Goal: Task Accomplishment & Management: Use online tool/utility

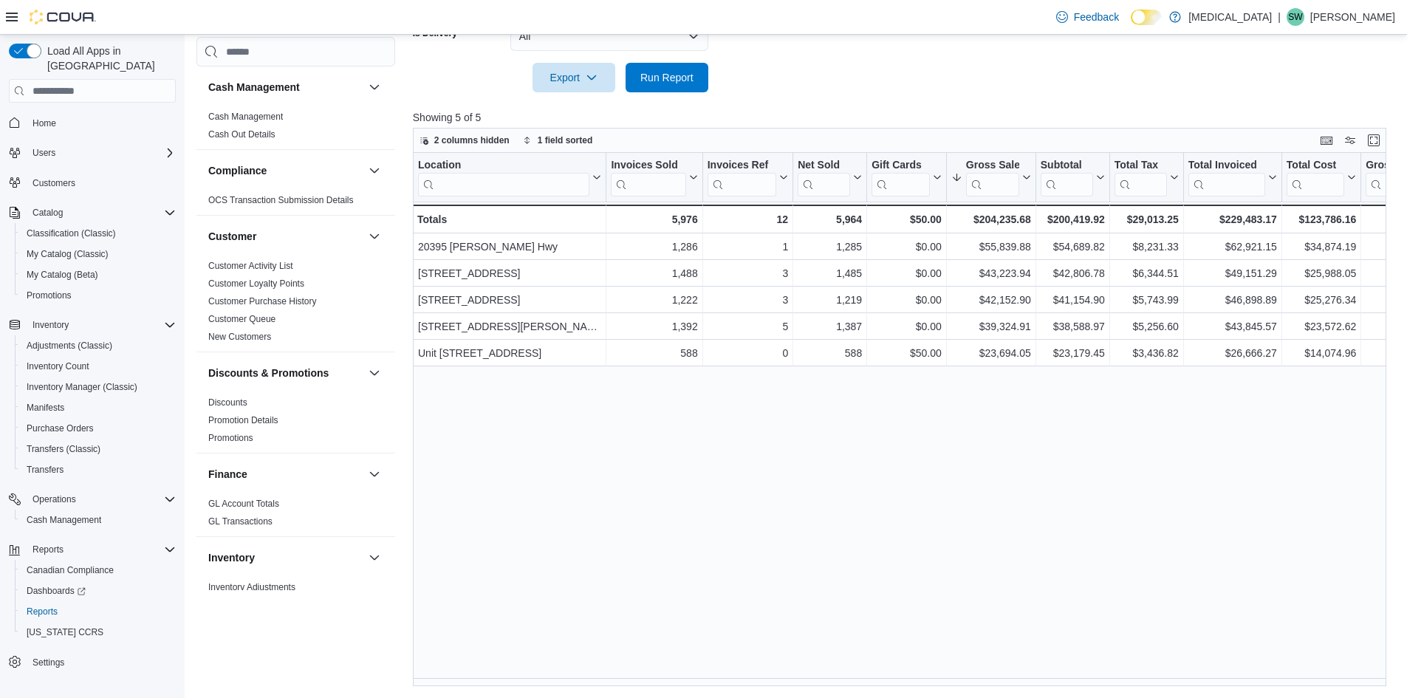
scroll to position [443, 0]
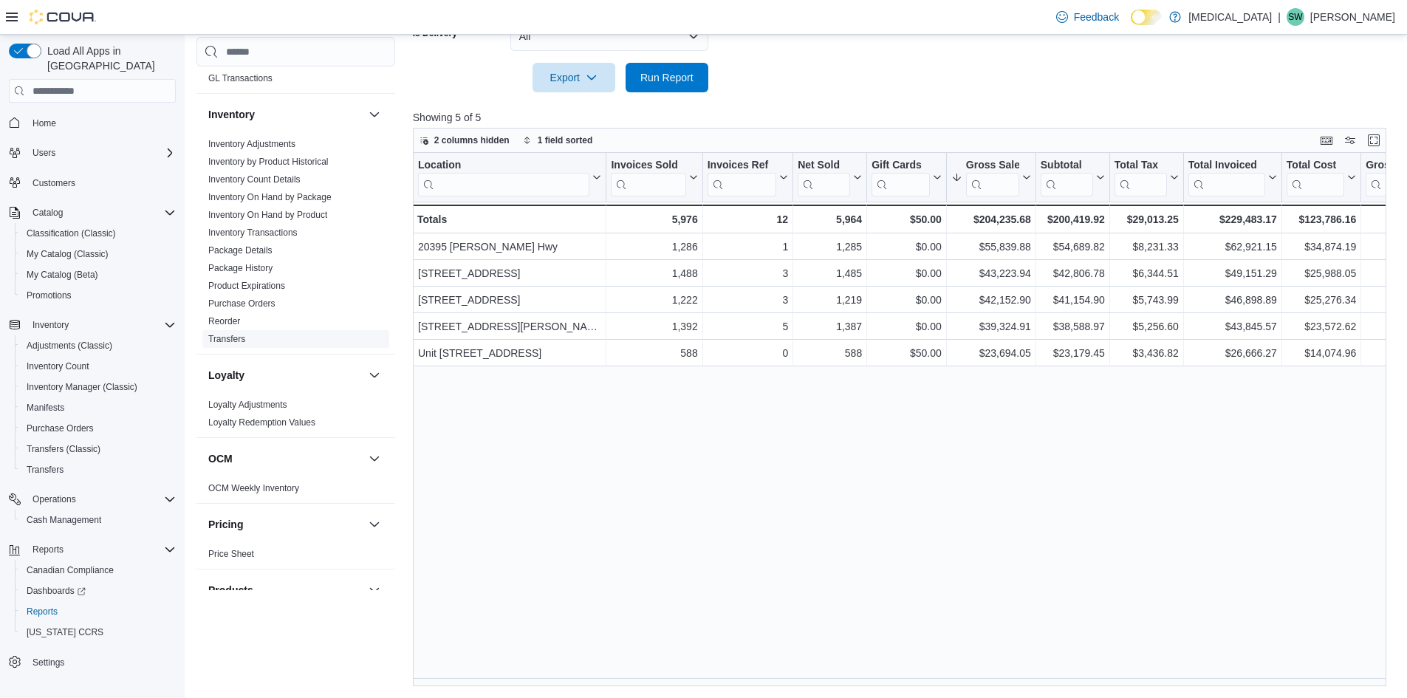
click at [233, 335] on link "Transfers" at bounding box center [226, 339] width 37 height 10
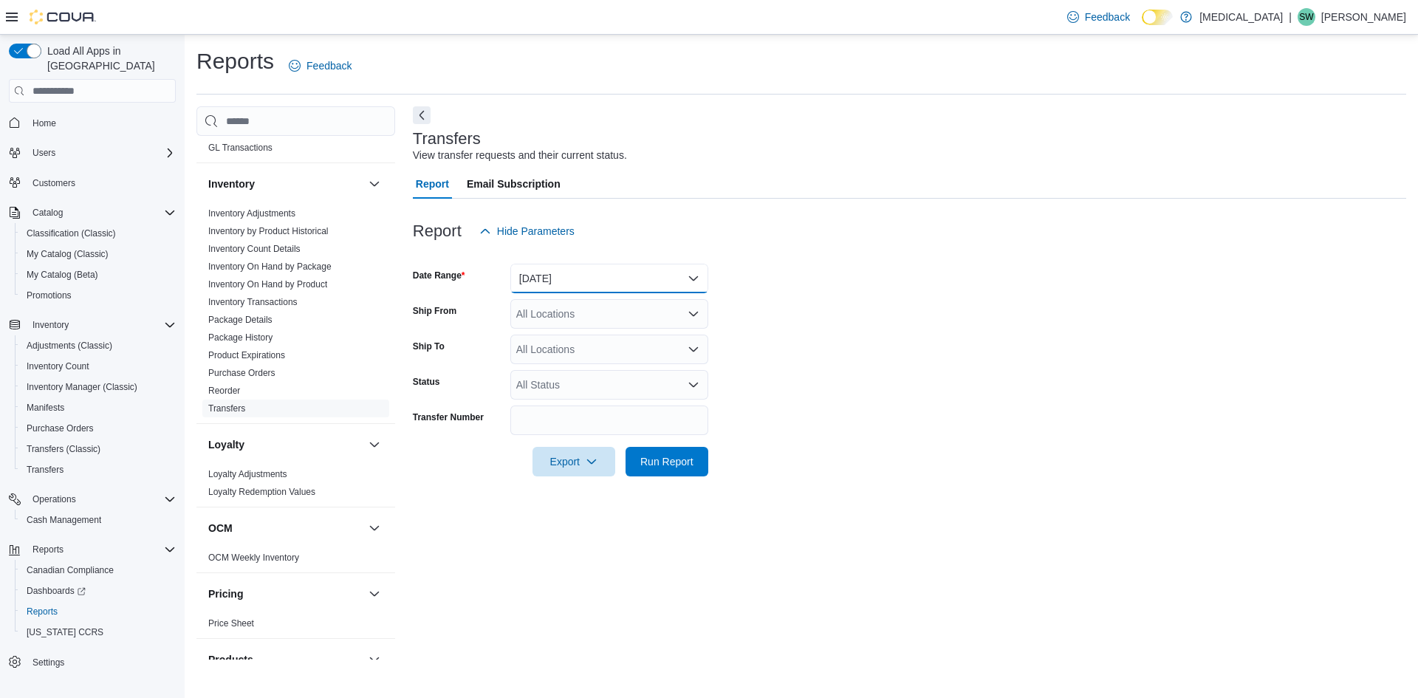
click at [674, 284] on button "Yesterday" at bounding box center [609, 279] width 198 height 30
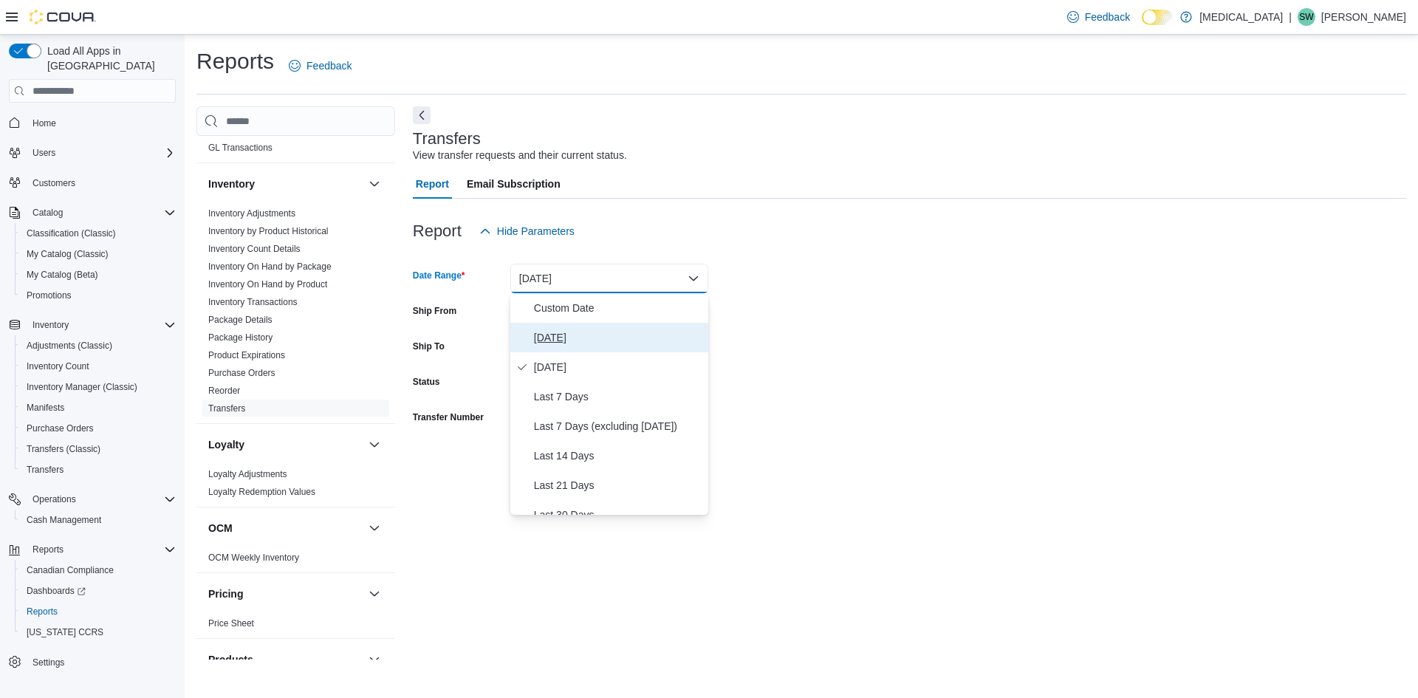
click at [584, 343] on span "Today" at bounding box center [618, 338] width 168 height 18
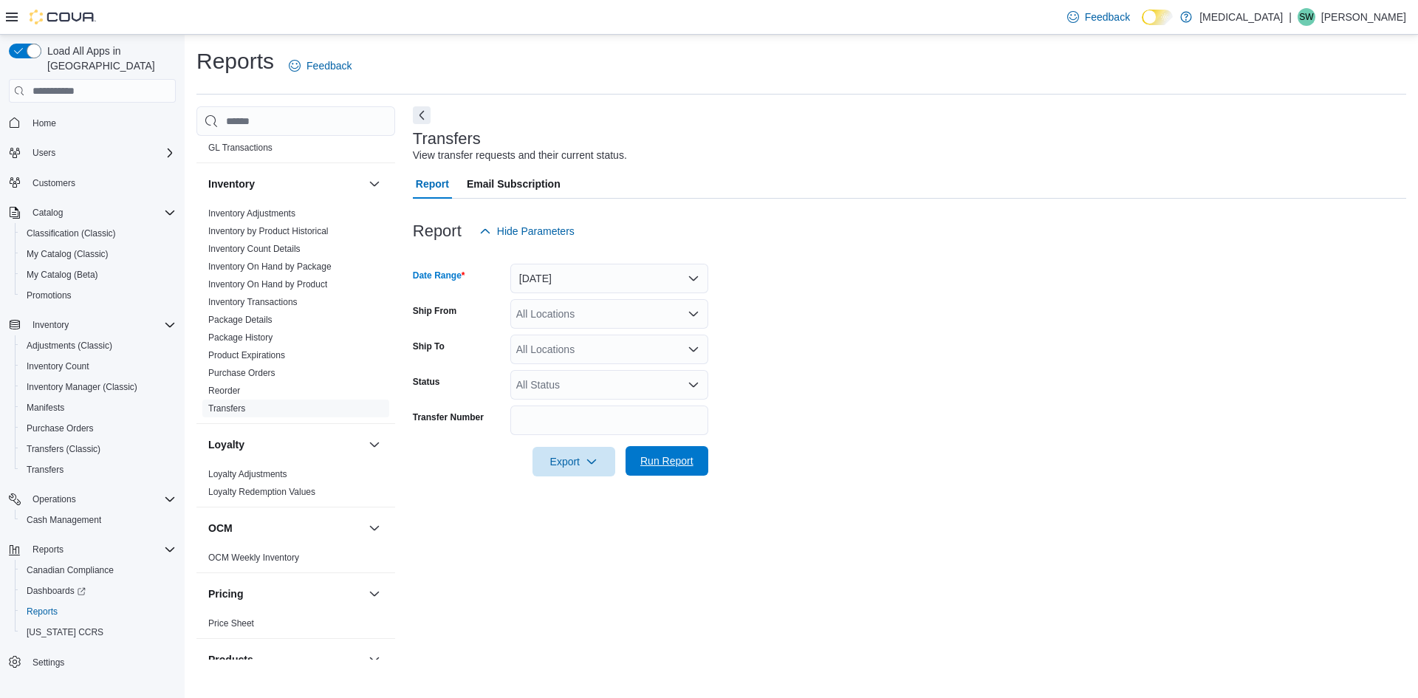
click at [684, 459] on span "Run Report" at bounding box center [666, 461] width 53 height 15
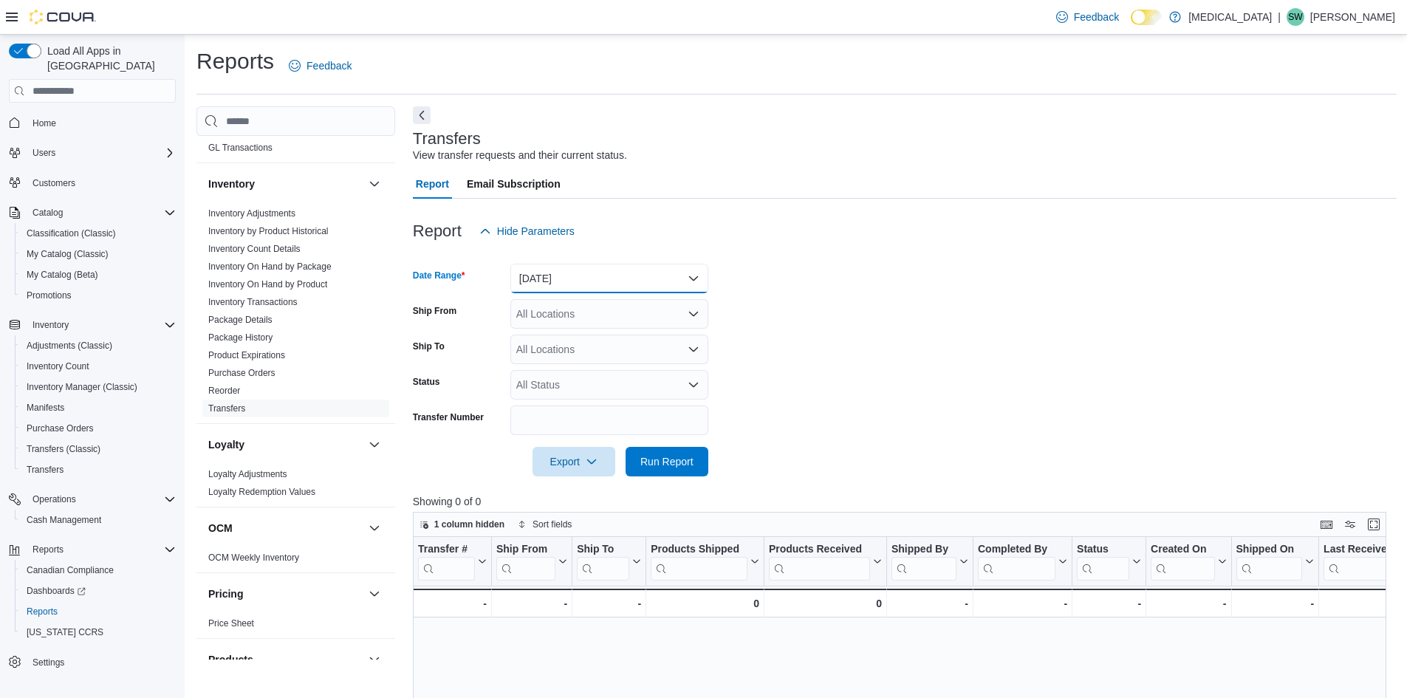
click at [595, 284] on button "Today" at bounding box center [609, 279] width 198 height 30
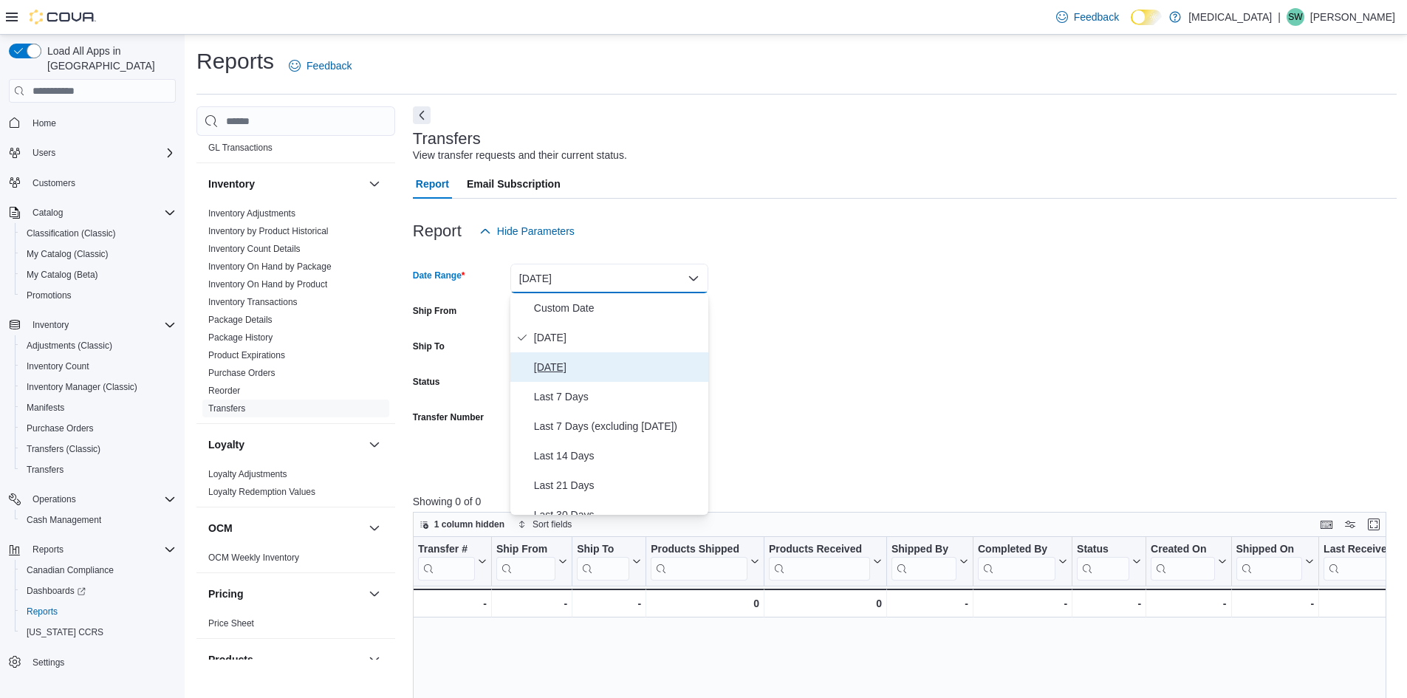
click at [576, 365] on span "Yesterday" at bounding box center [618, 367] width 168 height 18
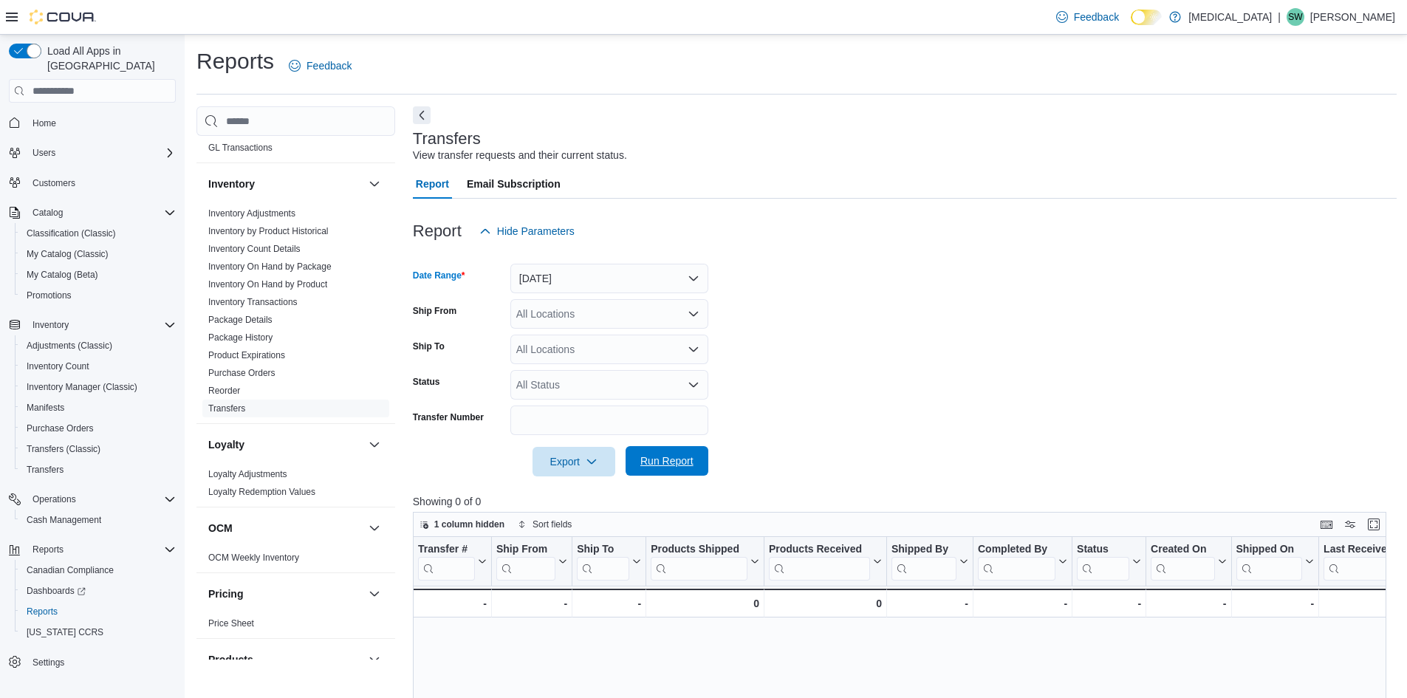
click at [674, 466] on span "Run Report" at bounding box center [666, 461] width 53 height 15
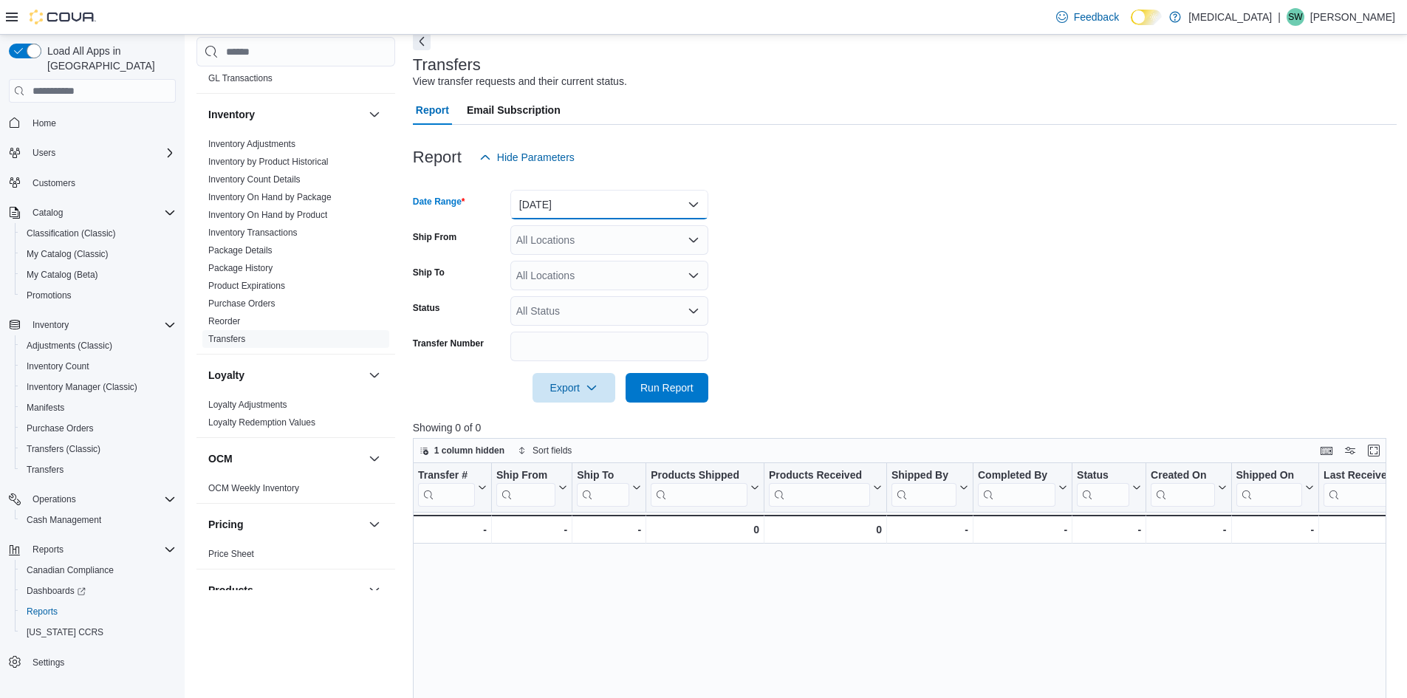
click at [562, 212] on button "[DATE]" at bounding box center [609, 205] width 198 height 30
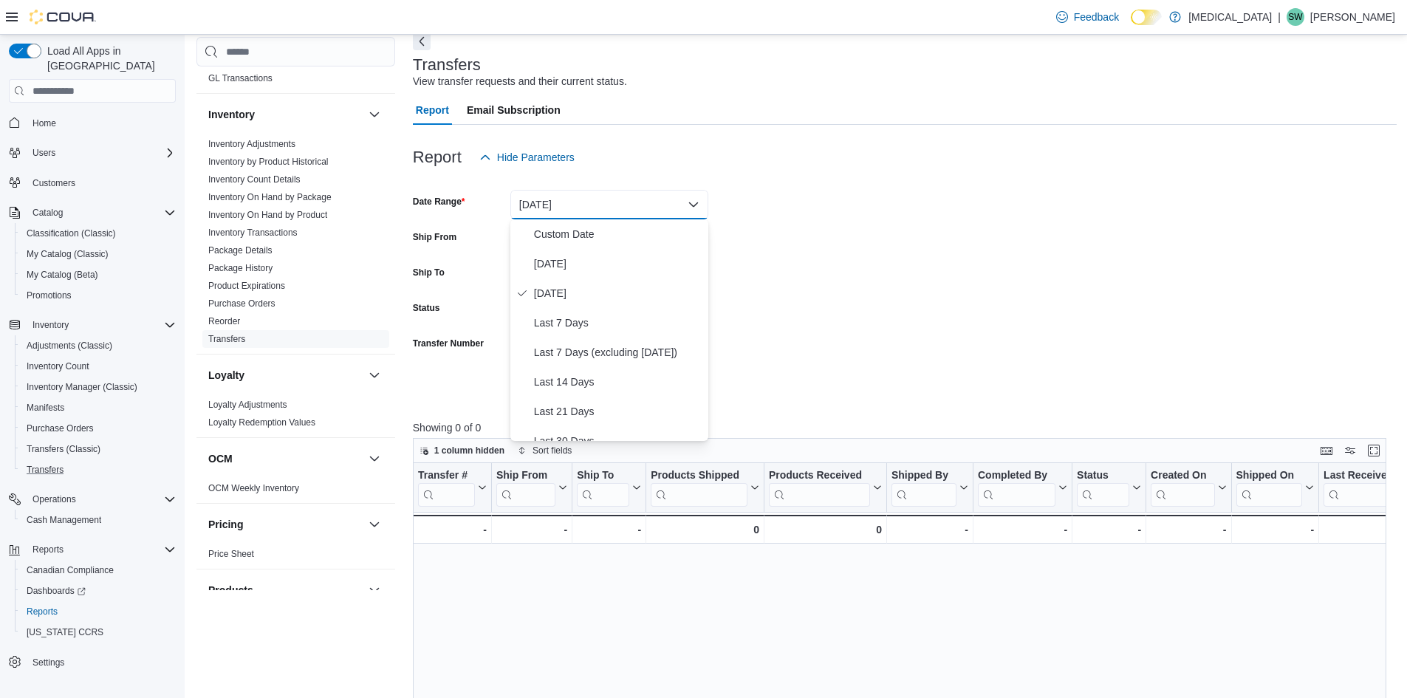
click at [35, 465] on button "Transfers" at bounding box center [98, 469] width 167 height 21
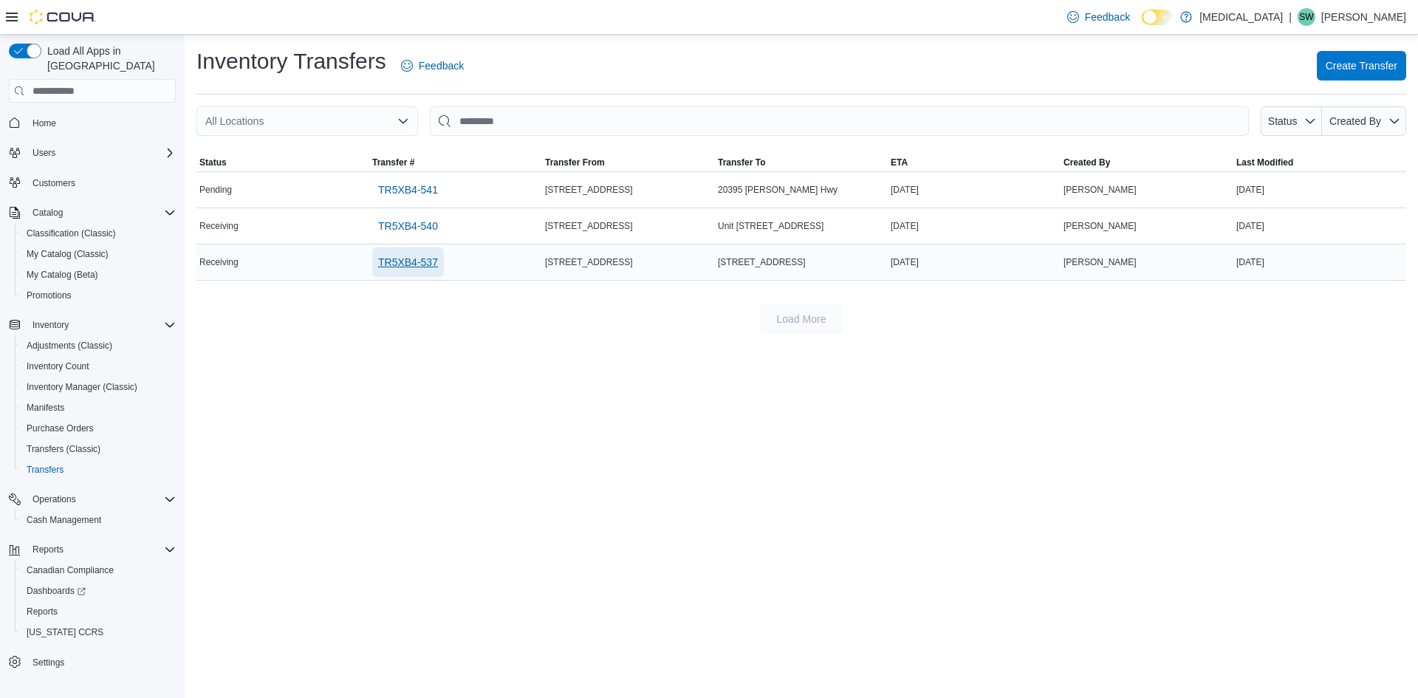
click at [417, 261] on span "TR5XB4-537" at bounding box center [408, 262] width 60 height 15
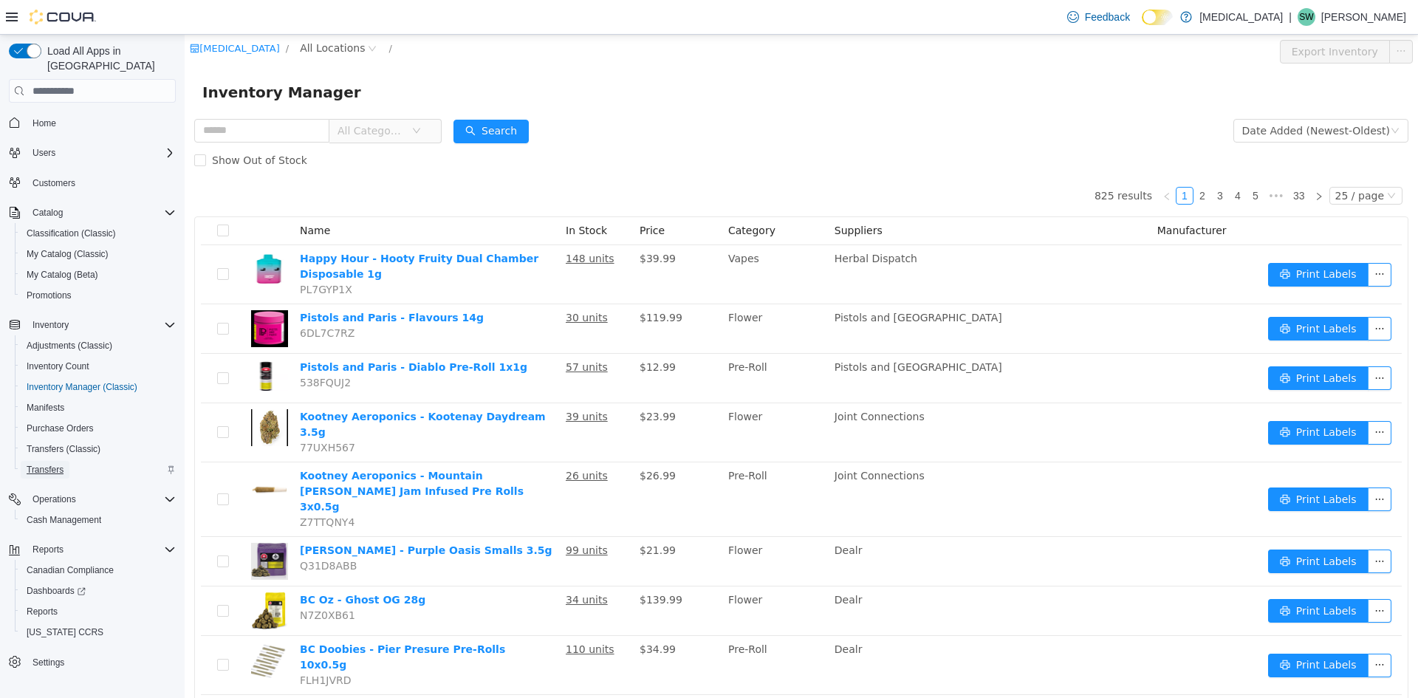
click at [60, 464] on span "Transfers" at bounding box center [45, 470] width 37 height 12
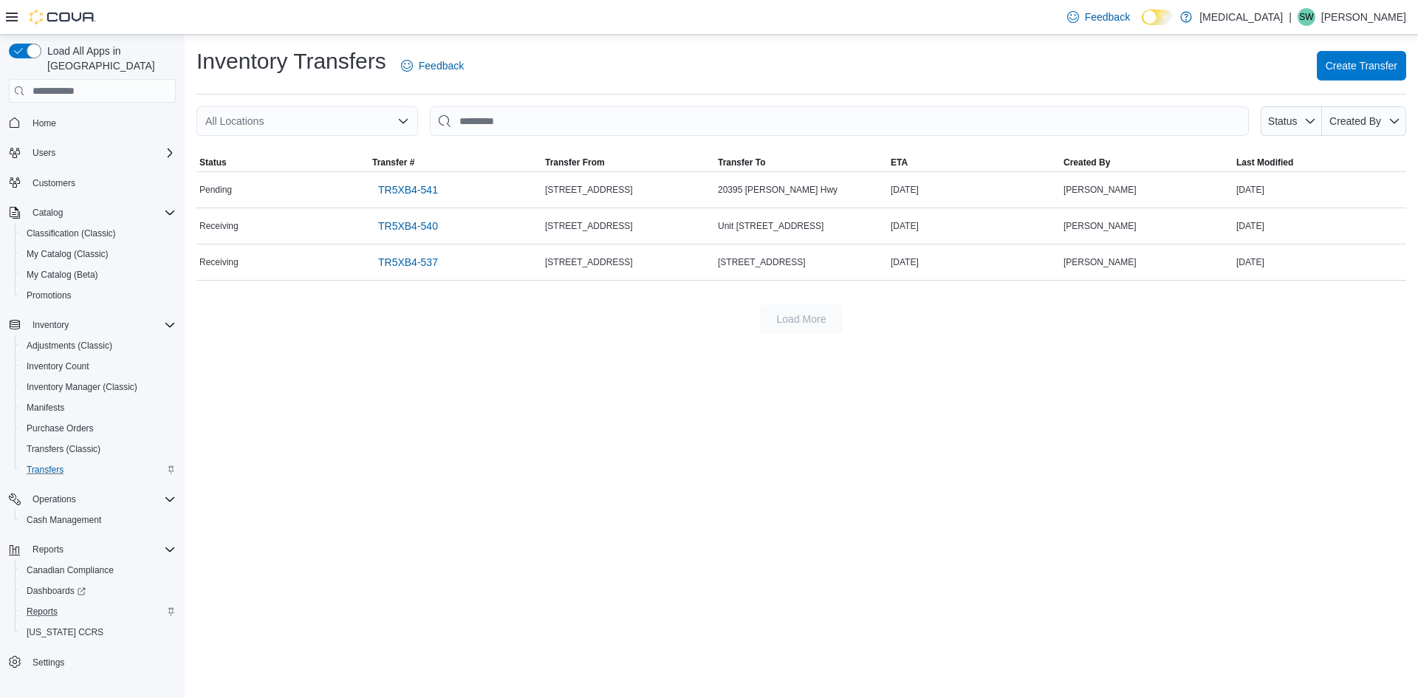
click at [64, 603] on div "Reports" at bounding box center [98, 612] width 155 height 18
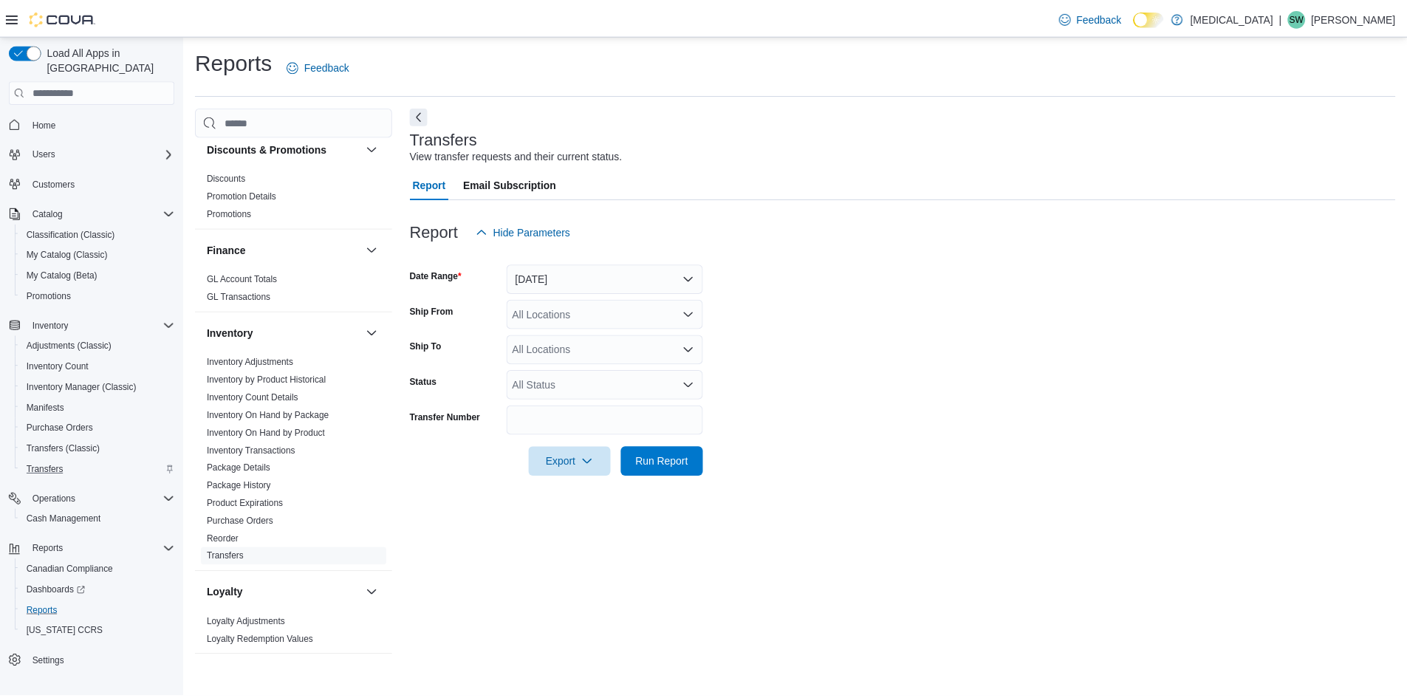
scroll to position [295, 0]
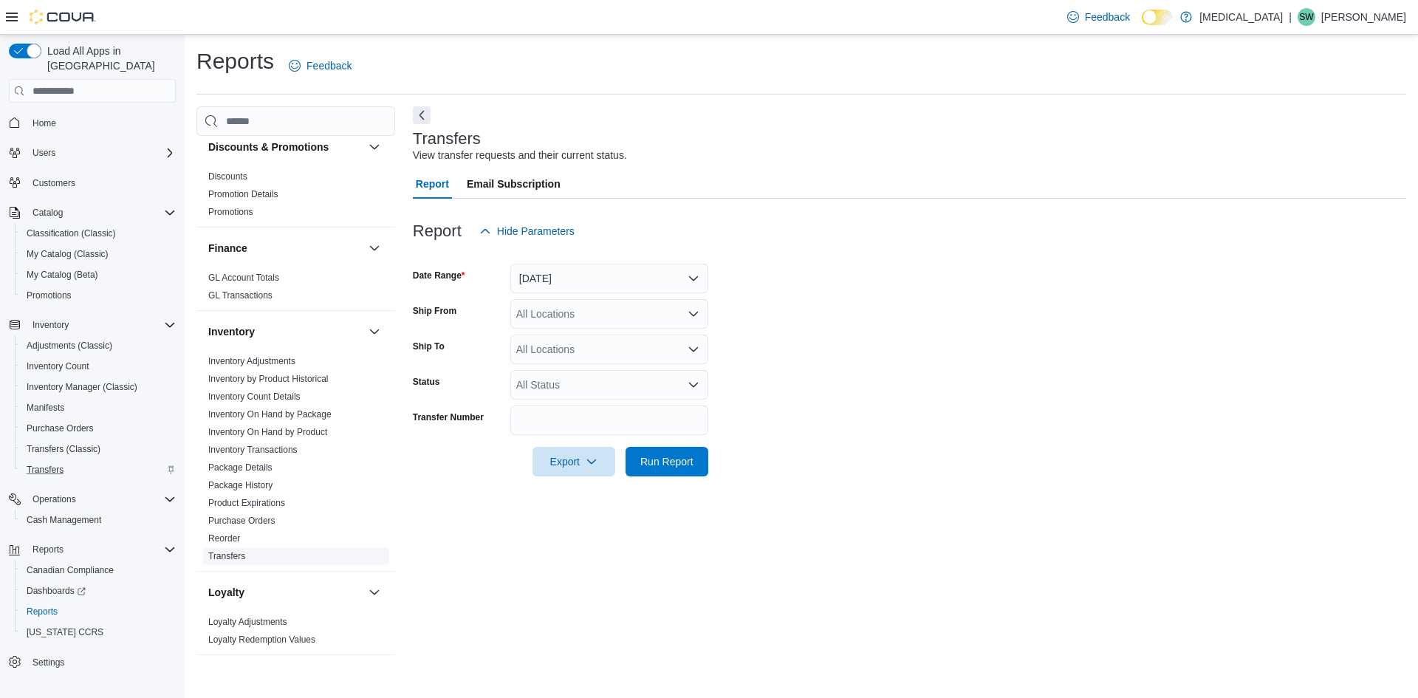
click at [235, 560] on link "Transfers" at bounding box center [226, 556] width 37 height 10
click at [600, 276] on button "Yesterday" at bounding box center [609, 279] width 198 height 30
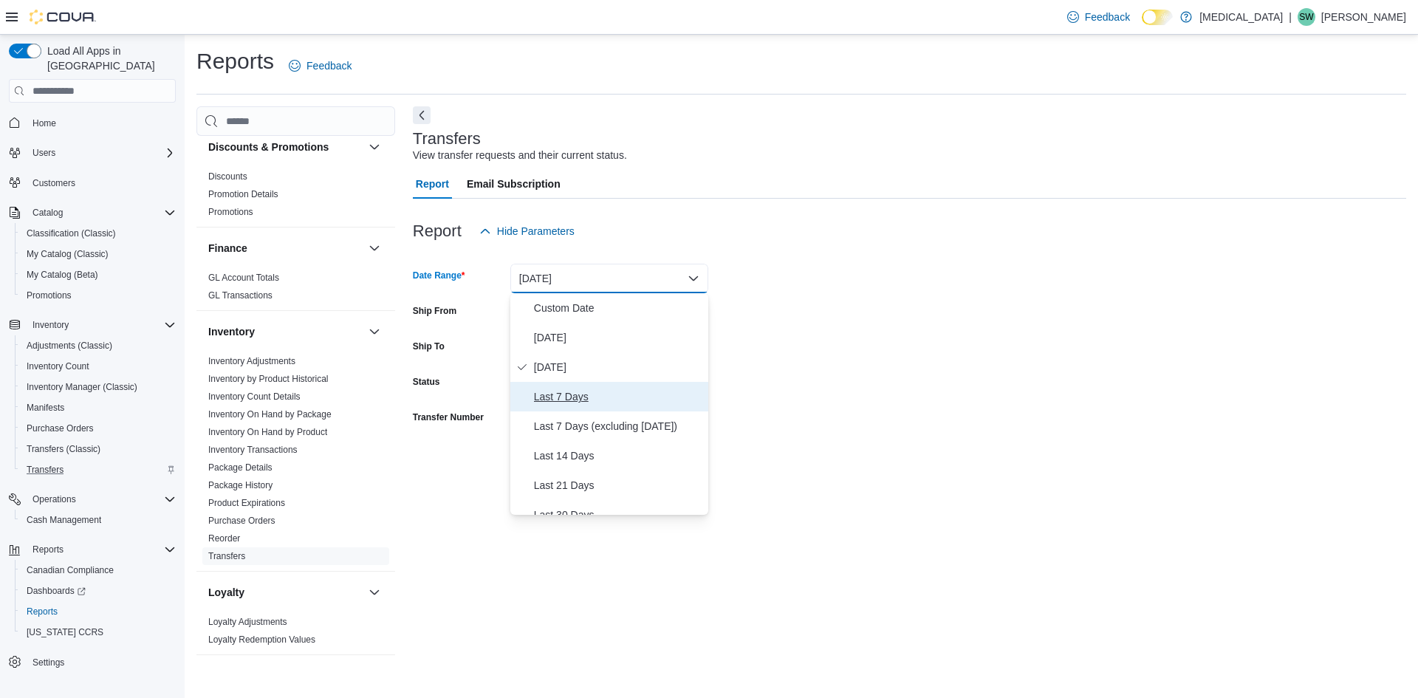
click at [590, 395] on span "Last 7 Days" at bounding box center [618, 397] width 168 height 18
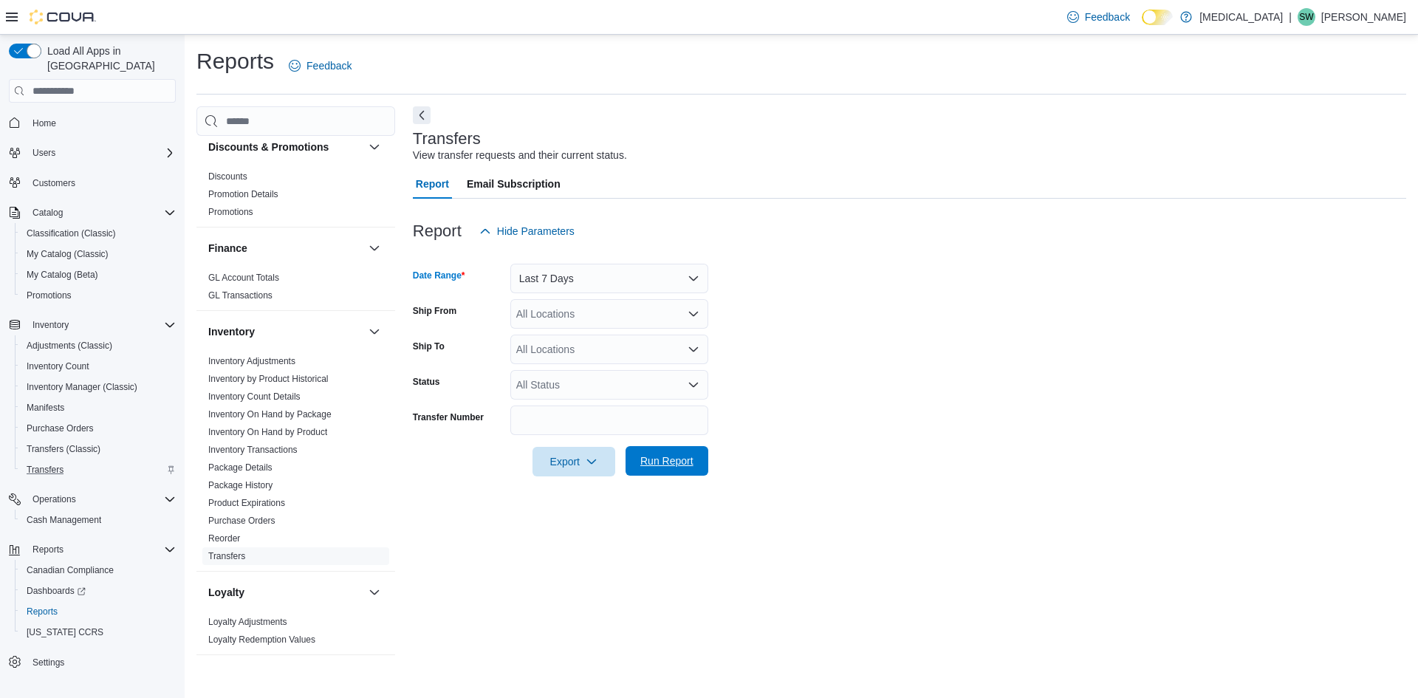
click at [665, 476] on span "Run Report" at bounding box center [666, 461] width 65 height 30
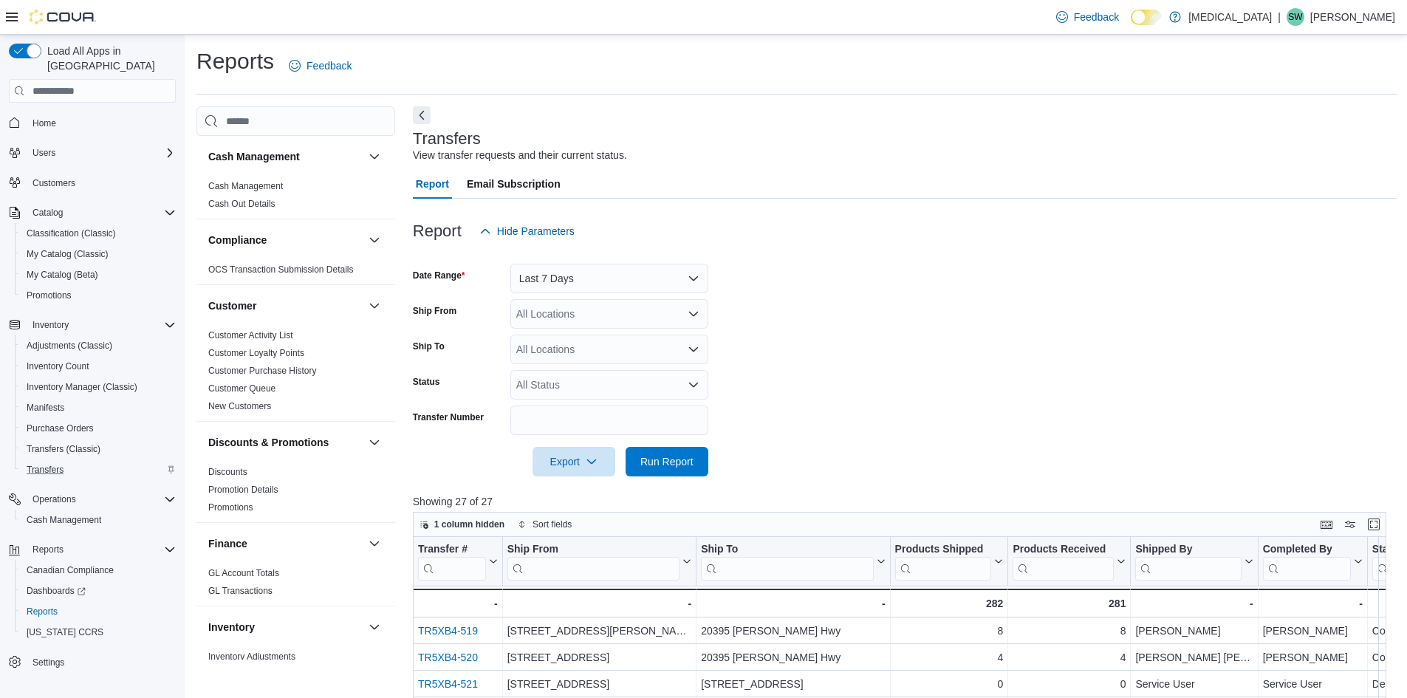
click at [660, 262] on div at bounding box center [905, 255] width 984 height 18
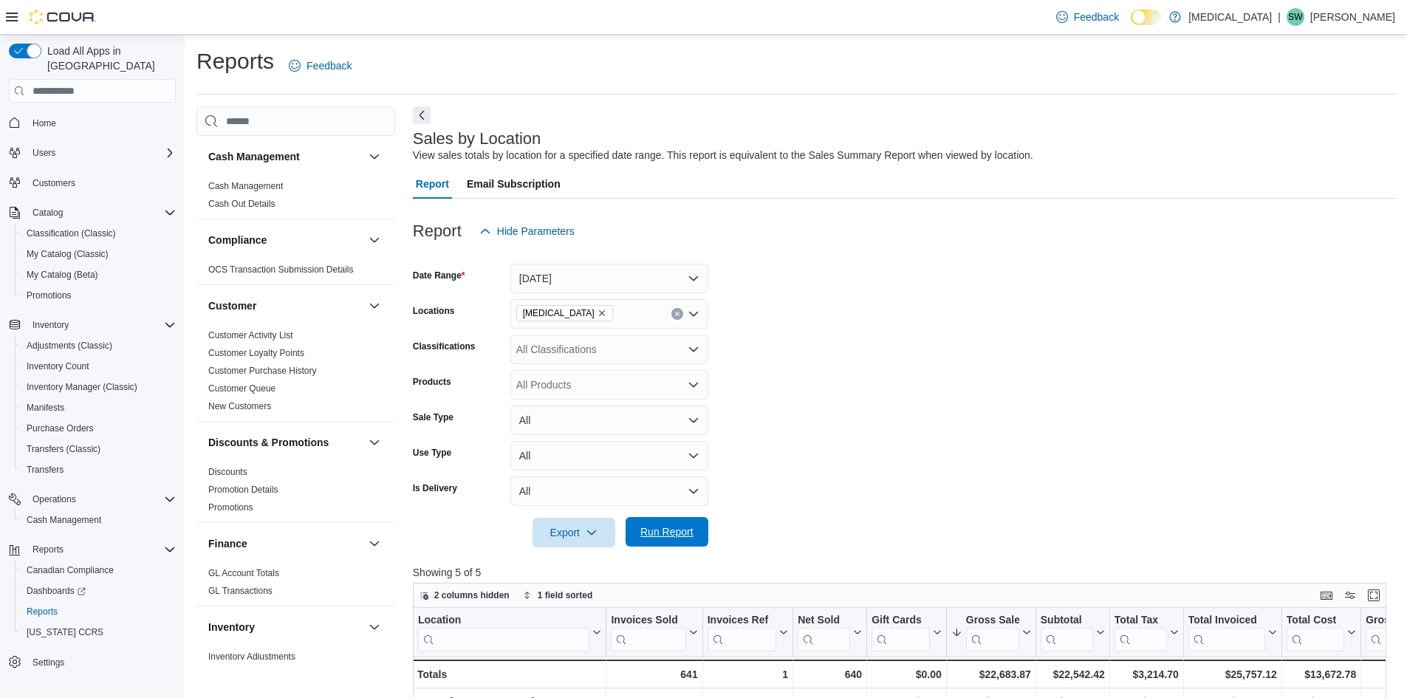
click at [689, 543] on span "Run Report" at bounding box center [666, 532] width 65 height 30
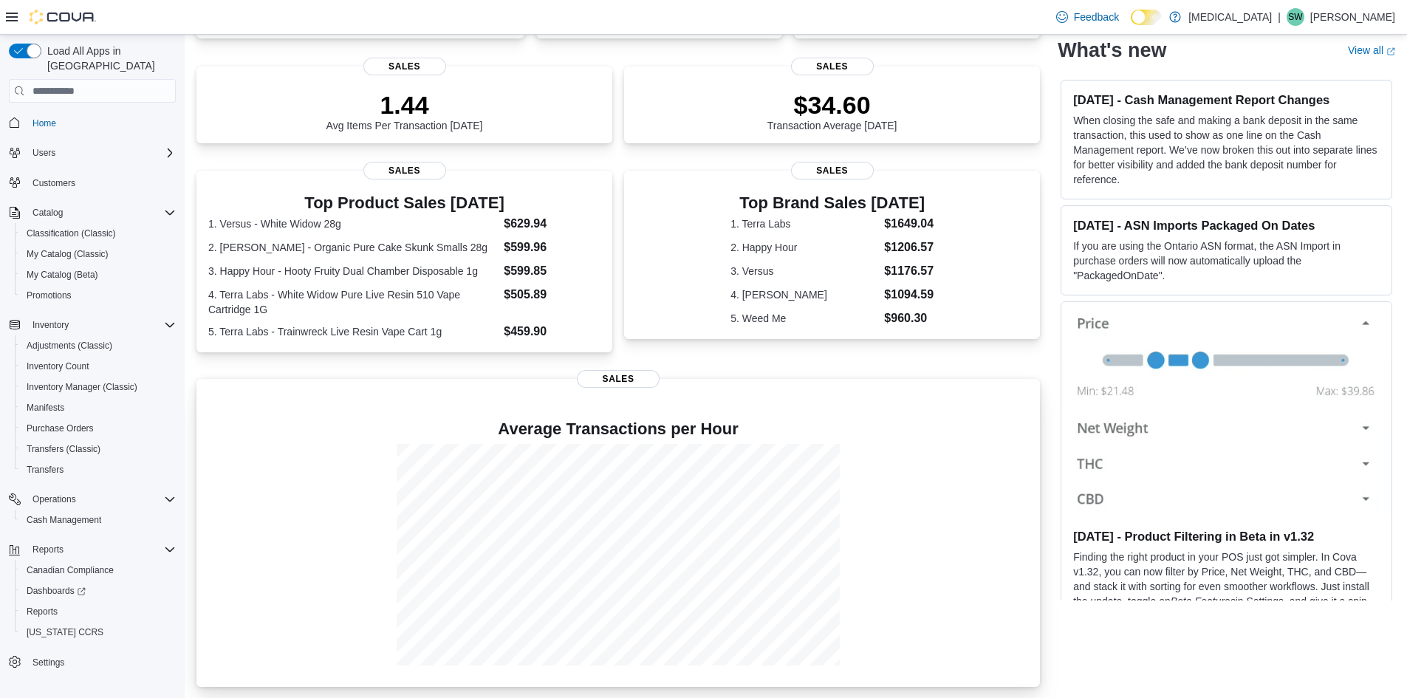
scroll to position [194, 0]
click at [47, 606] on span "Reports" at bounding box center [42, 612] width 31 height 12
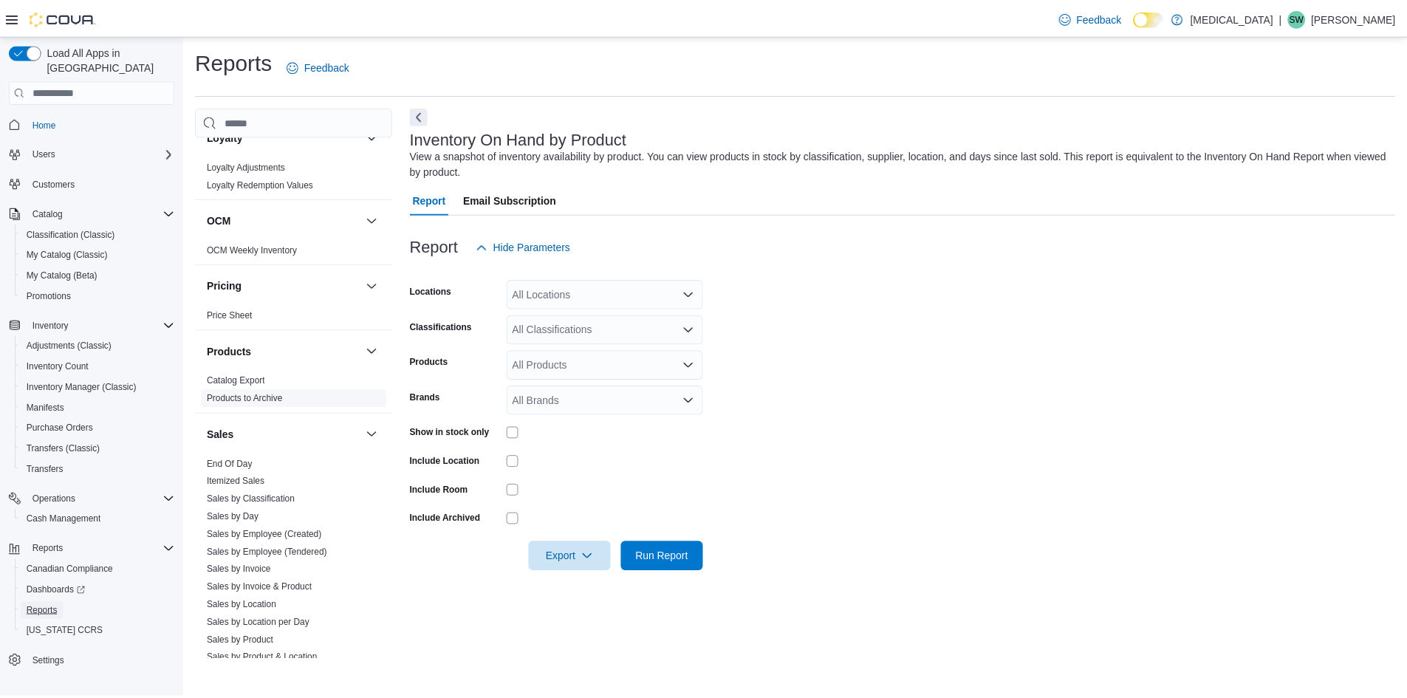
scroll to position [886, 0]
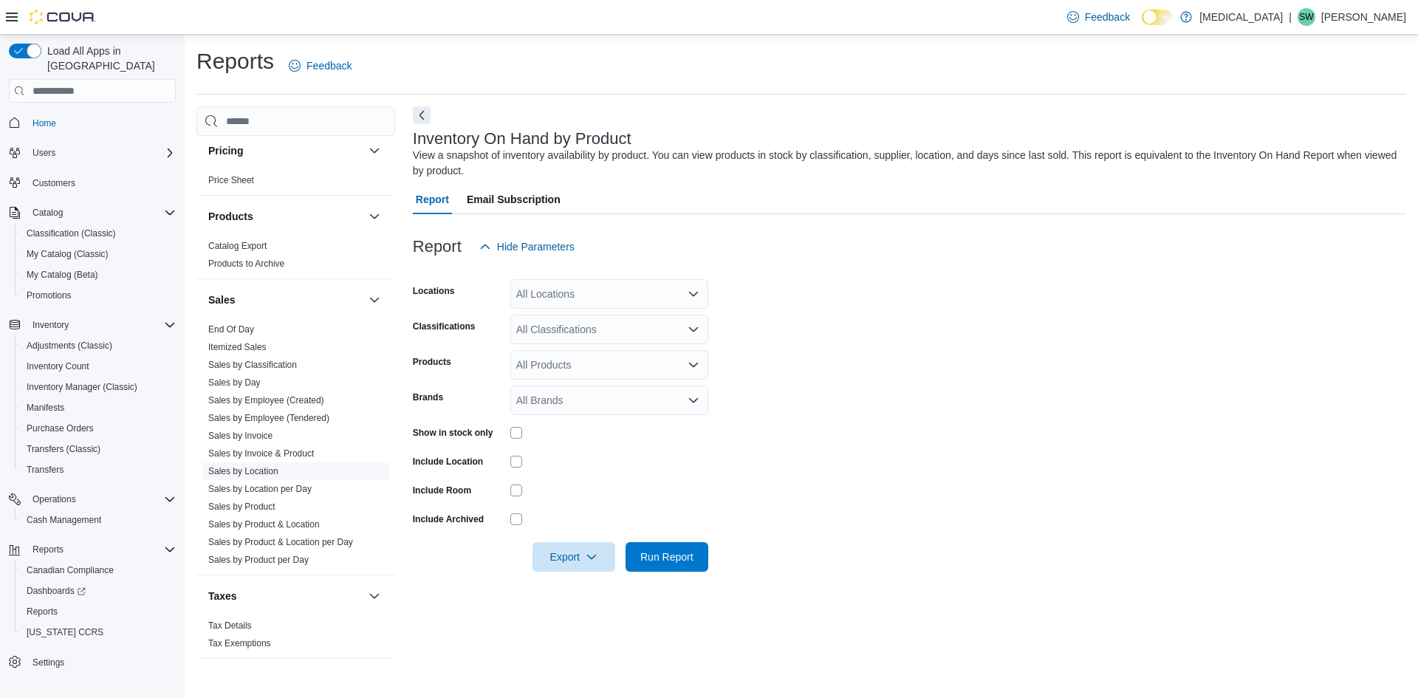
click at [268, 474] on link "Sales by Location" at bounding box center [243, 471] width 70 height 10
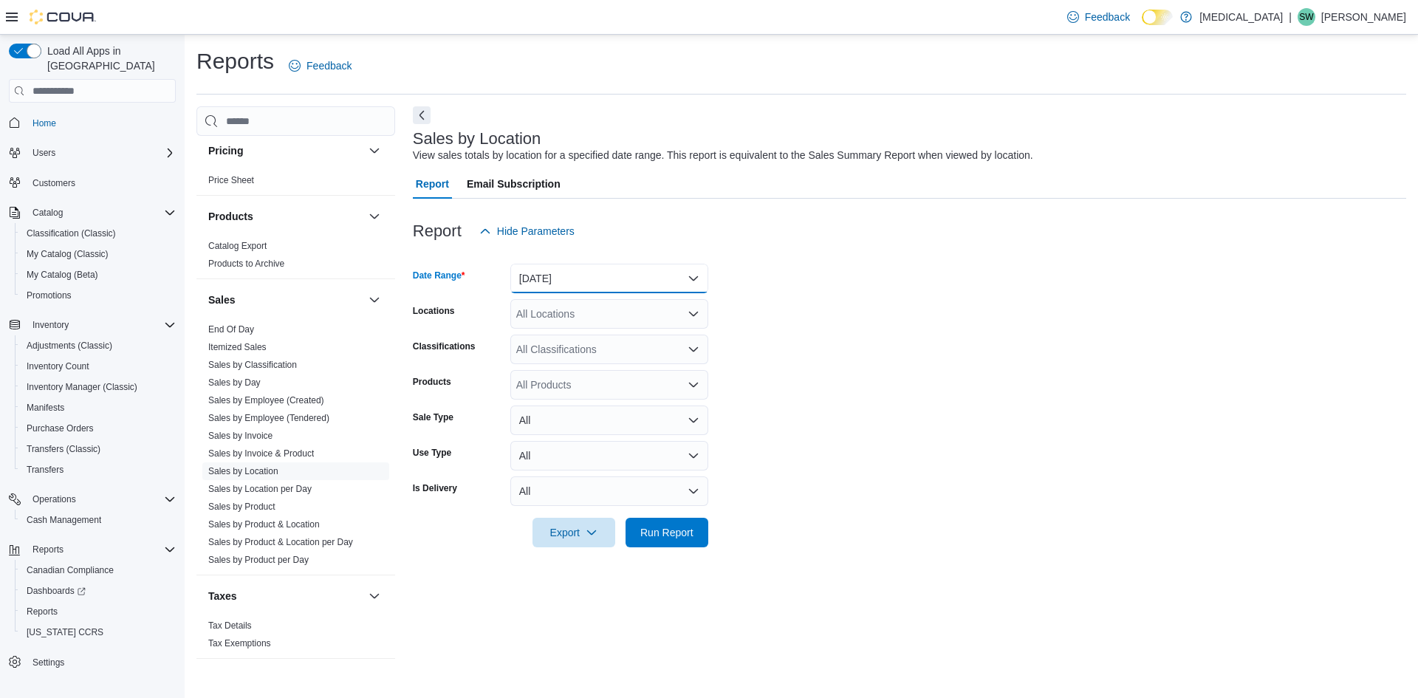
click at [621, 278] on button "Yesterday" at bounding box center [609, 279] width 198 height 30
click at [593, 346] on span "Today" at bounding box center [618, 338] width 168 height 18
click at [838, 318] on form "Date Range Today Locations All Locations Classifications All Classifications Pr…" at bounding box center [909, 396] width 993 height 301
click at [599, 315] on div "All Locations" at bounding box center [609, 314] width 198 height 30
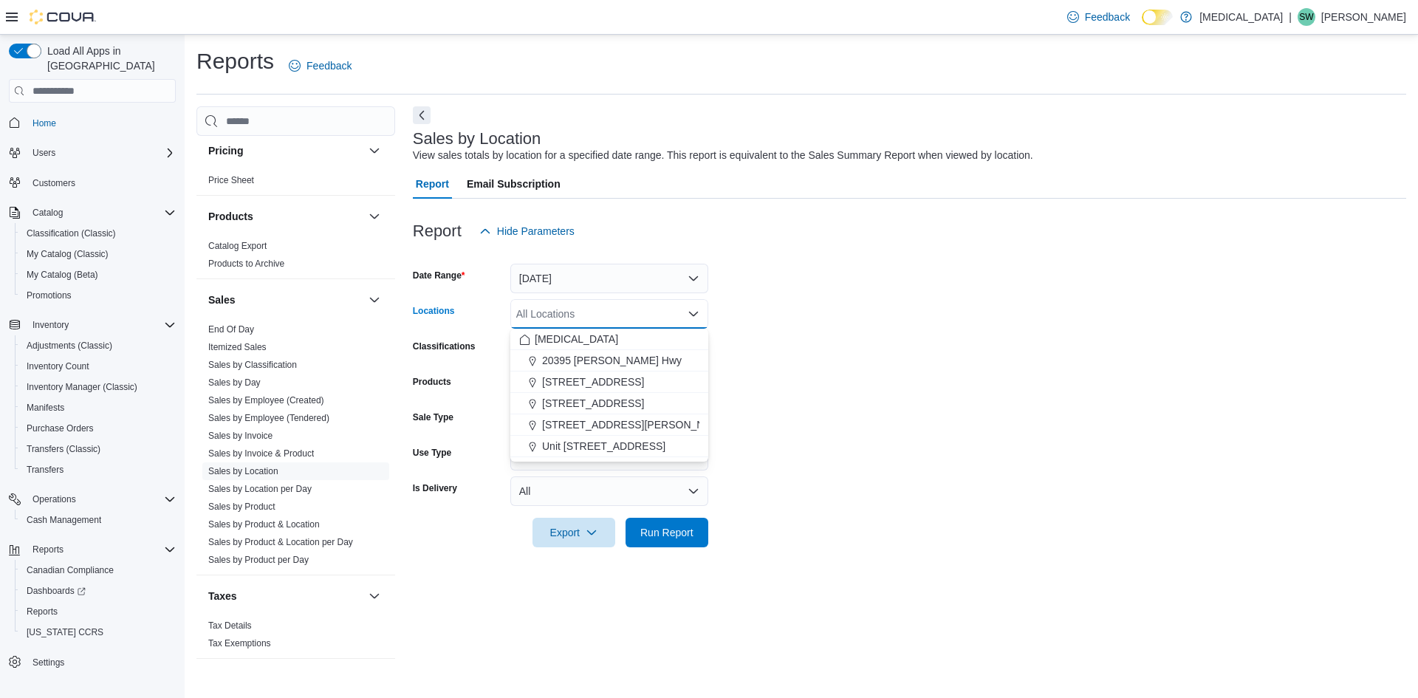
click at [1060, 345] on form "Date Range Today Locations All Locations Combo box. Selected. Combo box input. …" at bounding box center [909, 396] width 993 height 301
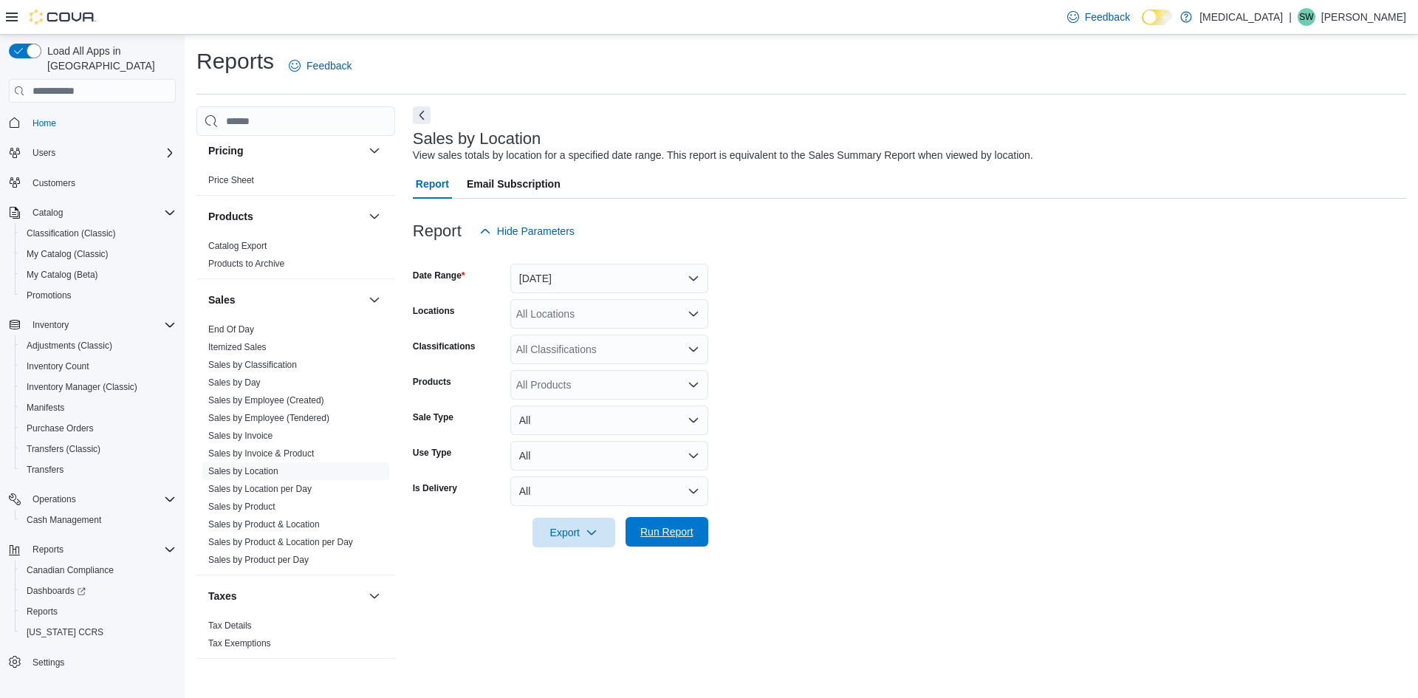
click at [668, 534] on span "Run Report" at bounding box center [666, 531] width 53 height 15
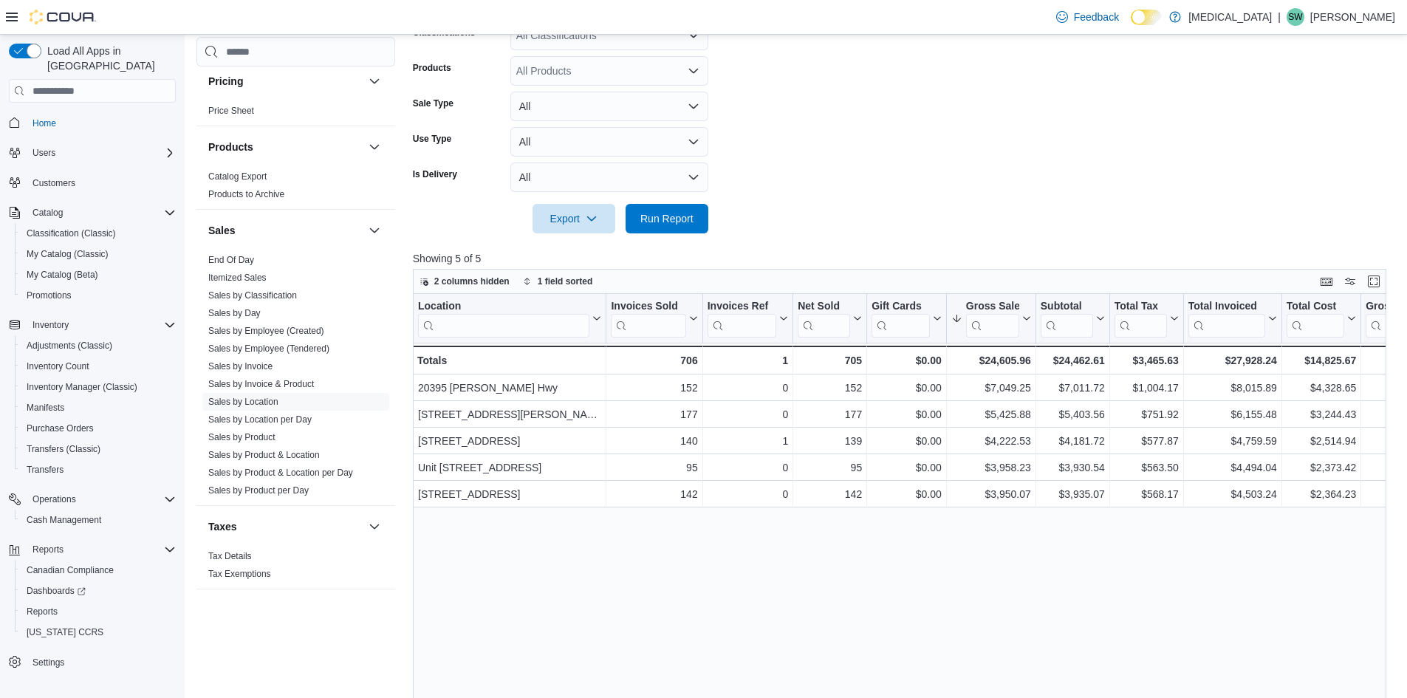
scroll to position [295, 0]
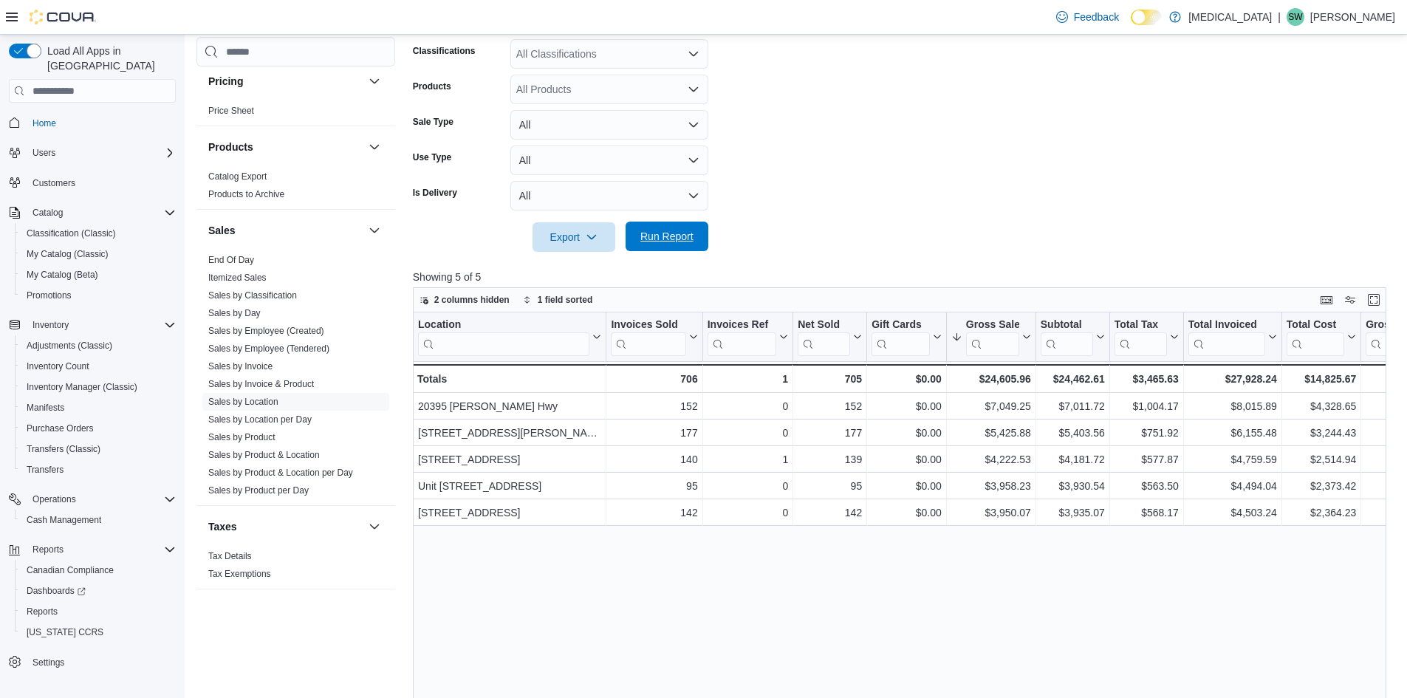
click at [654, 237] on span "Run Report" at bounding box center [666, 236] width 53 height 15
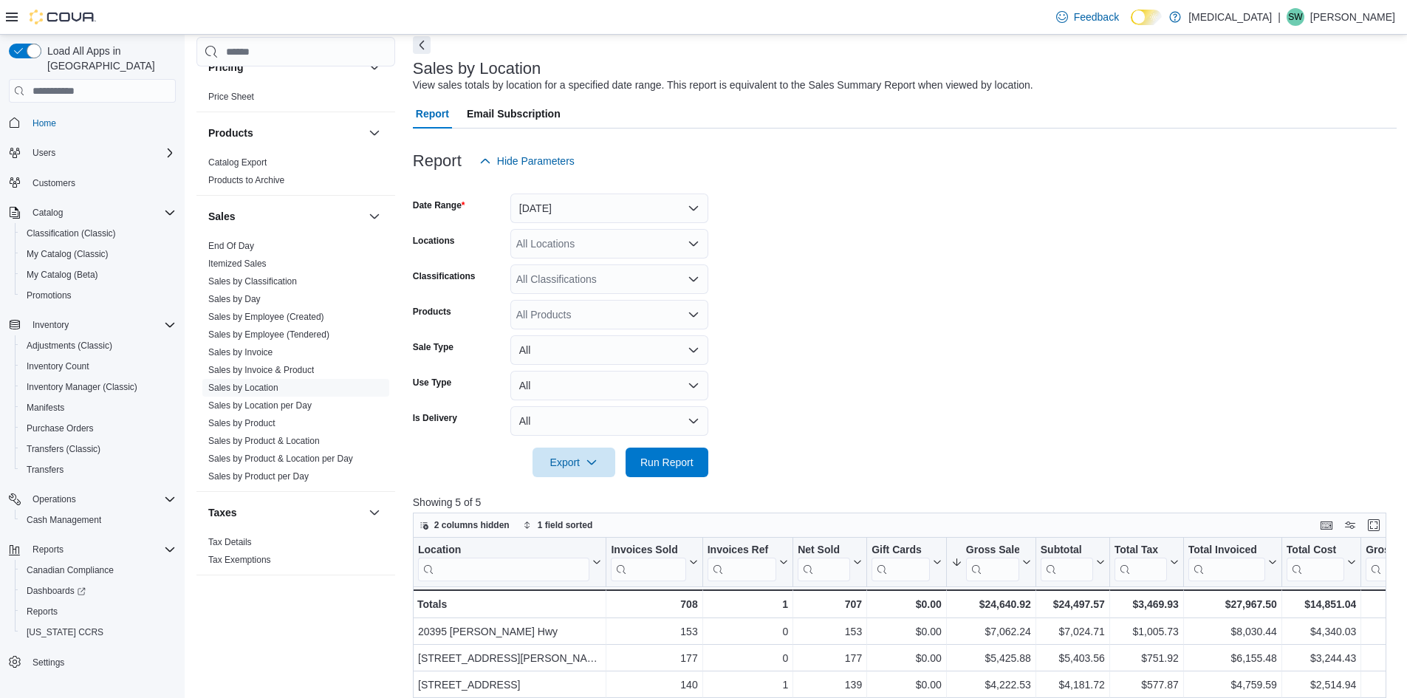
scroll to position [0, 0]
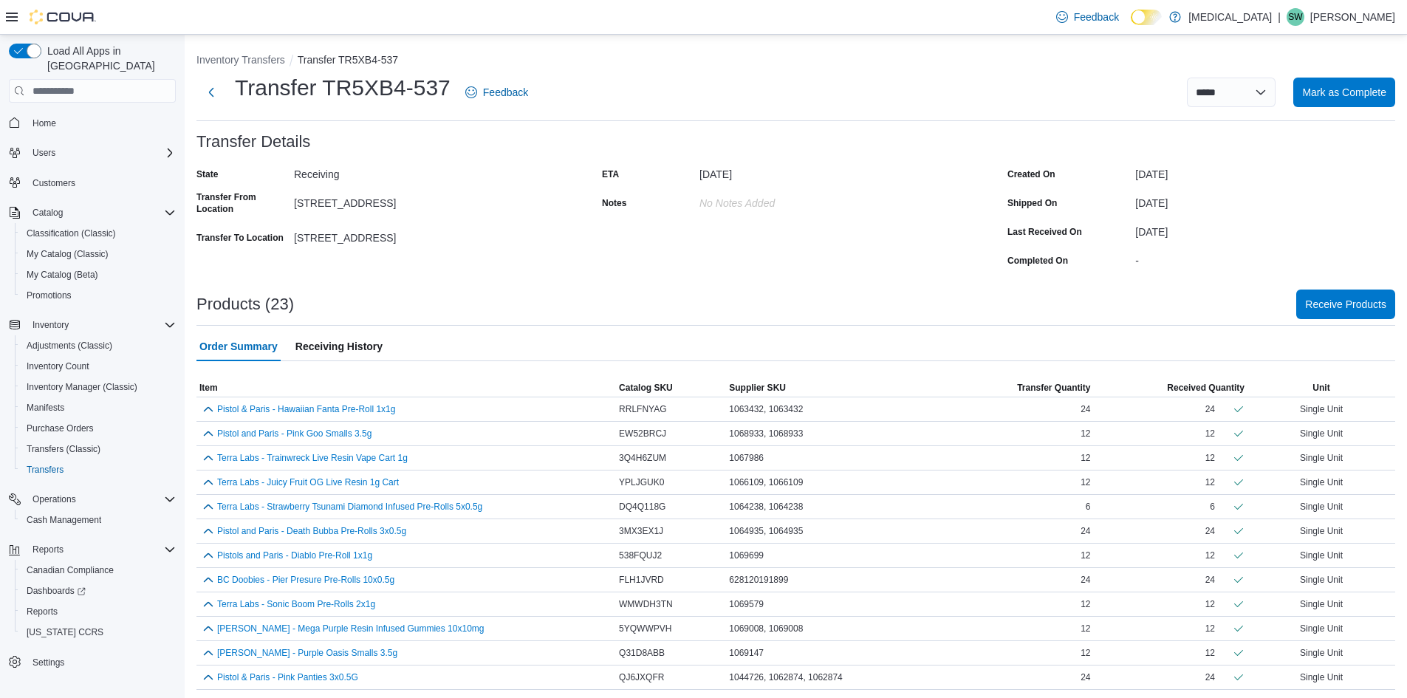
drag, startPoint x: 581, startPoint y: 169, endPoint x: 794, endPoint y: 172, distance: 212.7
click at [794, 172] on div "State Receiving Transfer From Location [STREET_ADDRESS] Transfer To Location [S…" at bounding box center [795, 216] width 1199 height 109
click at [767, 172] on div "[DATE]" at bounding box center [798, 171] width 198 height 18
drag, startPoint x: 708, startPoint y: 176, endPoint x: 781, endPoint y: 173, distance: 72.4
click at [781, 173] on div "[DATE]" at bounding box center [798, 171] width 198 height 18
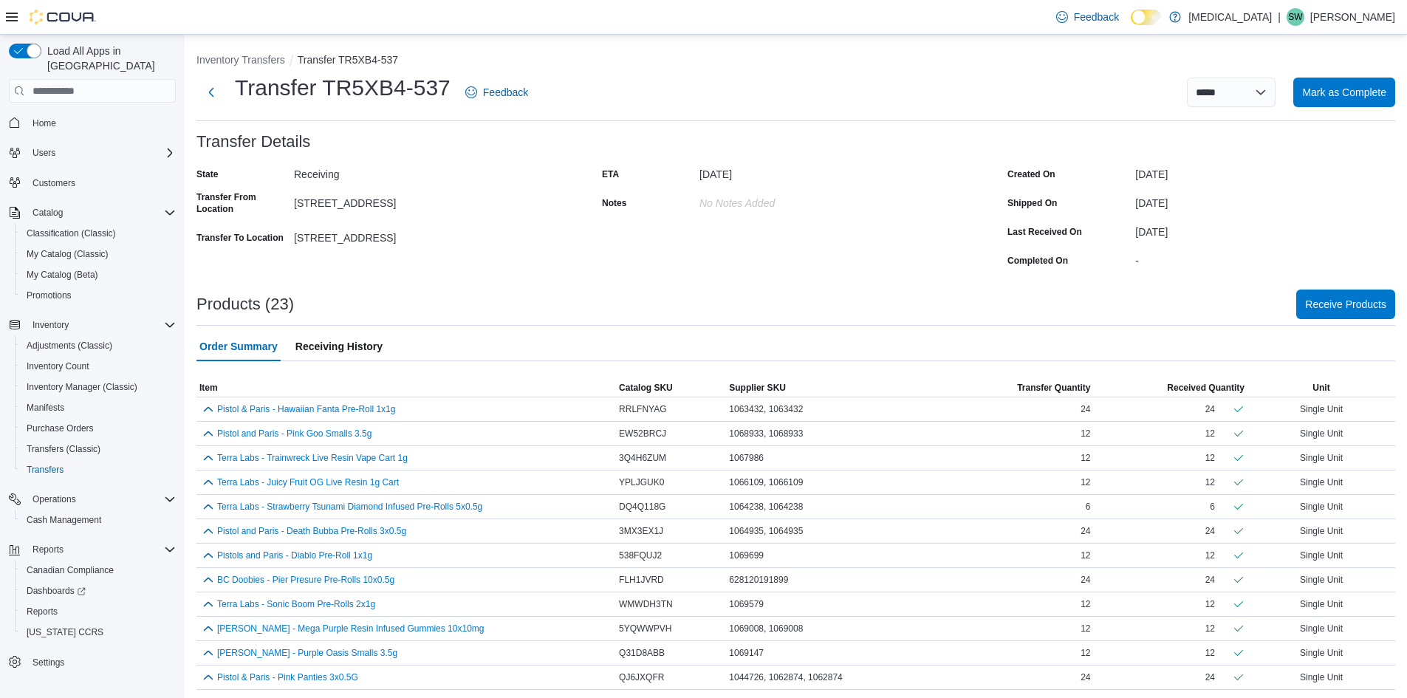
click at [780, 174] on div "[DATE]" at bounding box center [798, 171] width 198 height 18
drag, startPoint x: 783, startPoint y: 174, endPoint x: 700, endPoint y: 180, distance: 83.0
click at [700, 180] on div "ETA [DATE]" at bounding box center [749, 173] width 295 height 23
click at [716, 176] on div "[DATE]" at bounding box center [798, 171] width 198 height 18
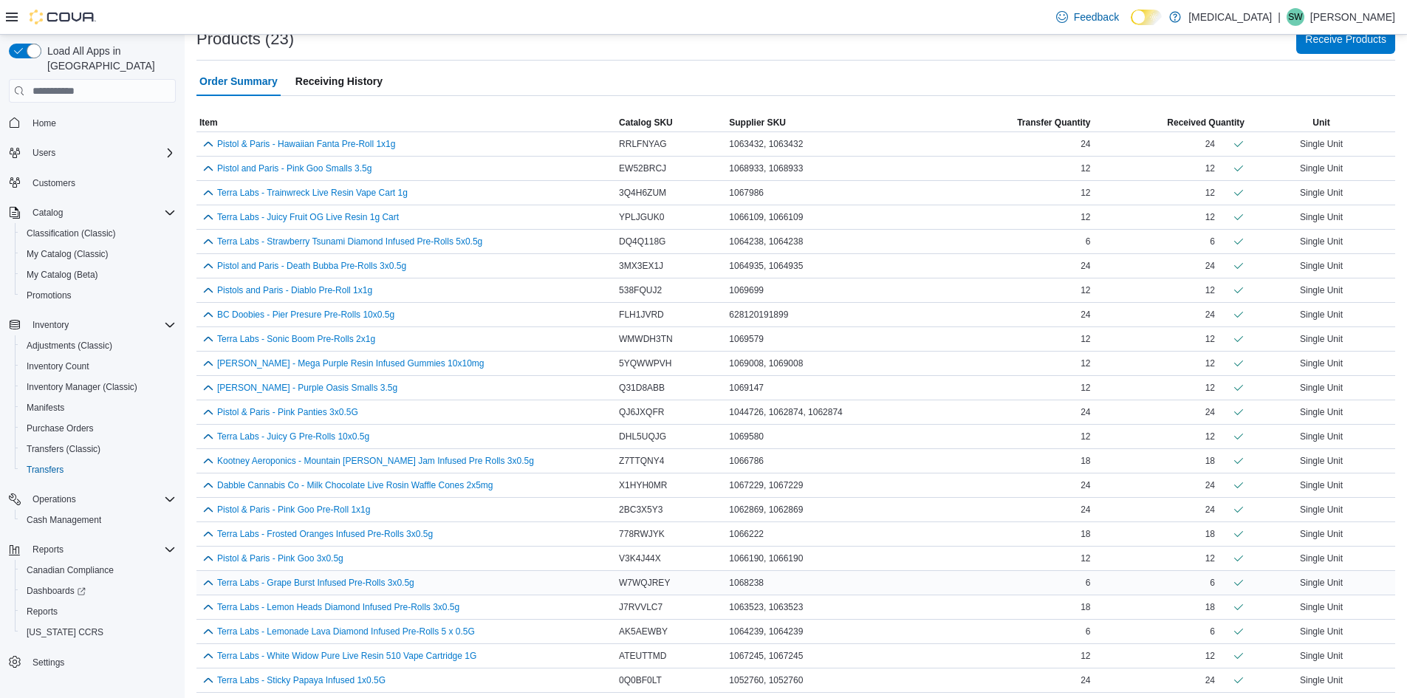
scroll to position [272, 0]
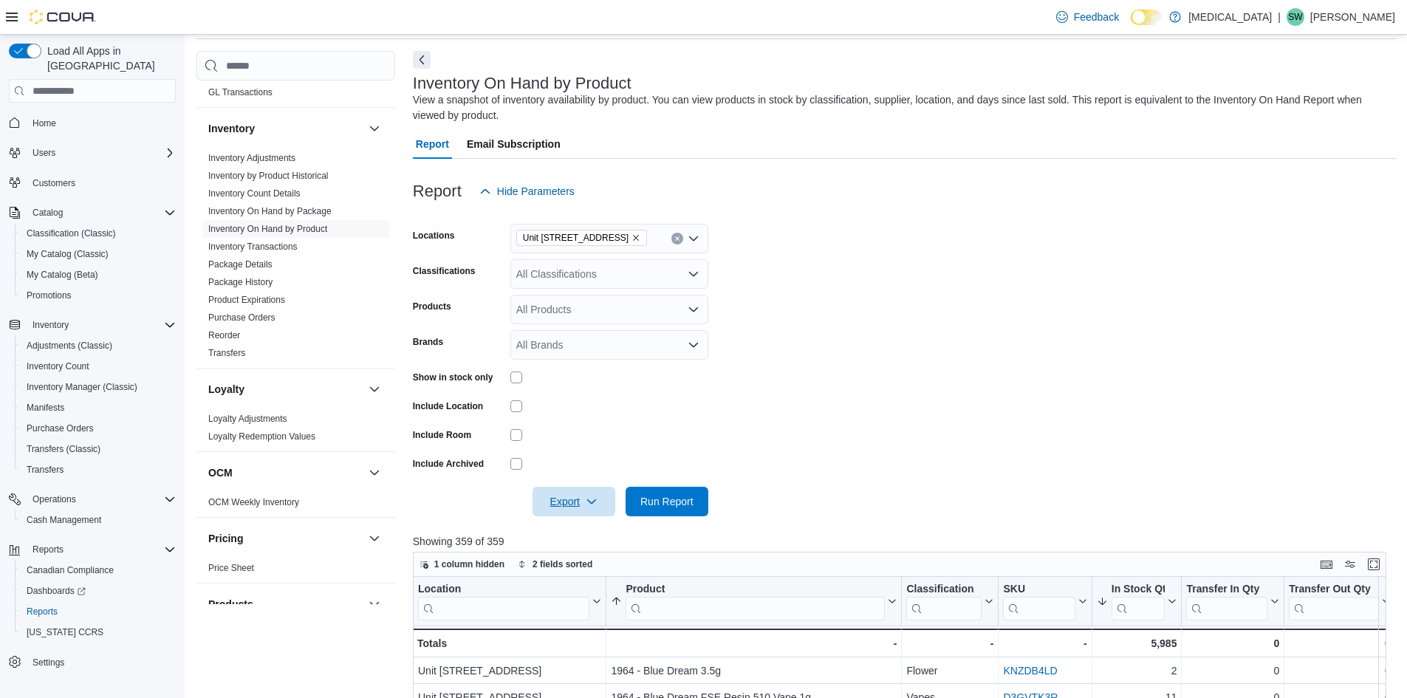
scroll to position [36, 0]
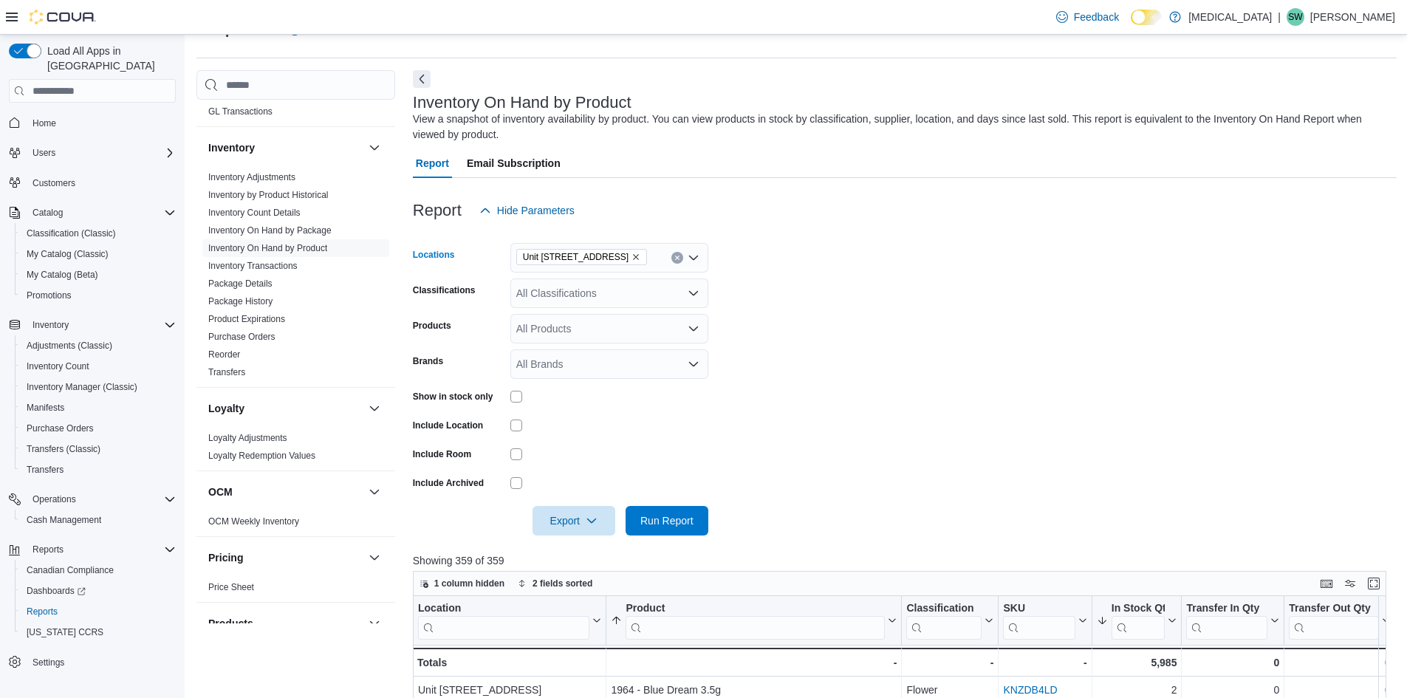
click at [640, 255] on icon "Remove Unit 385 North Dollarton Highway from selection in this group" at bounding box center [636, 257] width 9 height 9
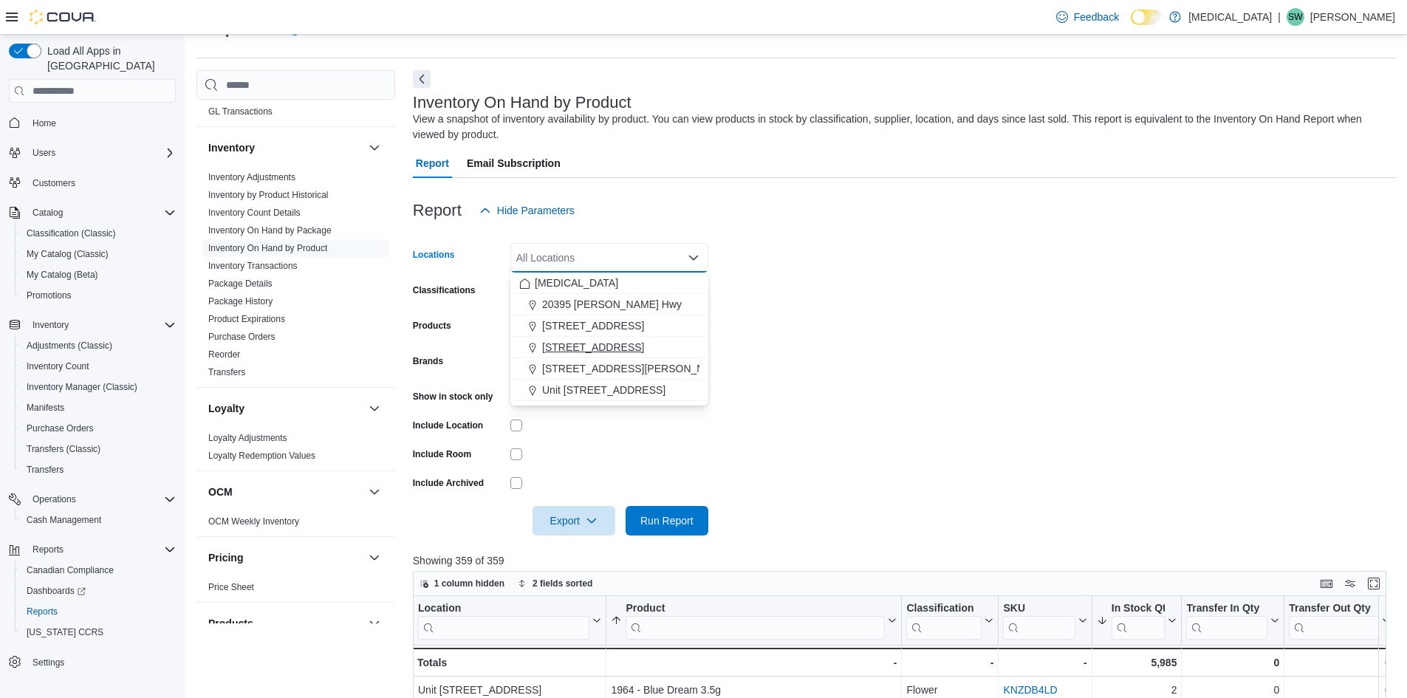
click at [603, 351] on span "[STREET_ADDRESS]" at bounding box center [593, 347] width 102 height 15
click at [897, 313] on form "Locations 460 Granville St Combo box. Selected. 460 Granville St. Press Backspa…" at bounding box center [905, 380] width 984 height 310
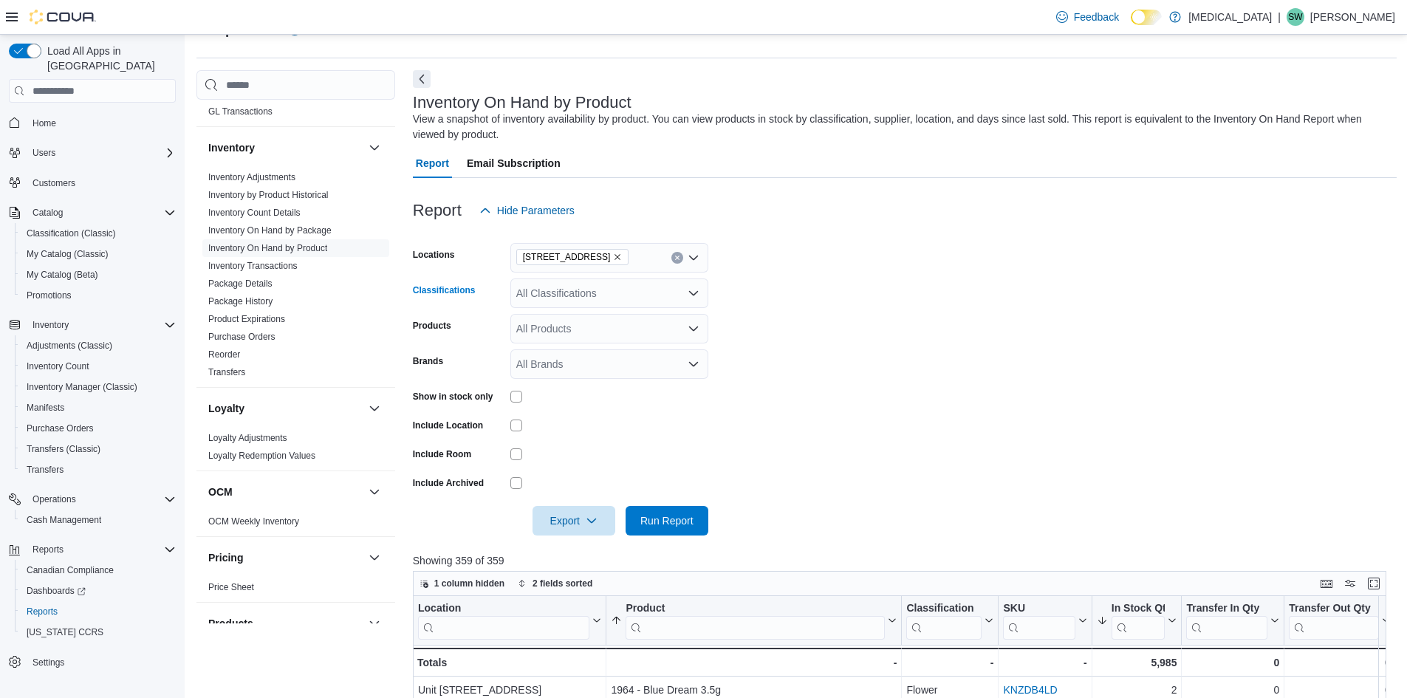
click at [603, 284] on div "All Classifications" at bounding box center [609, 293] width 198 height 30
click at [586, 360] on div "Pre-Roll" at bounding box center [609, 361] width 180 height 15
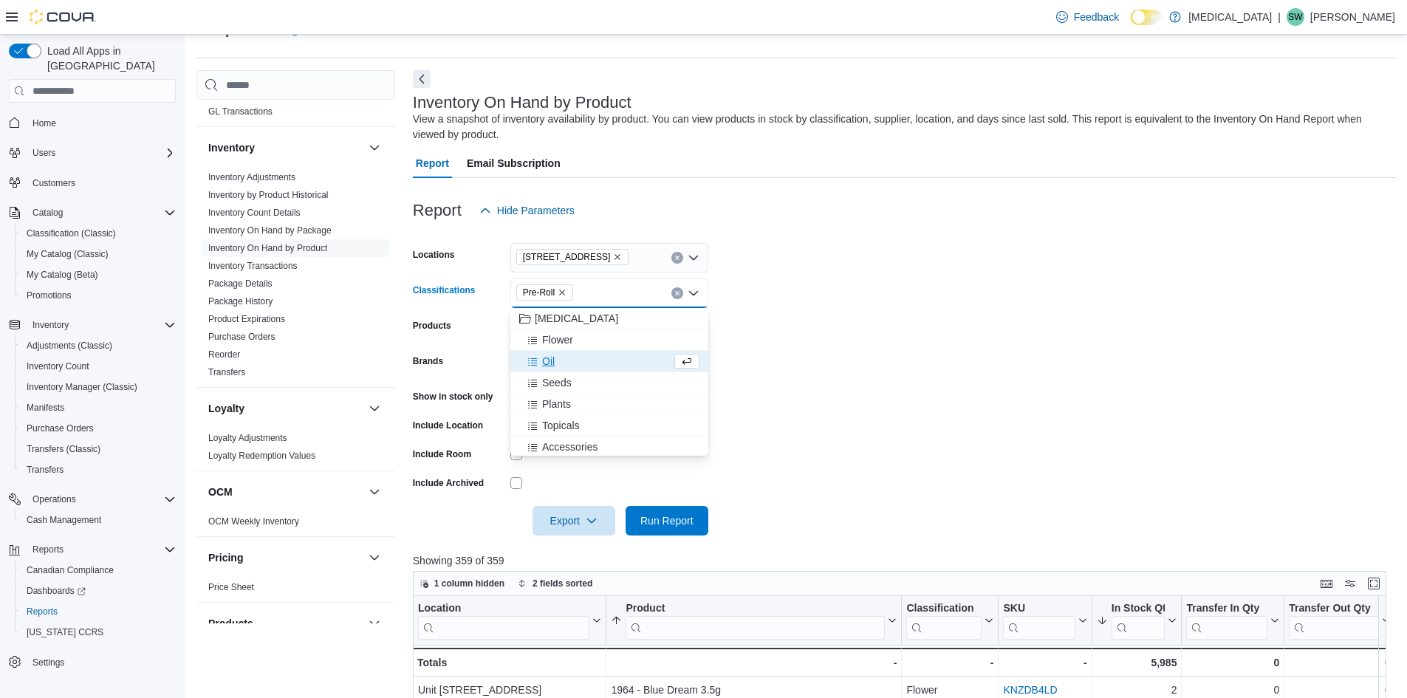
click at [945, 353] on form "Locations 460 Granville St Classifications Pre-Roll Combo box. Selected. Pre-Ro…" at bounding box center [905, 380] width 984 height 310
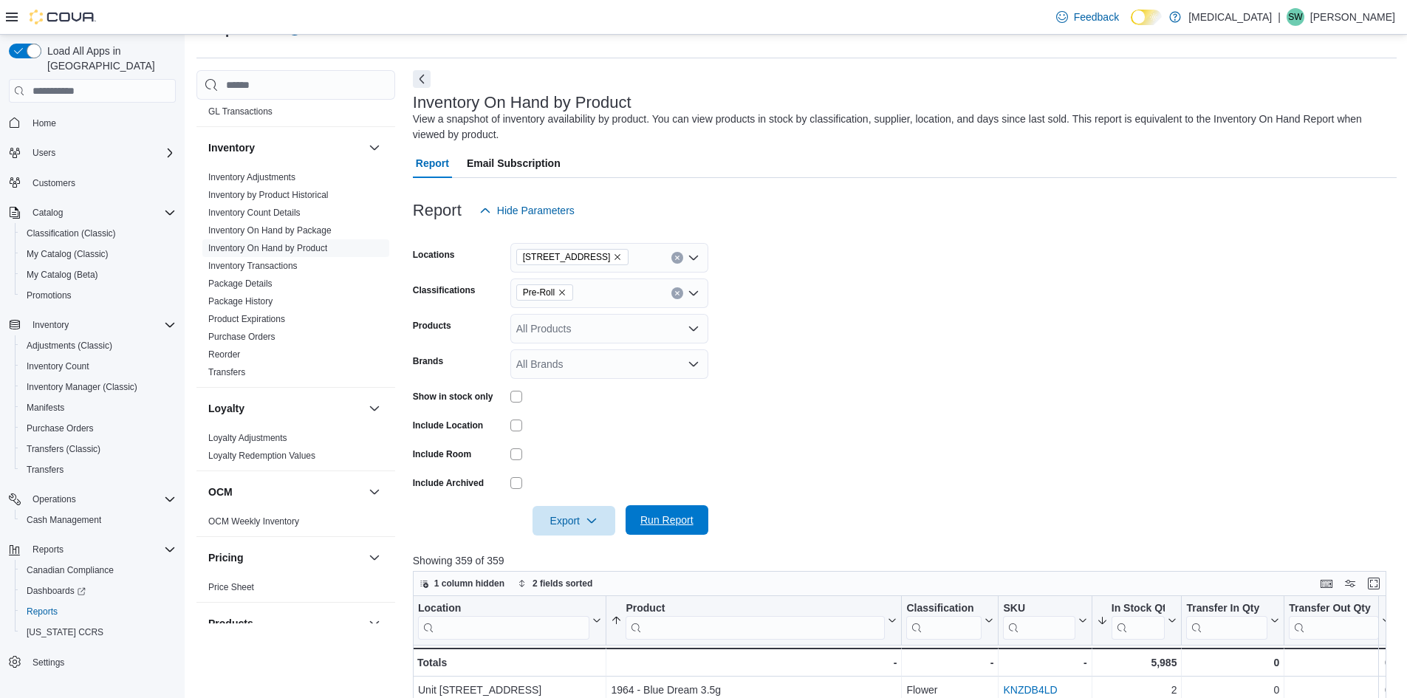
click at [663, 516] on span "Run Report" at bounding box center [666, 520] width 53 height 15
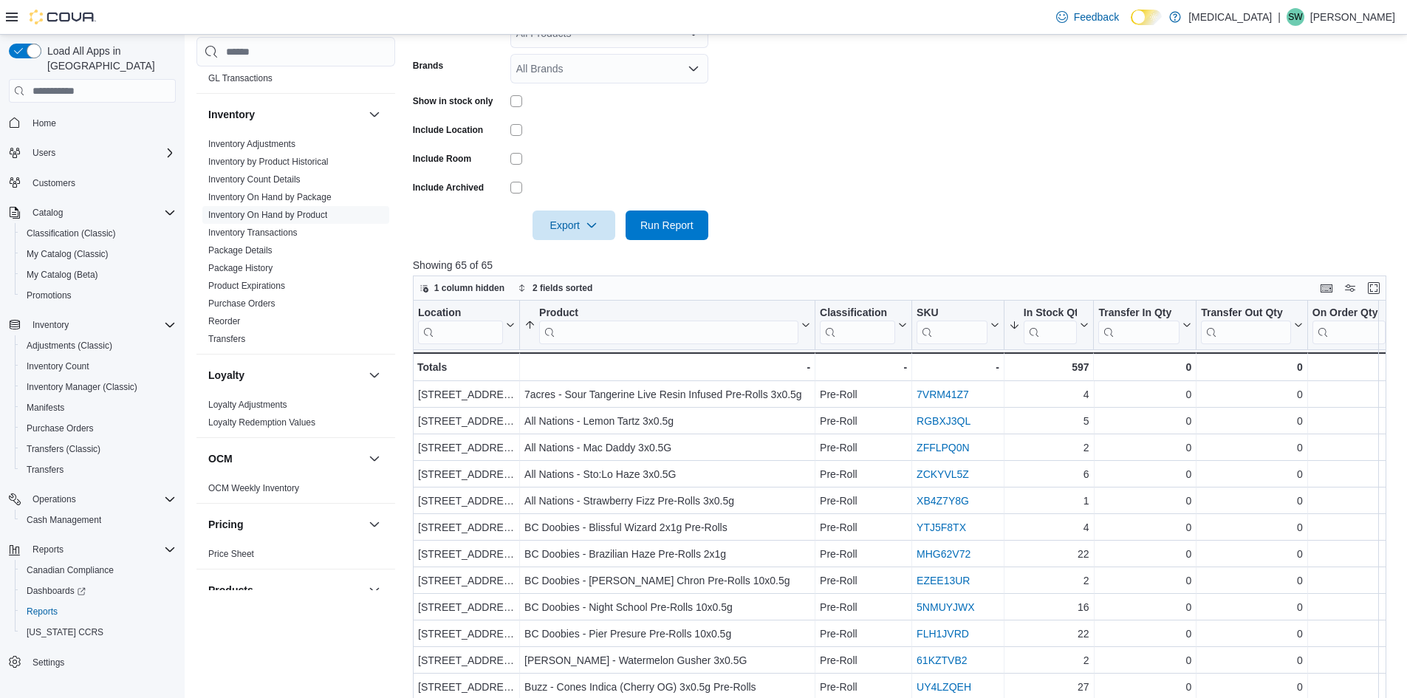
scroll to position [36, 0]
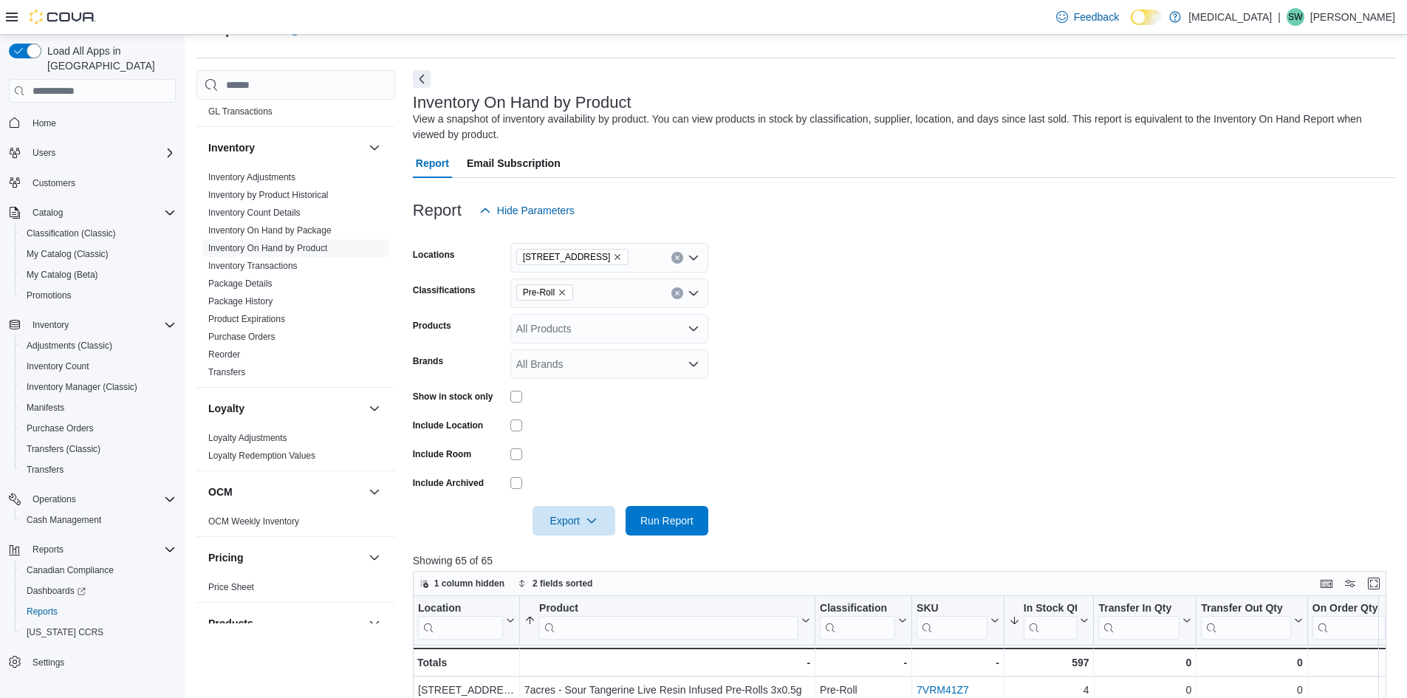
click at [563, 292] on icon "Remove Pre-Roll from selection in this group" at bounding box center [562, 292] width 9 height 9
click at [575, 338] on div "Flower" at bounding box center [609, 339] width 180 height 15
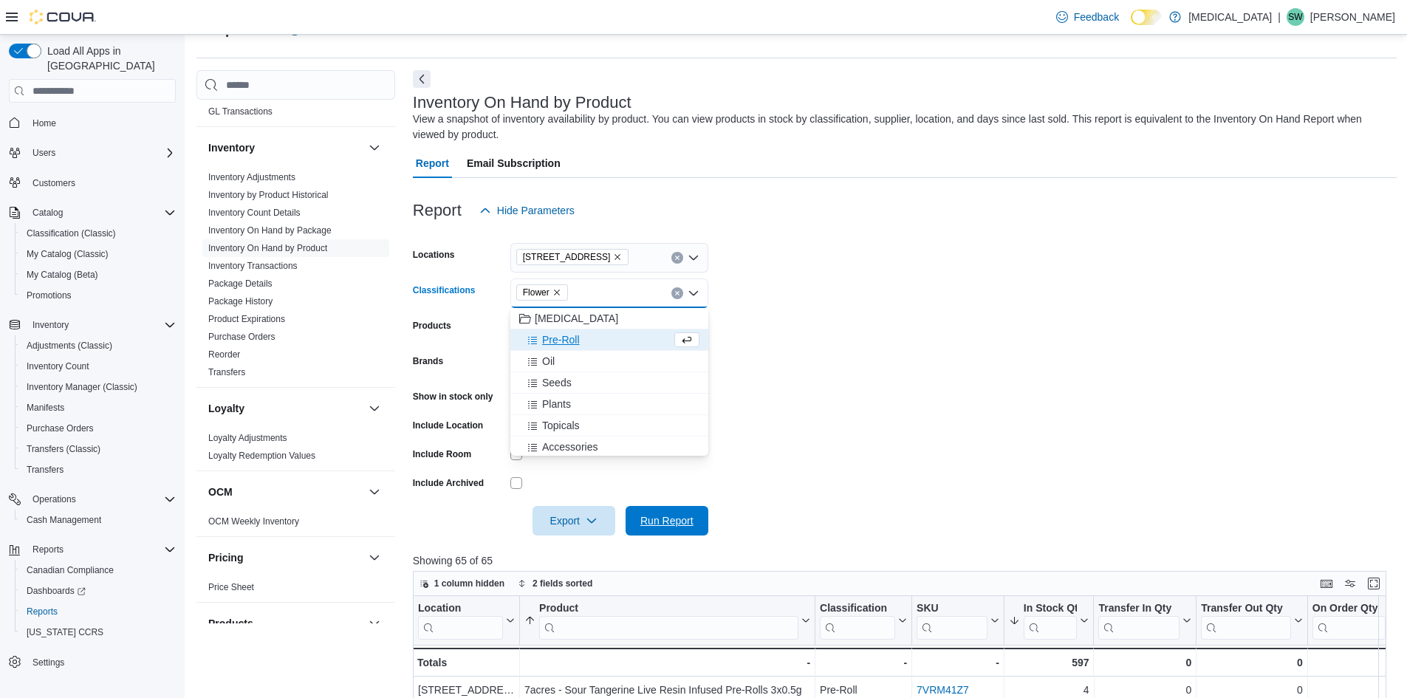
click at [668, 515] on span "Run Report" at bounding box center [666, 520] width 53 height 15
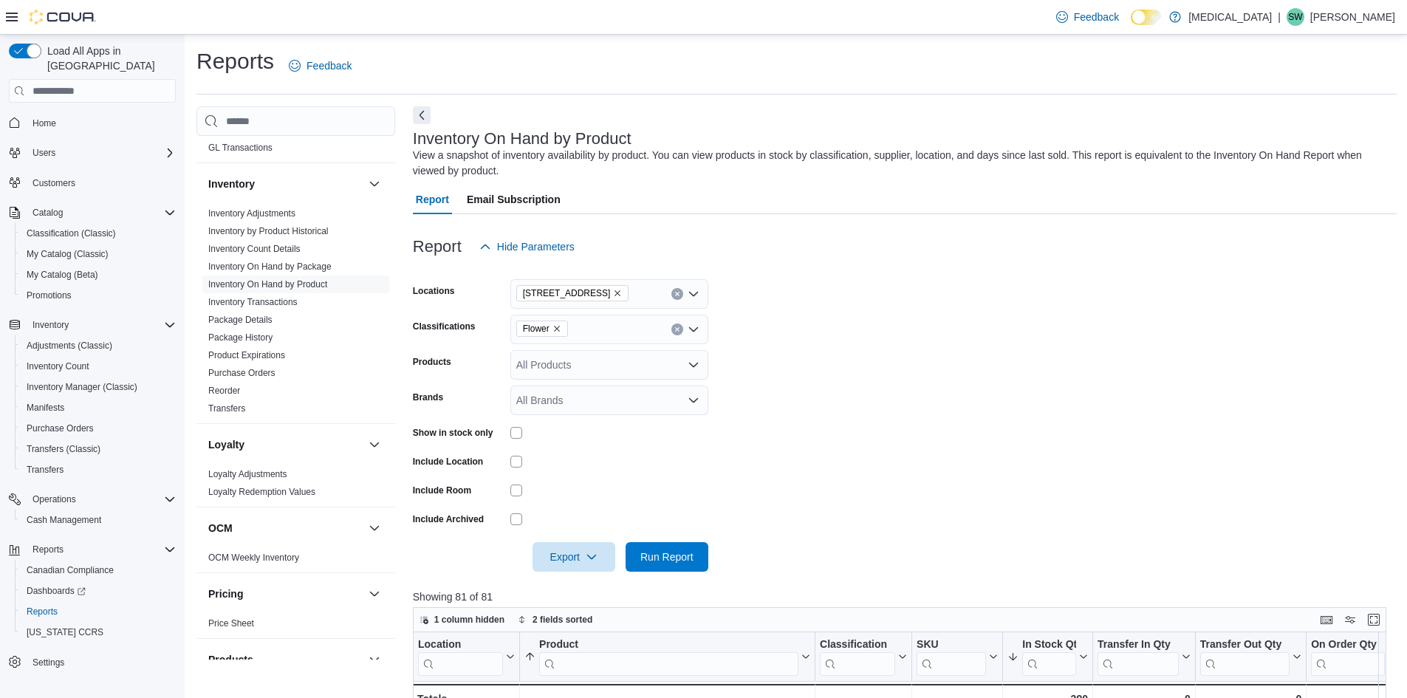
click at [673, 329] on button "Clear input" at bounding box center [677, 330] width 12 height 12
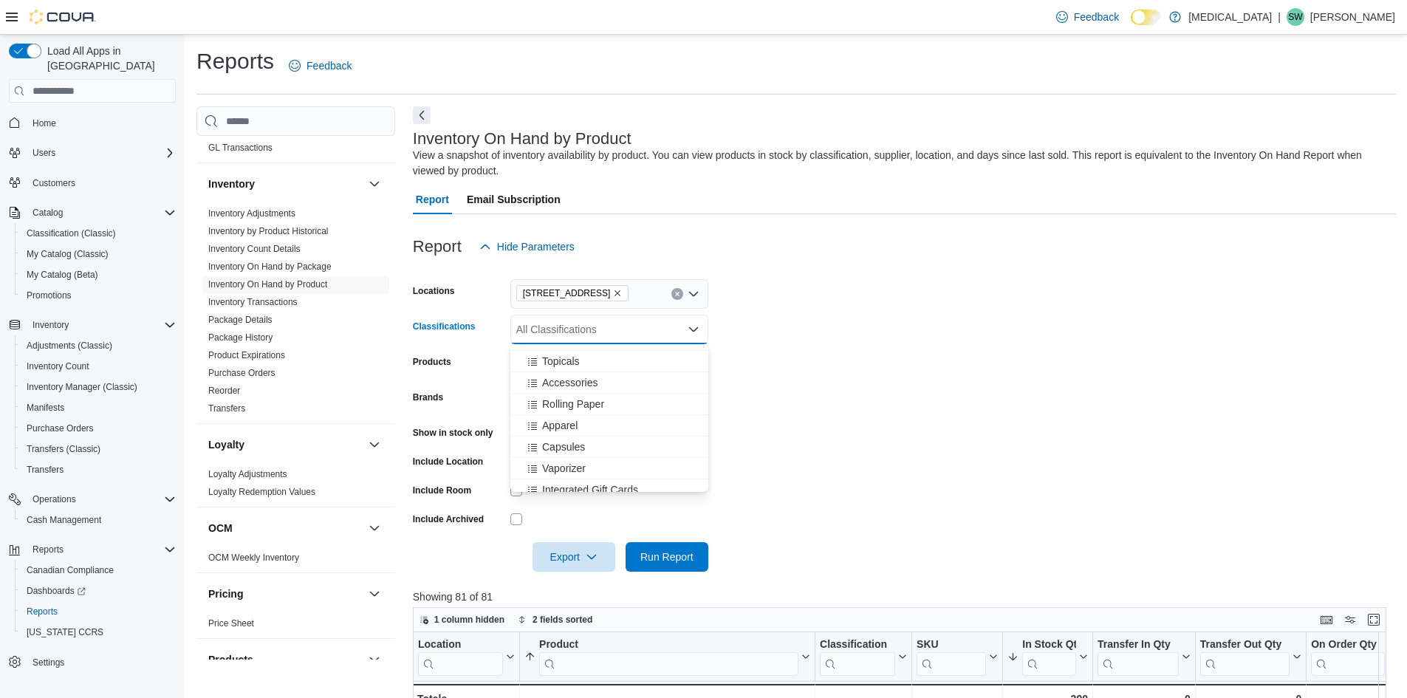
scroll to position [148, 0]
click at [860, 330] on form "Locations 460 Granville St Classifications All Classifications Combo box. Selec…" at bounding box center [905, 416] width 984 height 310
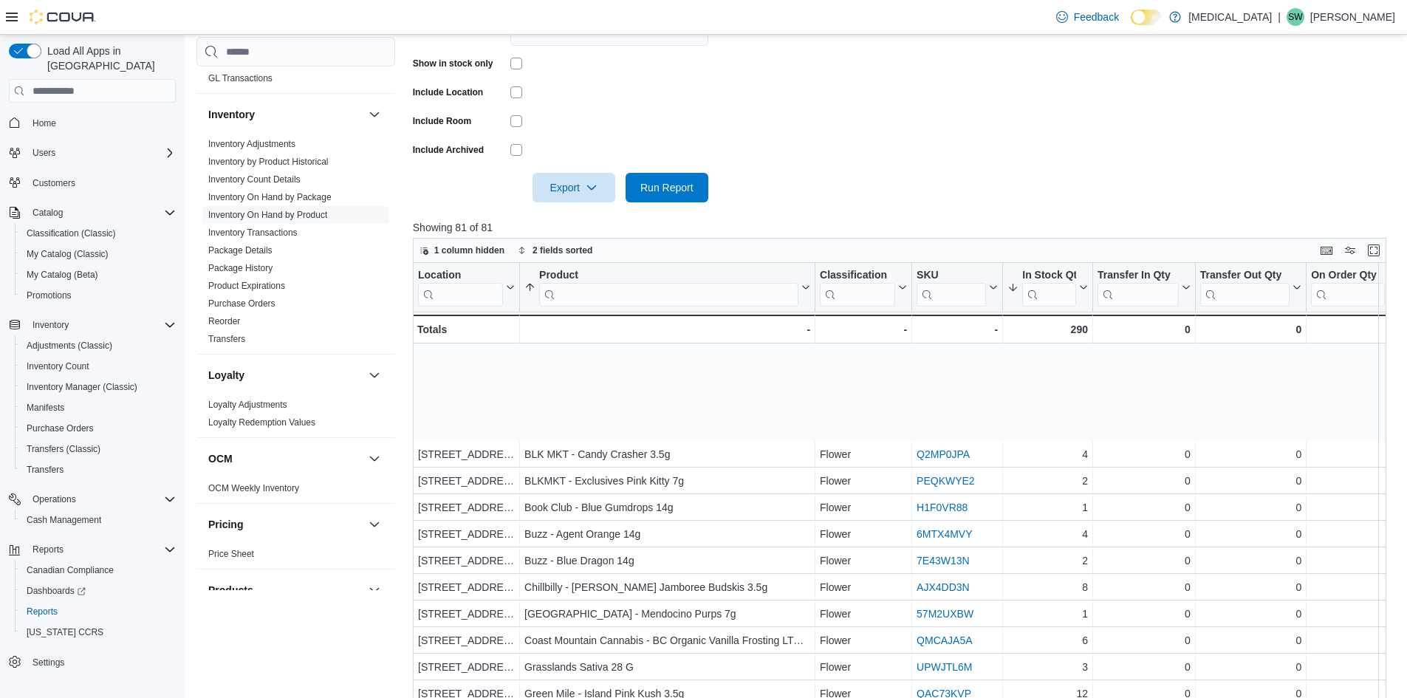
scroll to position [369, 0]
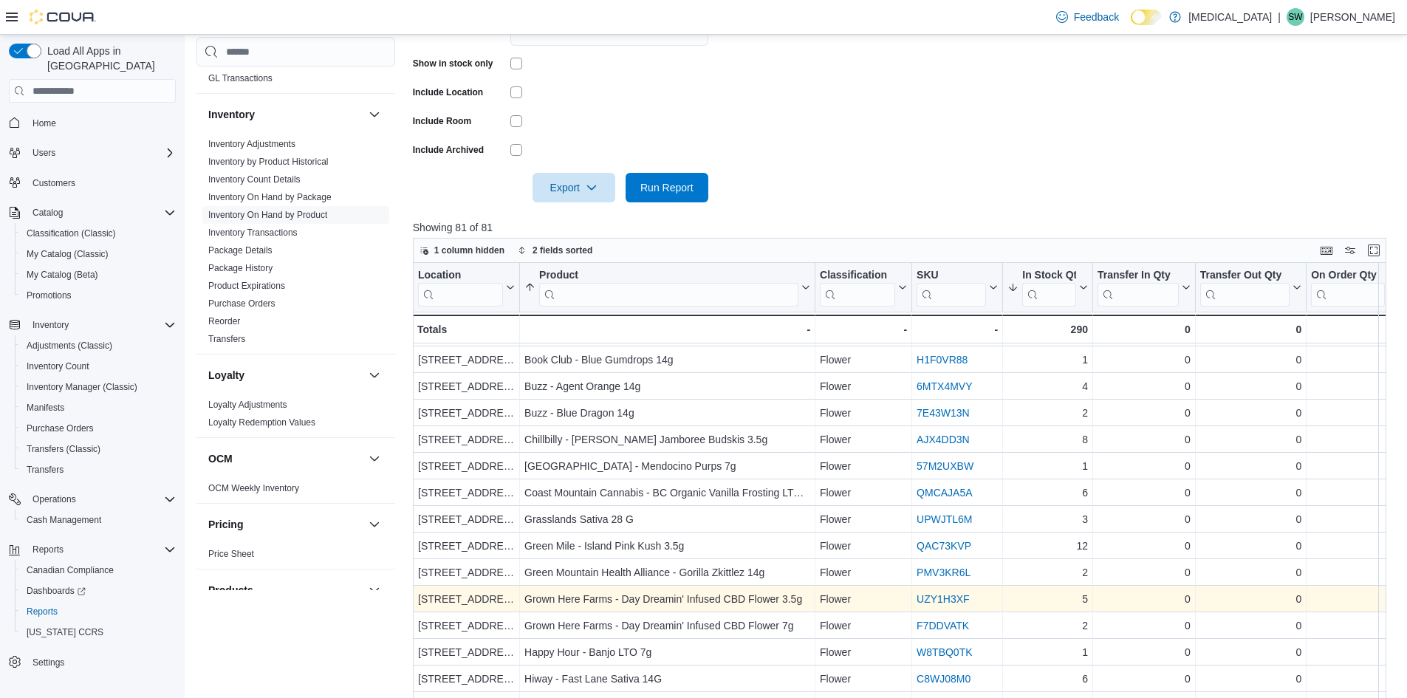
click at [943, 596] on link "UZY1H3XF" at bounding box center [943, 599] width 53 height 12
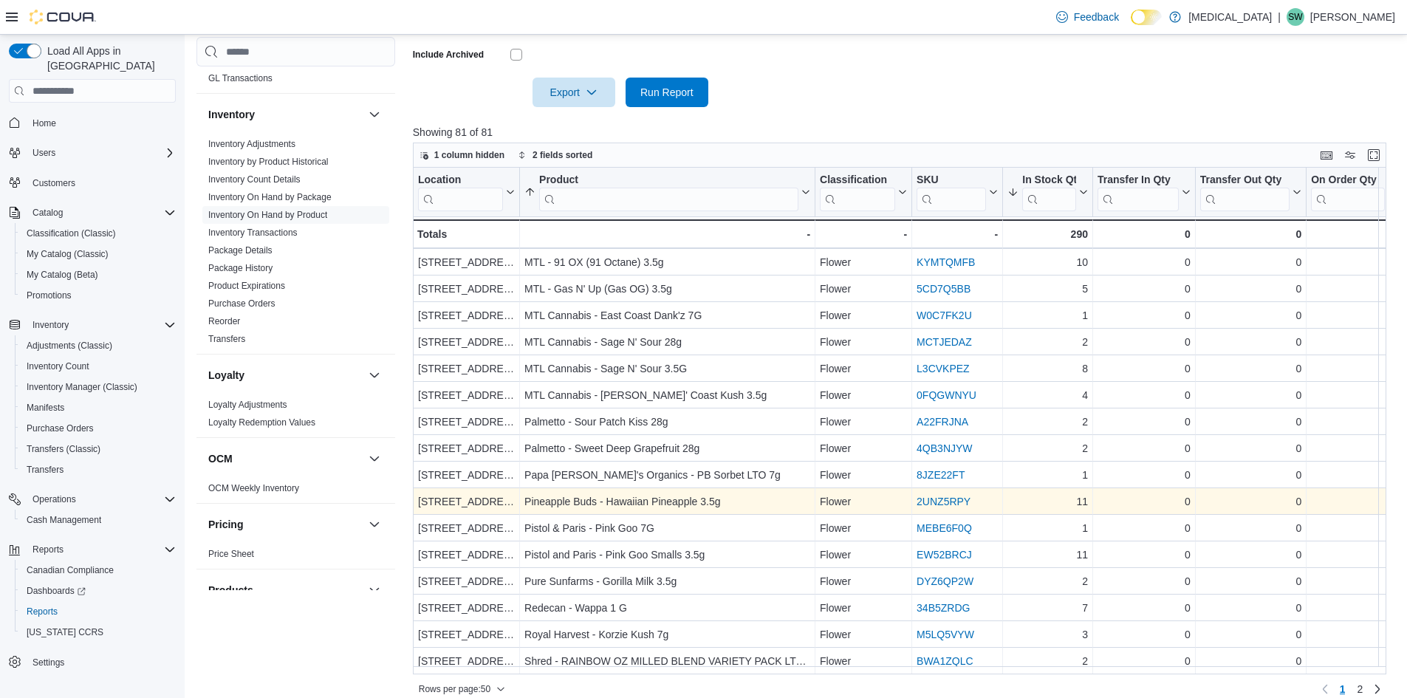
scroll to position [479, 0]
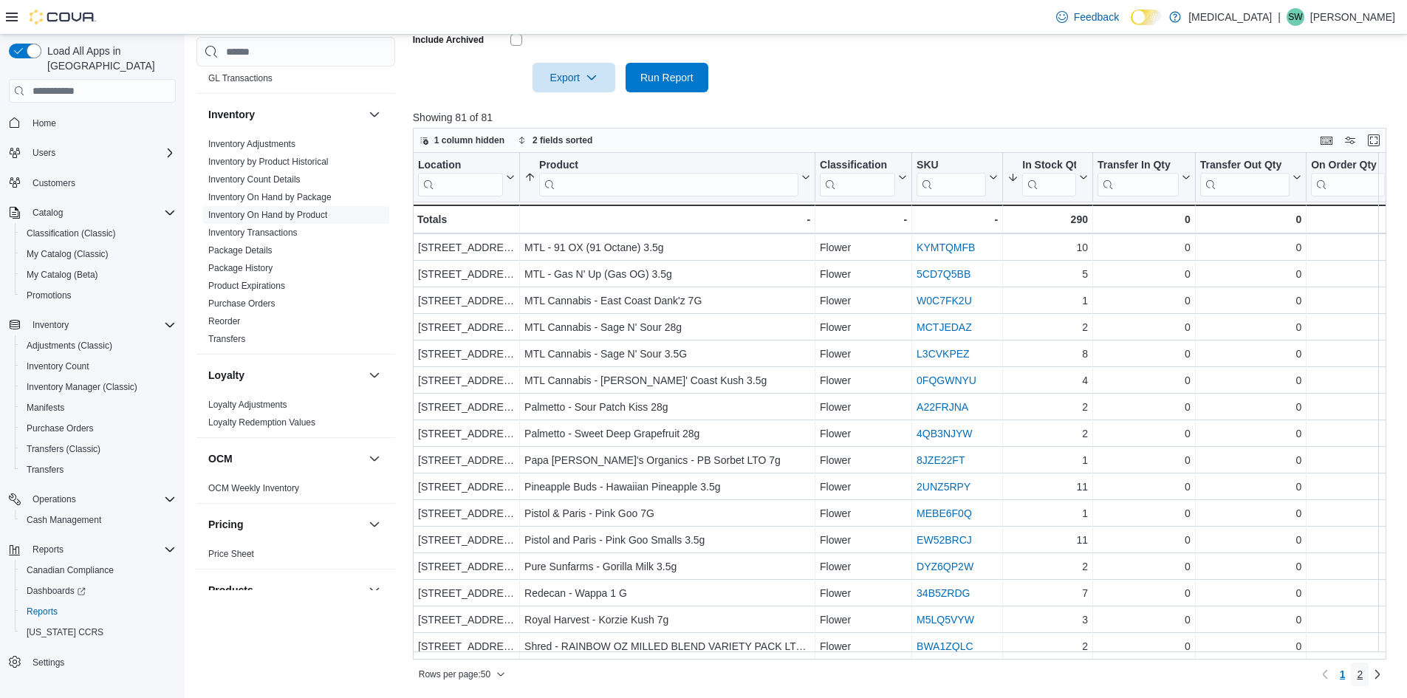
click at [1363, 680] on span "2" at bounding box center [1360, 674] width 6 height 15
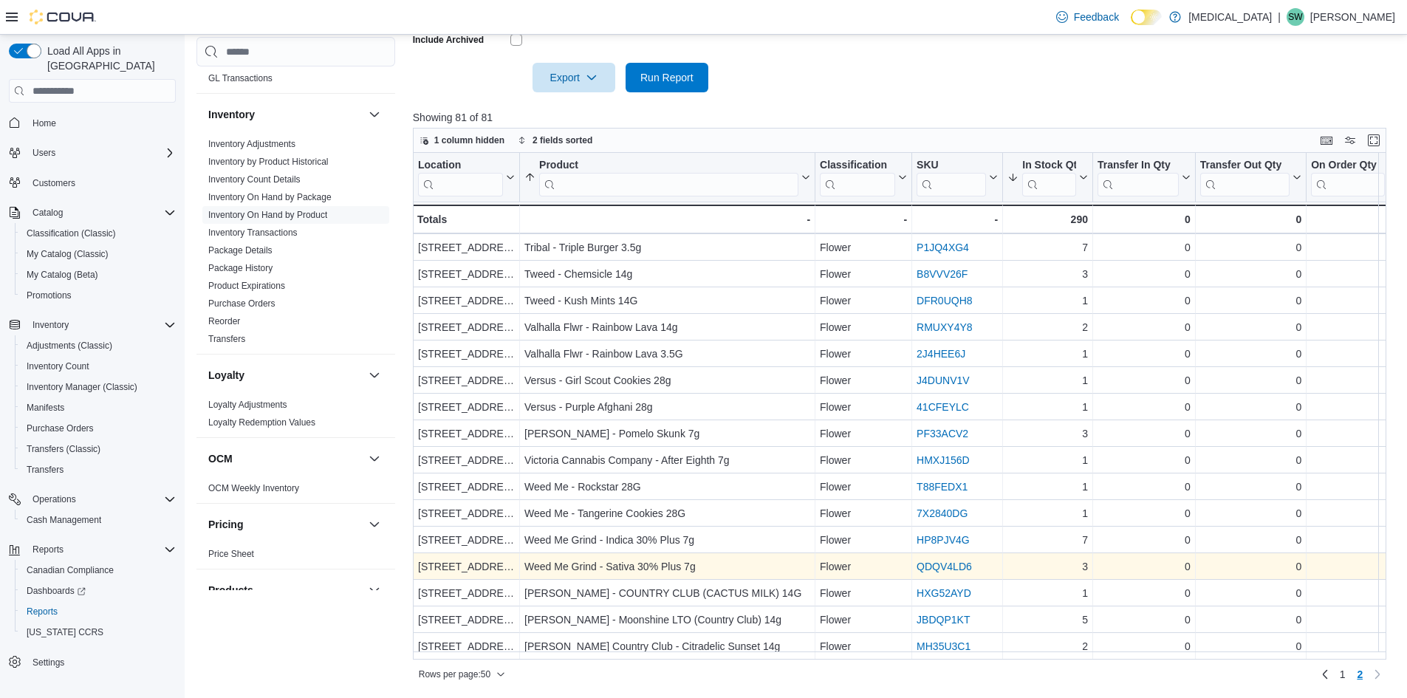
scroll to position [405, 0]
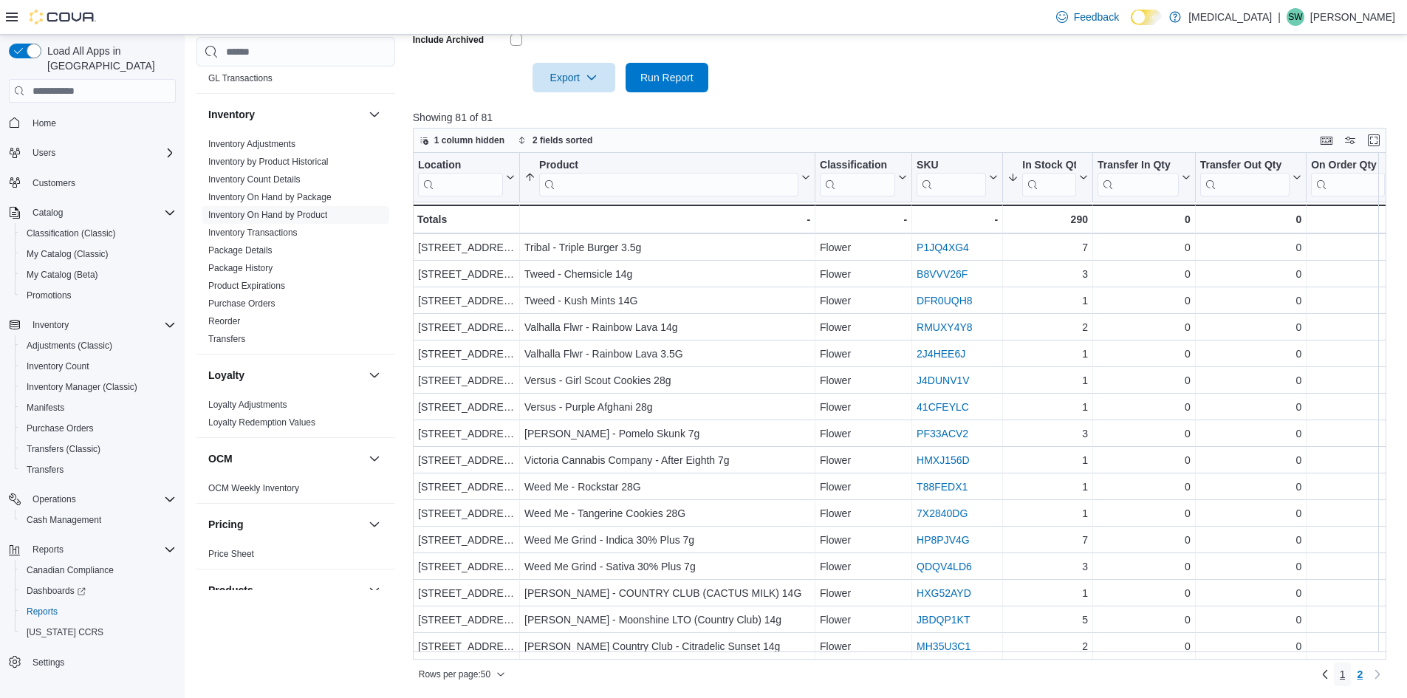
click at [1346, 674] on span "1" at bounding box center [1343, 674] width 6 height 15
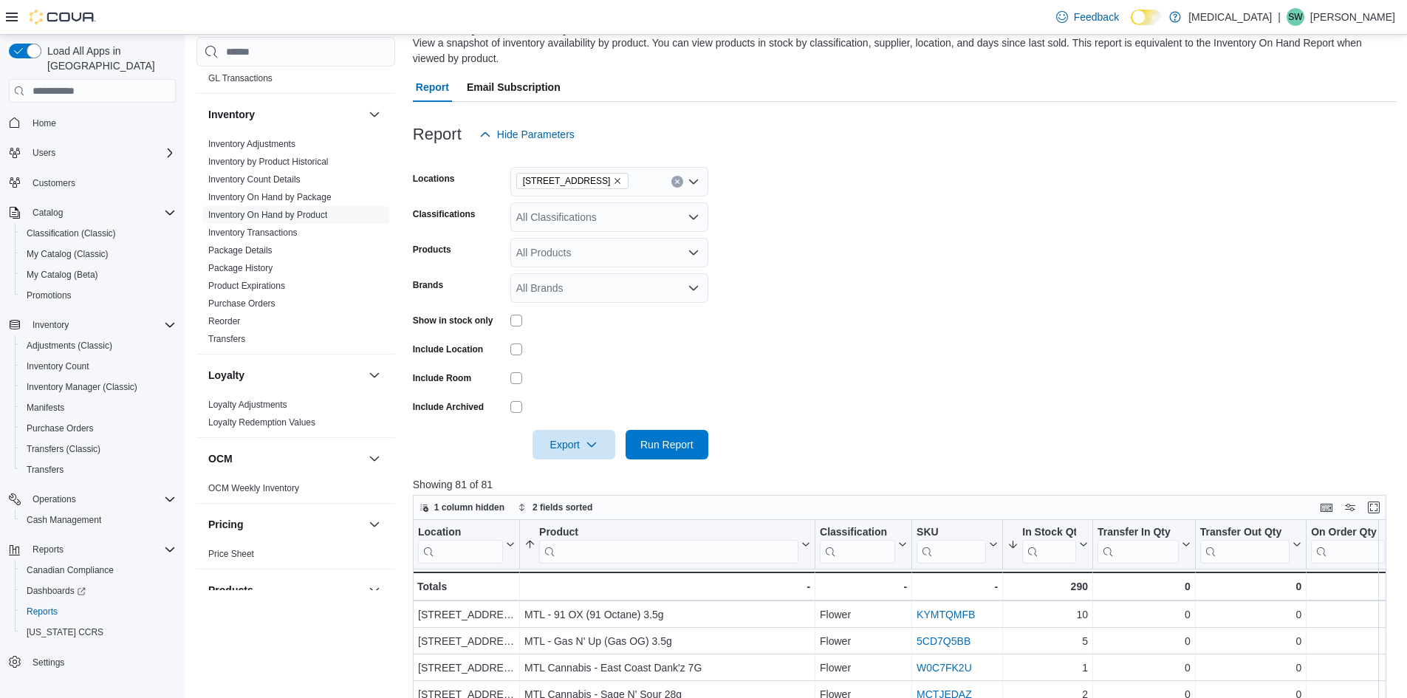
scroll to position [110, 0]
click at [595, 215] on div "All Classifications" at bounding box center [609, 220] width 198 height 30
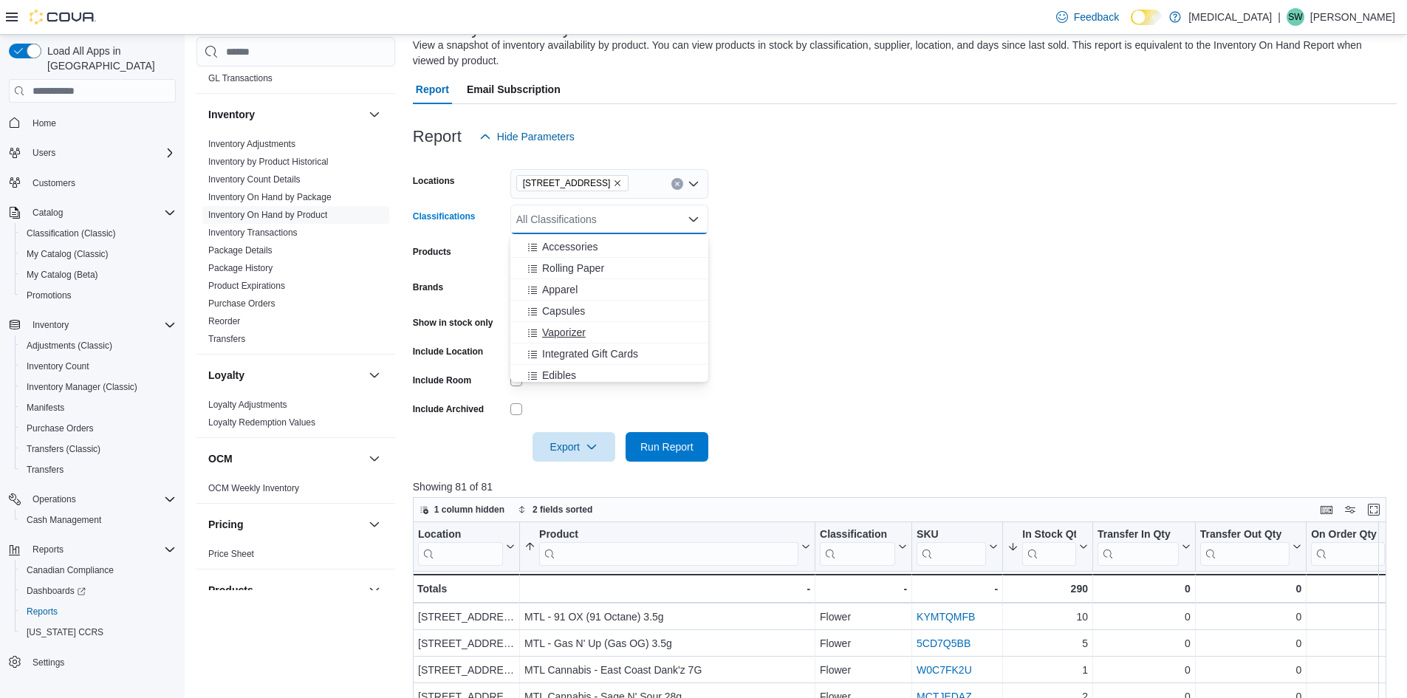
scroll to position [222, 0]
click at [569, 303] on span "Edibles" at bounding box center [559, 301] width 34 height 15
click at [668, 452] on span "Run Report" at bounding box center [666, 446] width 53 height 15
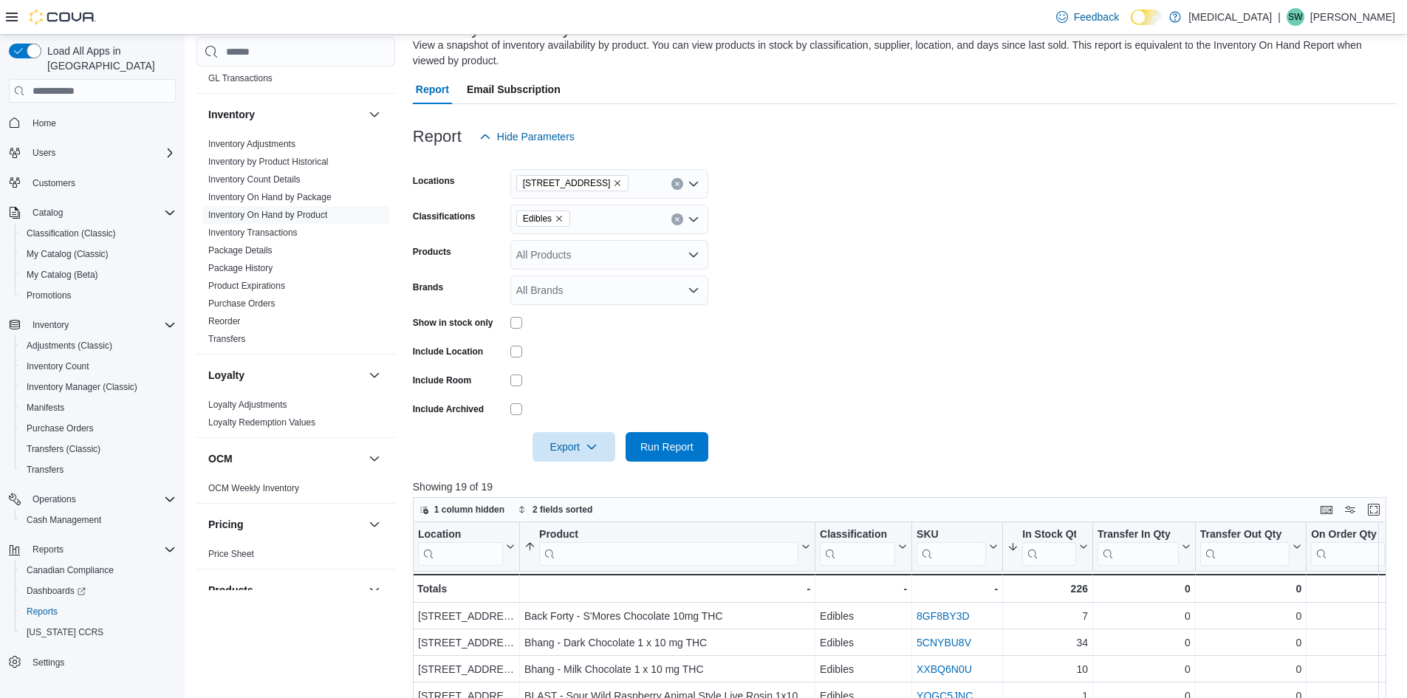
scroll to position [479, 0]
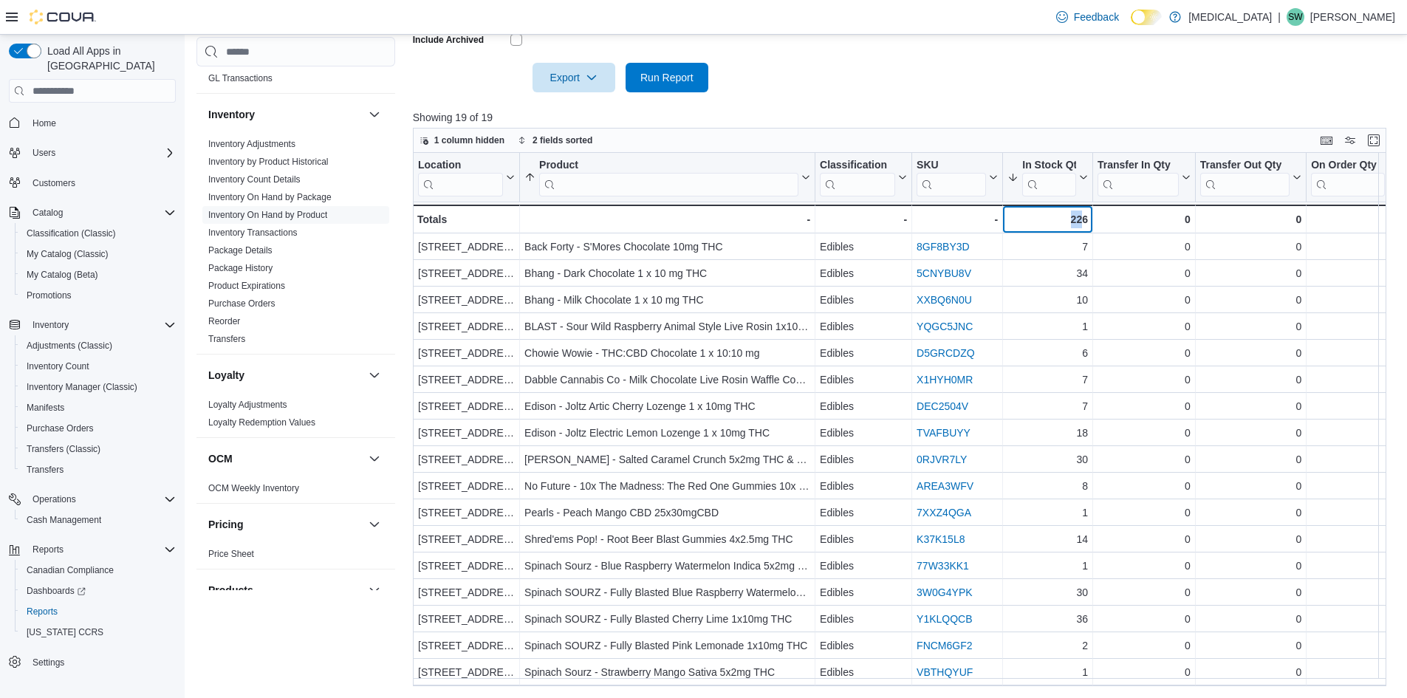
drag, startPoint x: 1059, startPoint y: 218, endPoint x: 1085, endPoint y: 218, distance: 25.9
click at [1085, 218] on div "226" at bounding box center [1047, 220] width 81 height 18
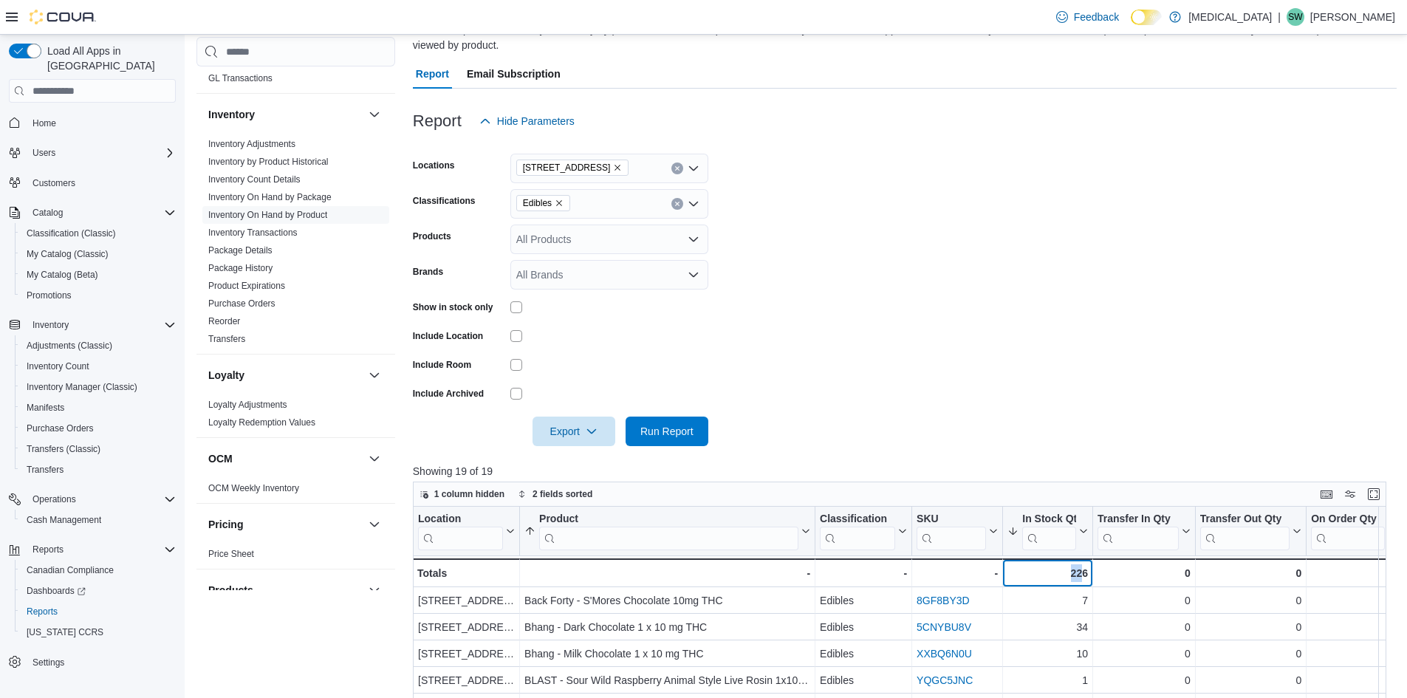
scroll to position [110, 0]
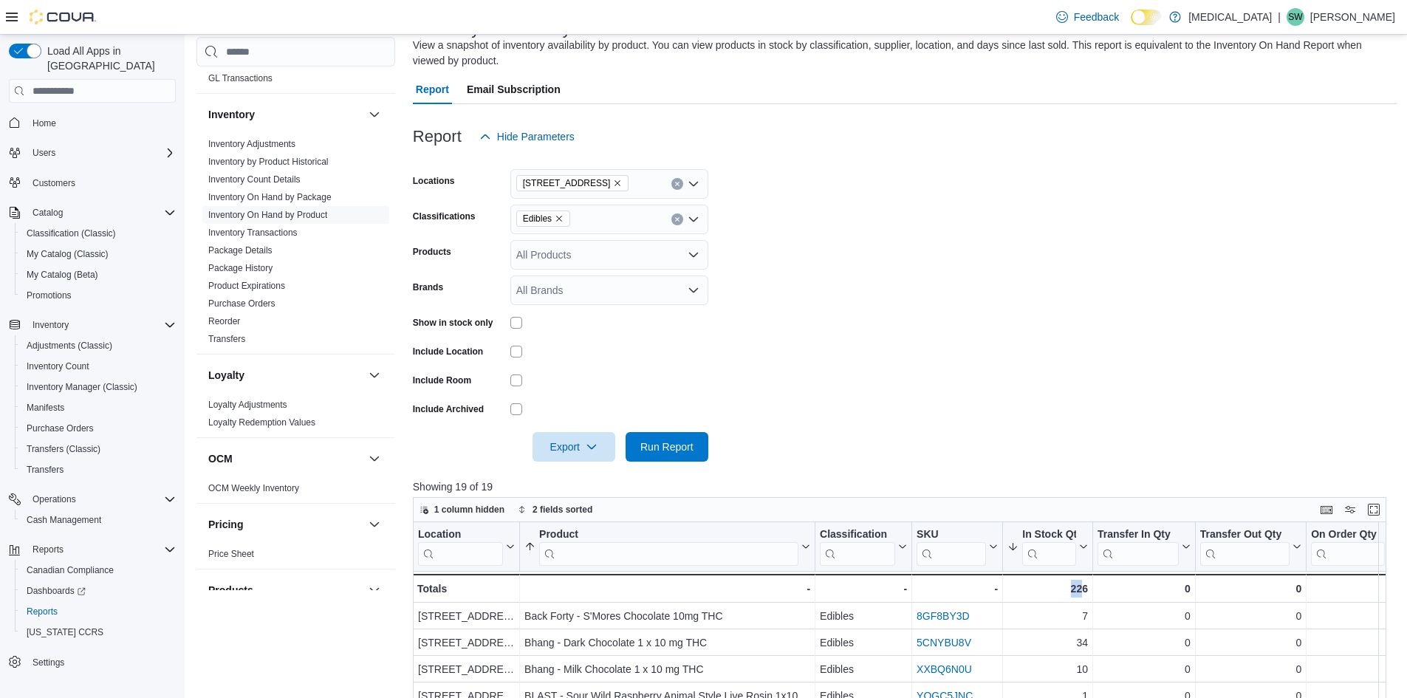
click at [674, 216] on button "Clear input" at bounding box center [677, 219] width 12 height 12
click at [871, 359] on form "Locations 460 Granville St Classifications All Classifications Combo box. Selec…" at bounding box center [905, 306] width 984 height 310
click at [645, 221] on div "All Classifications" at bounding box center [609, 220] width 198 height 30
click at [564, 263] on span "Flower" at bounding box center [557, 266] width 31 height 15
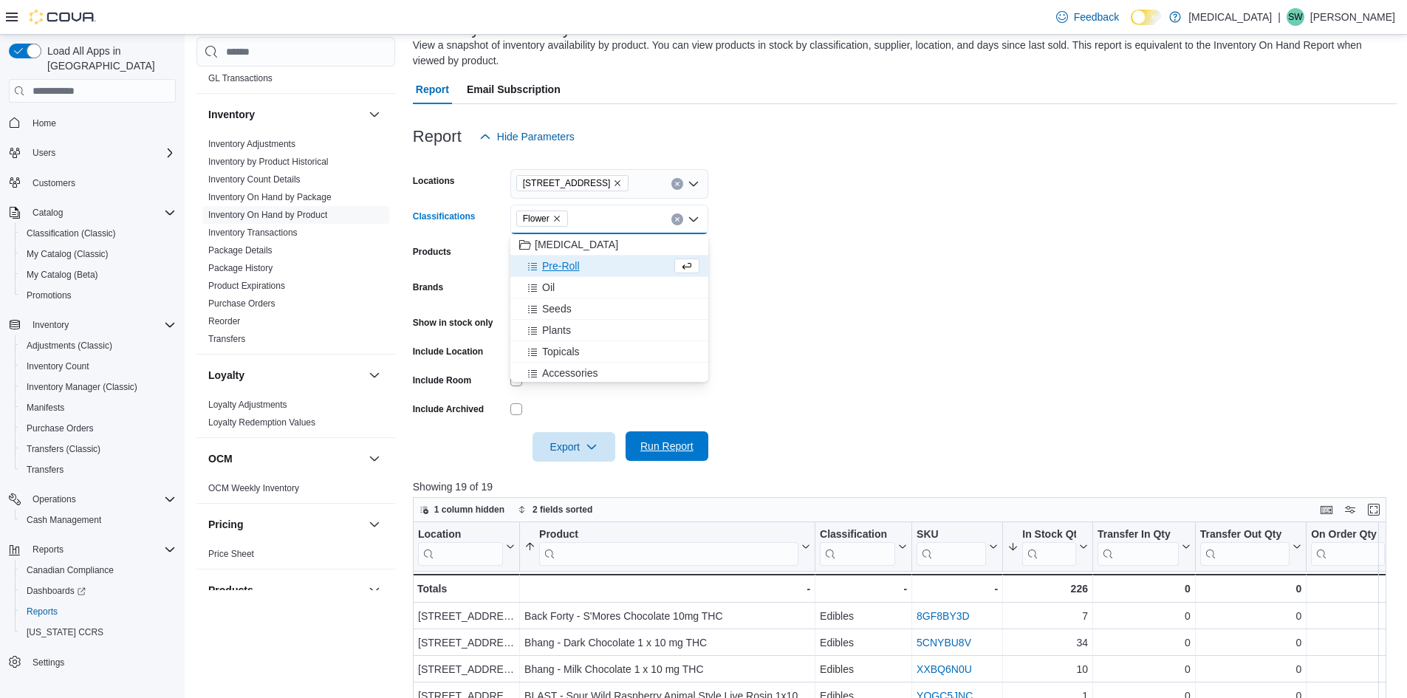
click at [672, 454] on span "Run Report" at bounding box center [666, 446] width 65 height 30
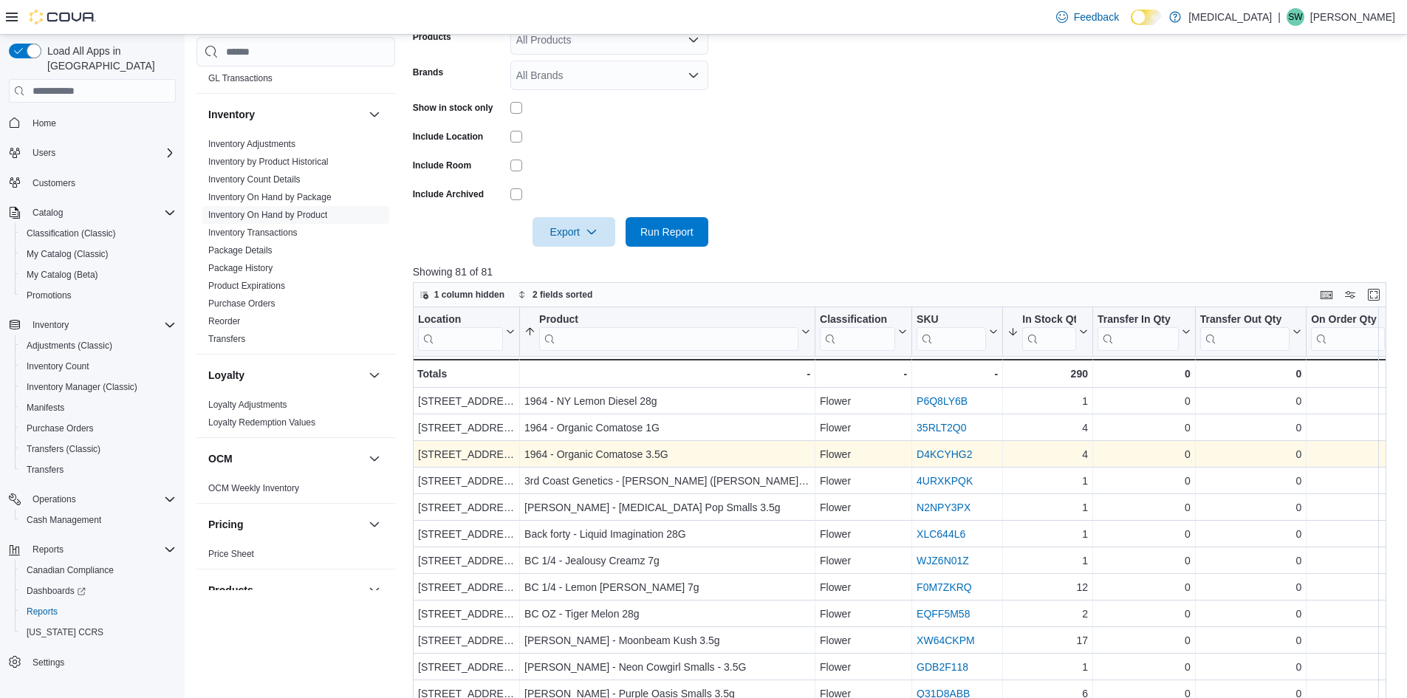
scroll to position [184, 0]
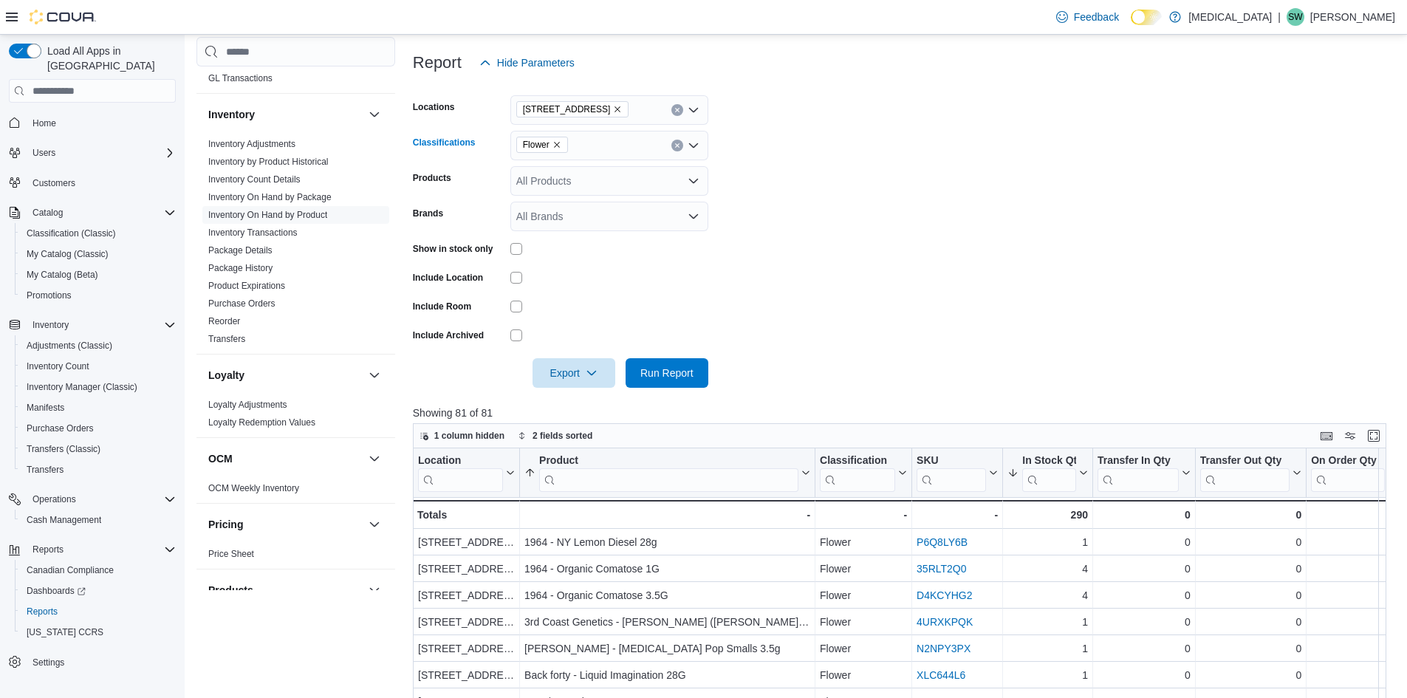
click at [677, 139] on div "Flower" at bounding box center [609, 146] width 198 height 30
click at [676, 146] on icon "Clear input" at bounding box center [677, 146] width 6 height 6
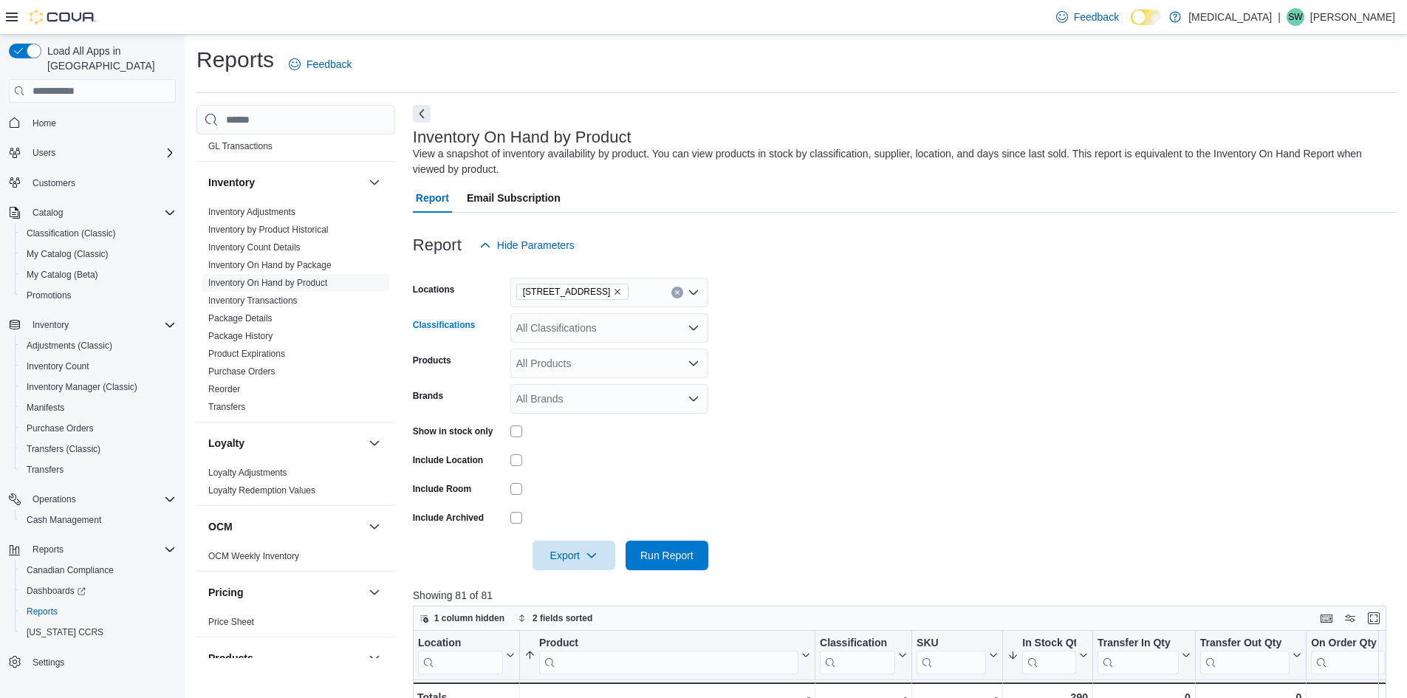
scroll to position [0, 0]
click at [674, 293] on icon "Clear input" at bounding box center [677, 294] width 6 height 6
click at [781, 294] on form "Locations All Locations Classifications All Classifications Products All Produc…" at bounding box center [905, 416] width 984 height 310
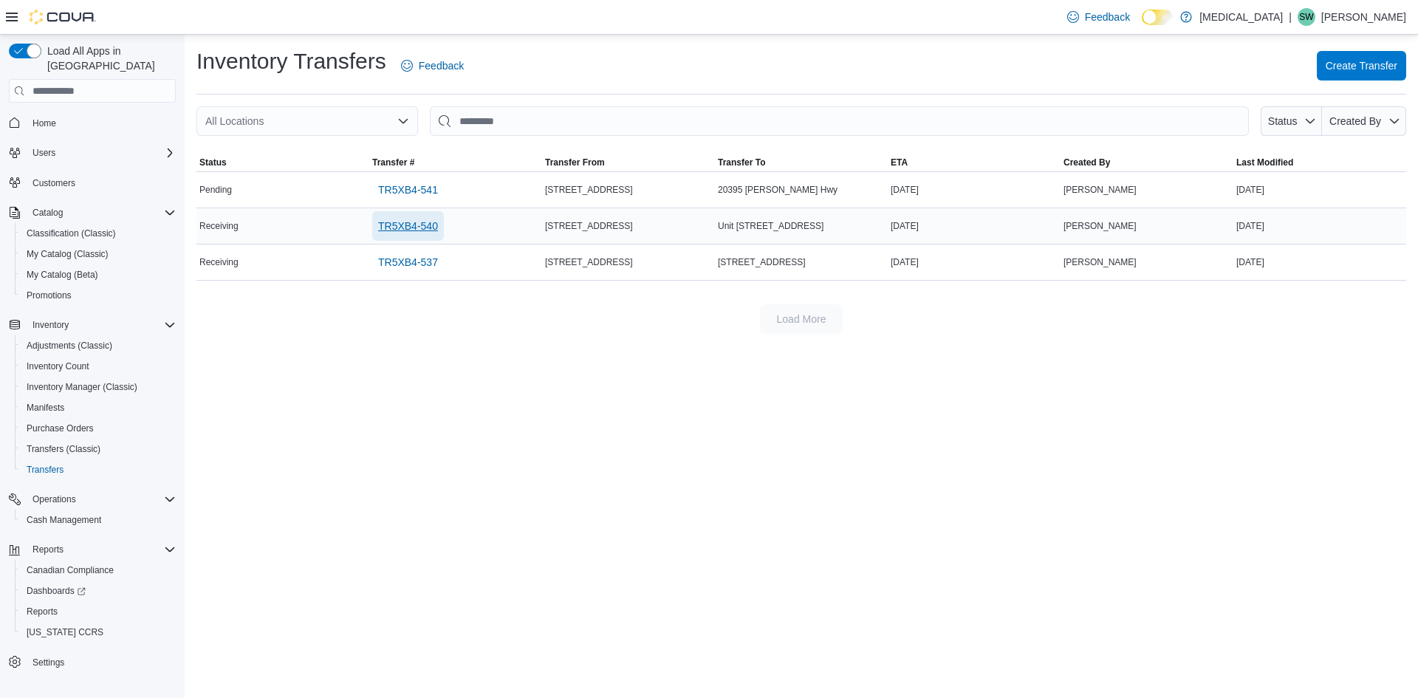
click at [425, 217] on span "TR5XB4-540" at bounding box center [408, 226] width 60 height 30
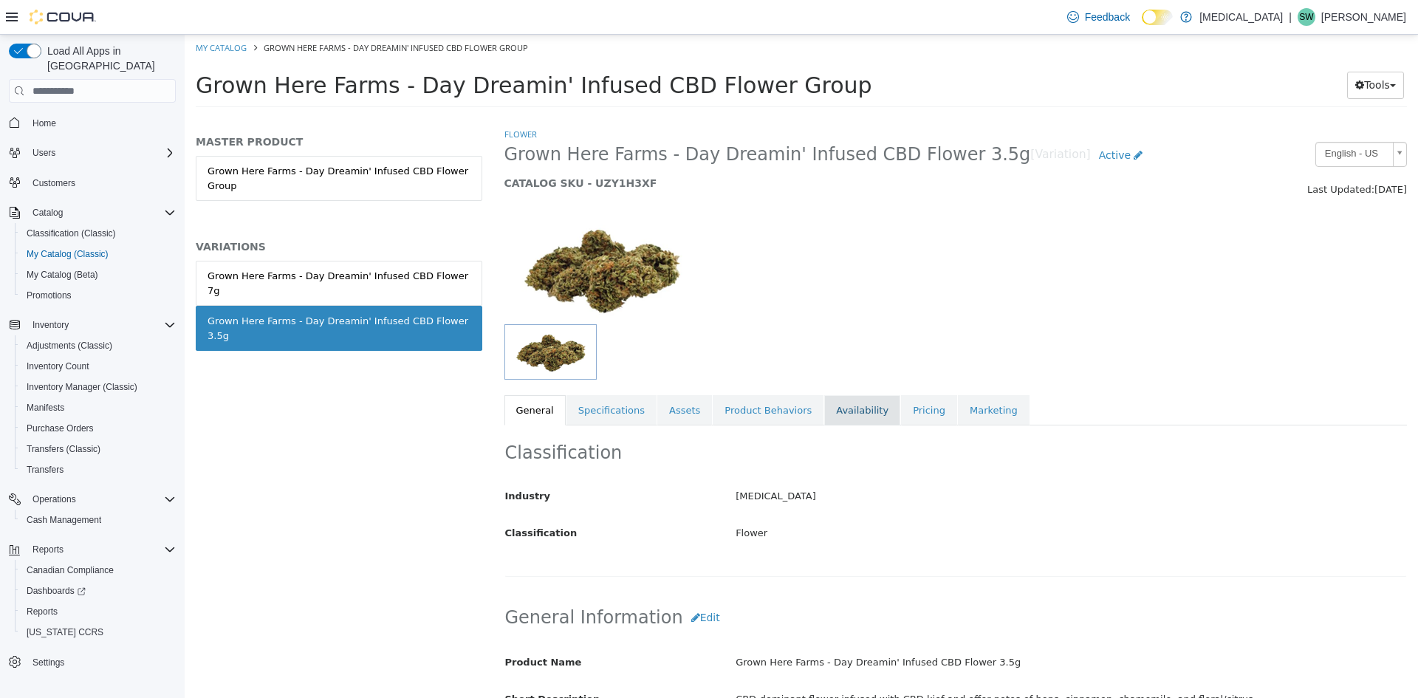
click at [858, 412] on link "Availability" at bounding box center [862, 410] width 76 height 31
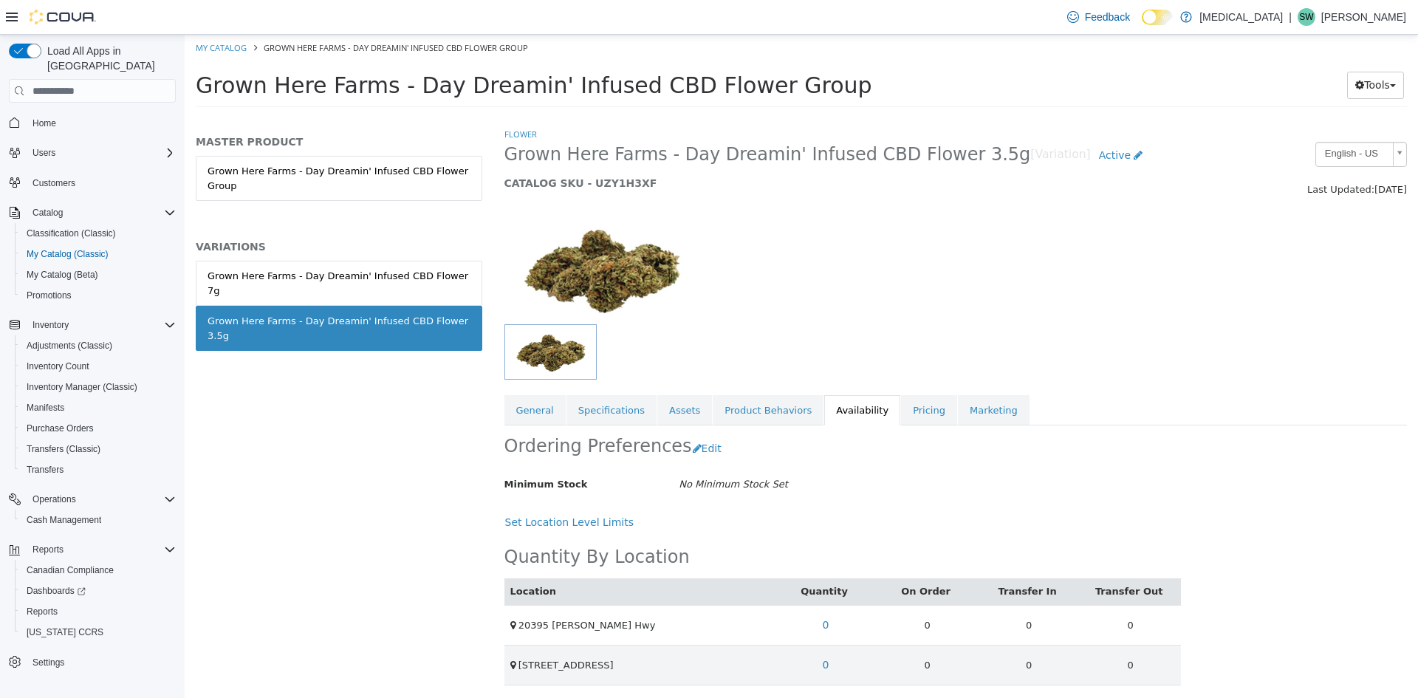
scroll to position [123, 0]
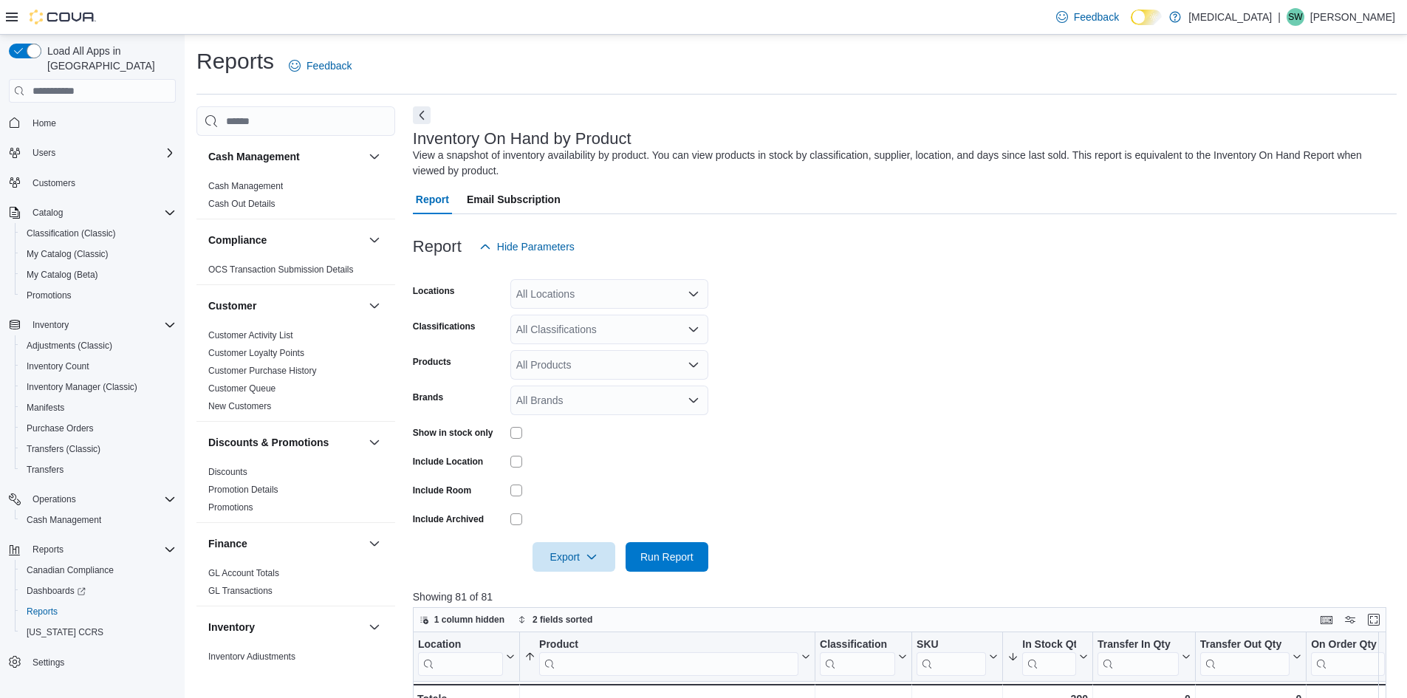
scroll to position [74, 0]
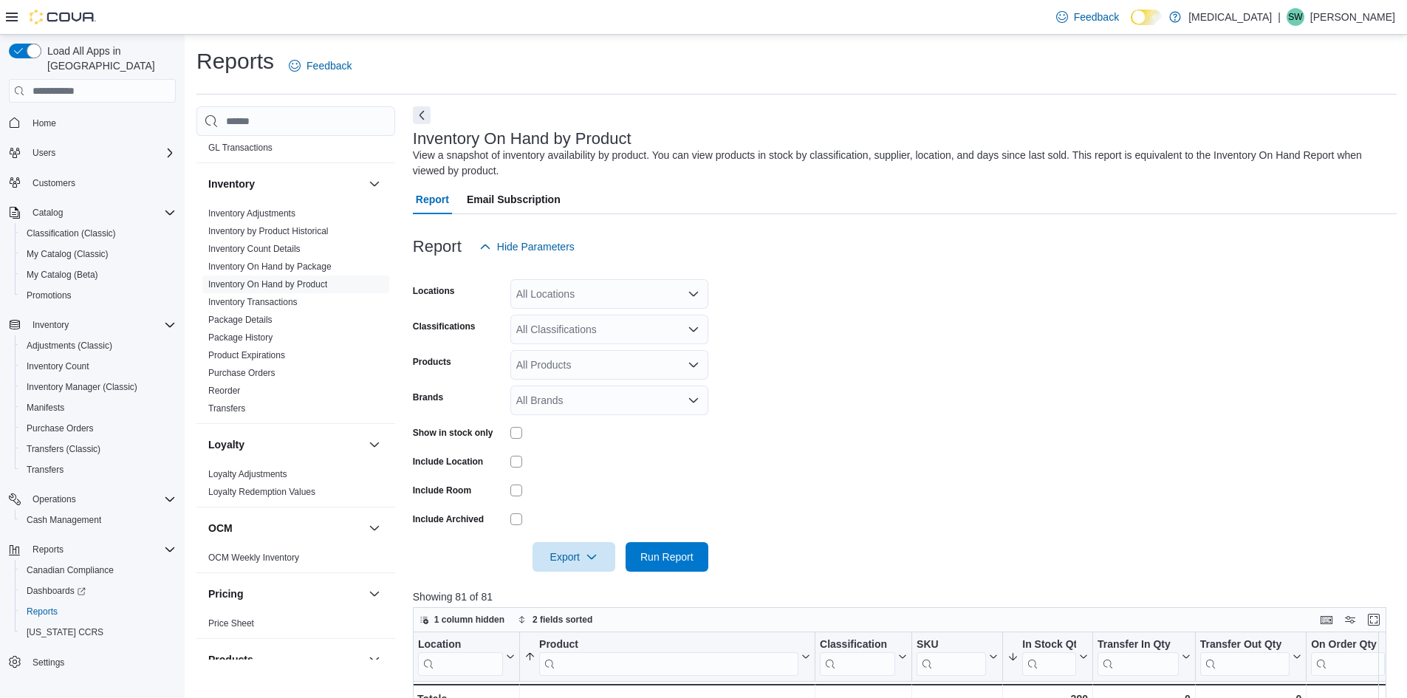
click at [615, 295] on div "All Locations" at bounding box center [609, 294] width 198 height 30
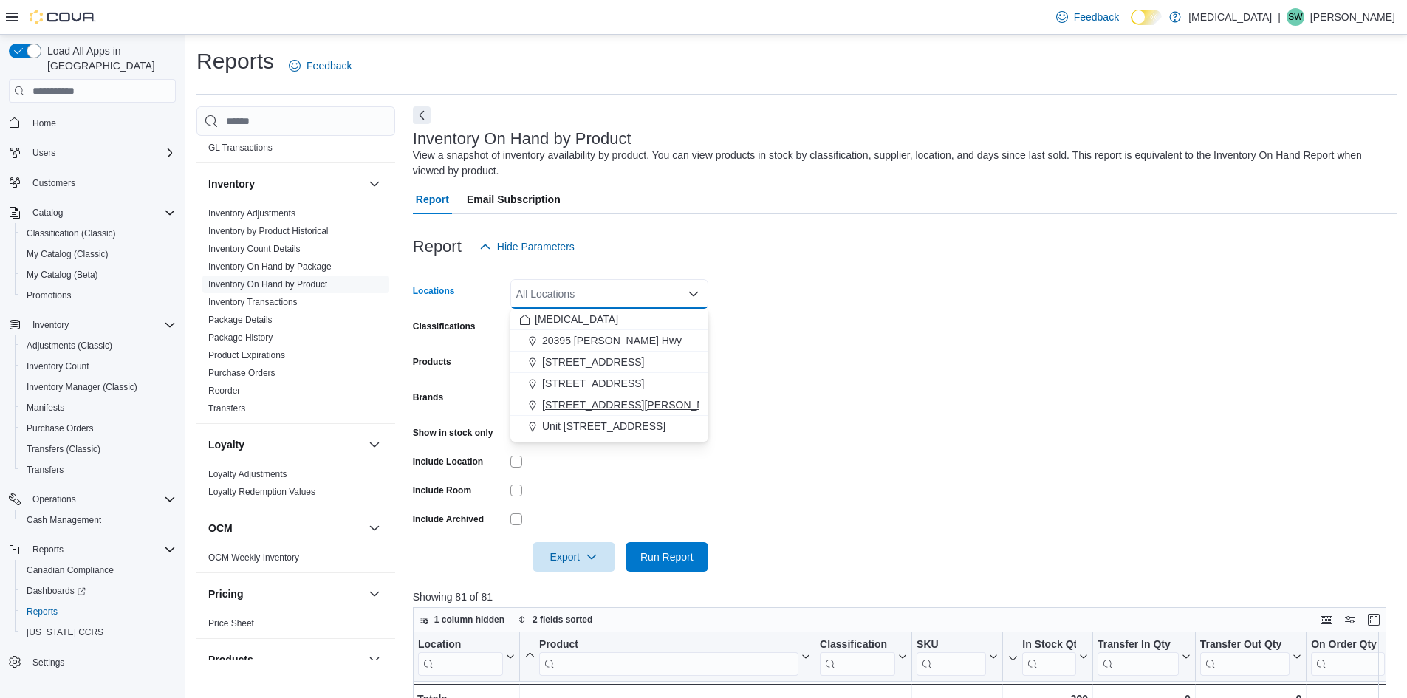
click at [606, 415] on button "[STREET_ADDRESS][PERSON_NAME]" at bounding box center [609, 404] width 198 height 21
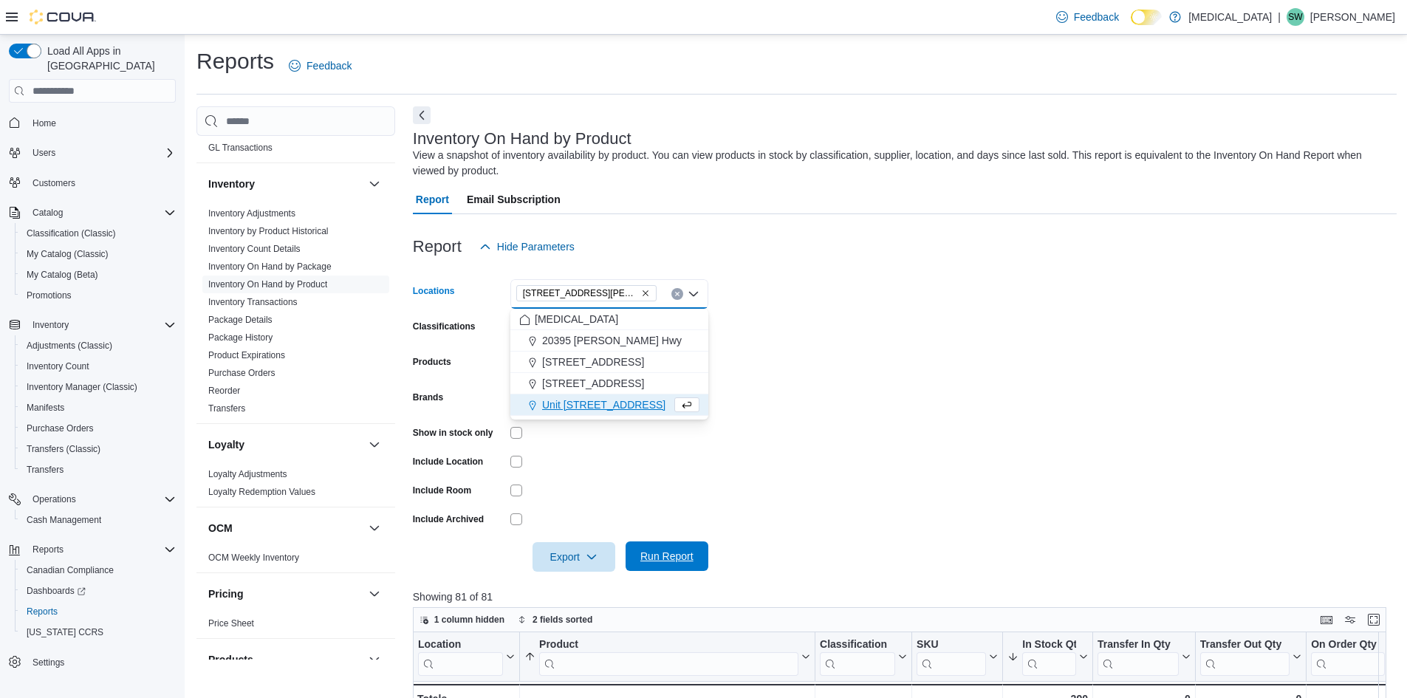
click at [684, 552] on span "Run Report" at bounding box center [666, 556] width 53 height 15
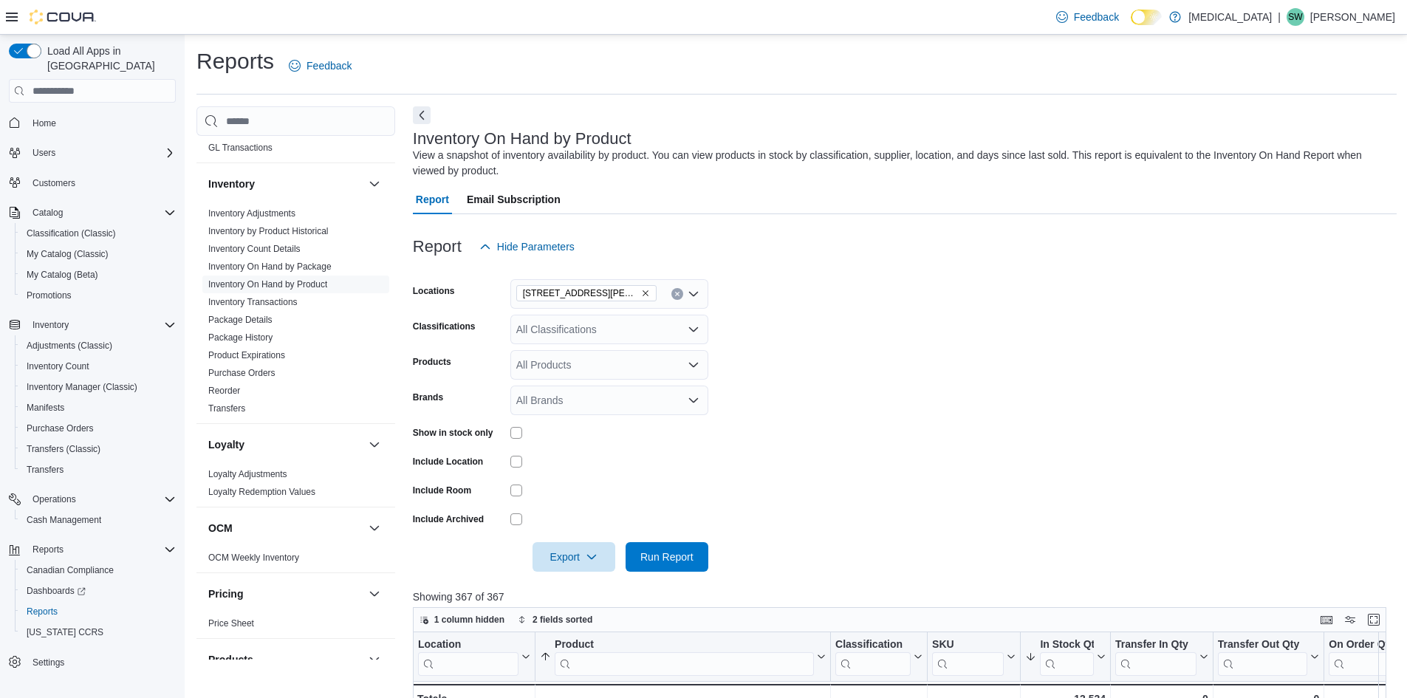
drag, startPoint x: 889, startPoint y: 439, endPoint x: 874, endPoint y: 453, distance: 20.4
click at [890, 442] on form "Locations 999 Denman Street Classifications All Classifications Products All Pr…" at bounding box center [905, 416] width 984 height 310
click at [681, 555] on span "Run Report" at bounding box center [666, 556] width 53 height 15
click at [574, 563] on span "Export" at bounding box center [573, 556] width 65 height 30
click at [578, 581] on span "Export to Excel" at bounding box center [576, 587] width 66 height 12
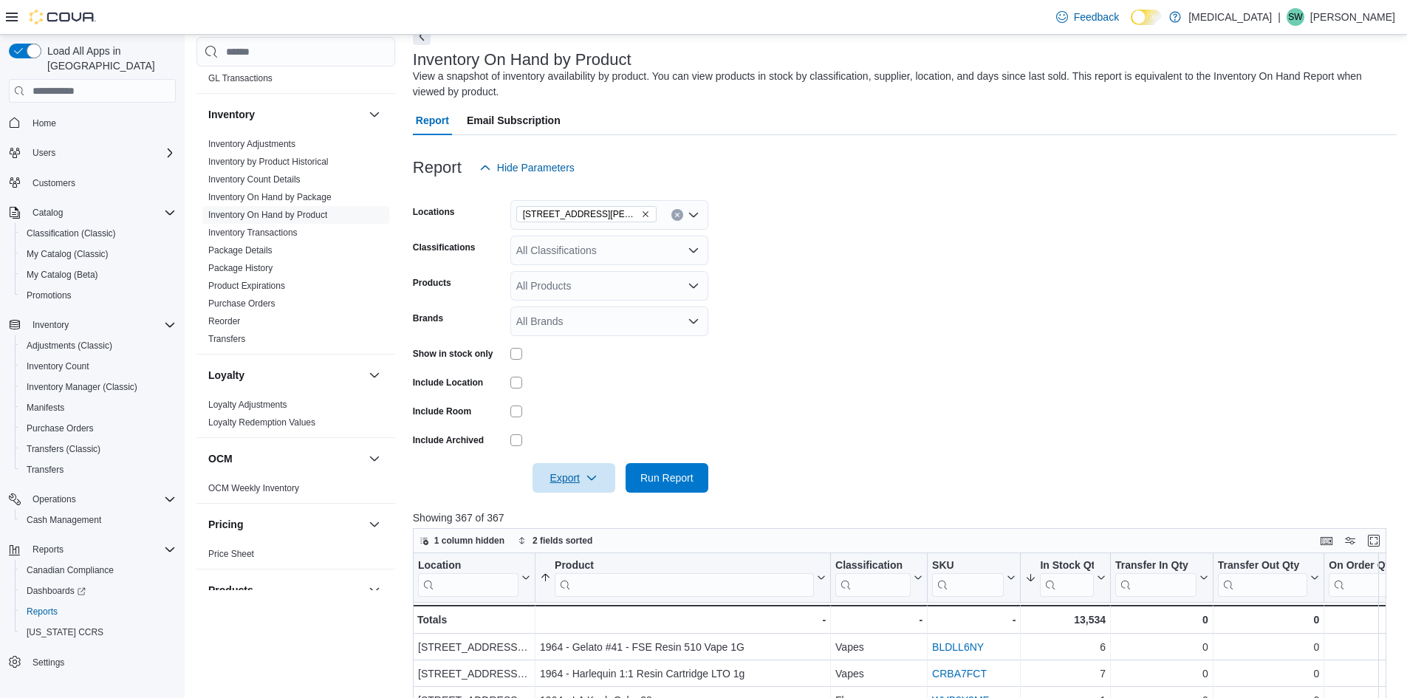
scroll to position [74, 0]
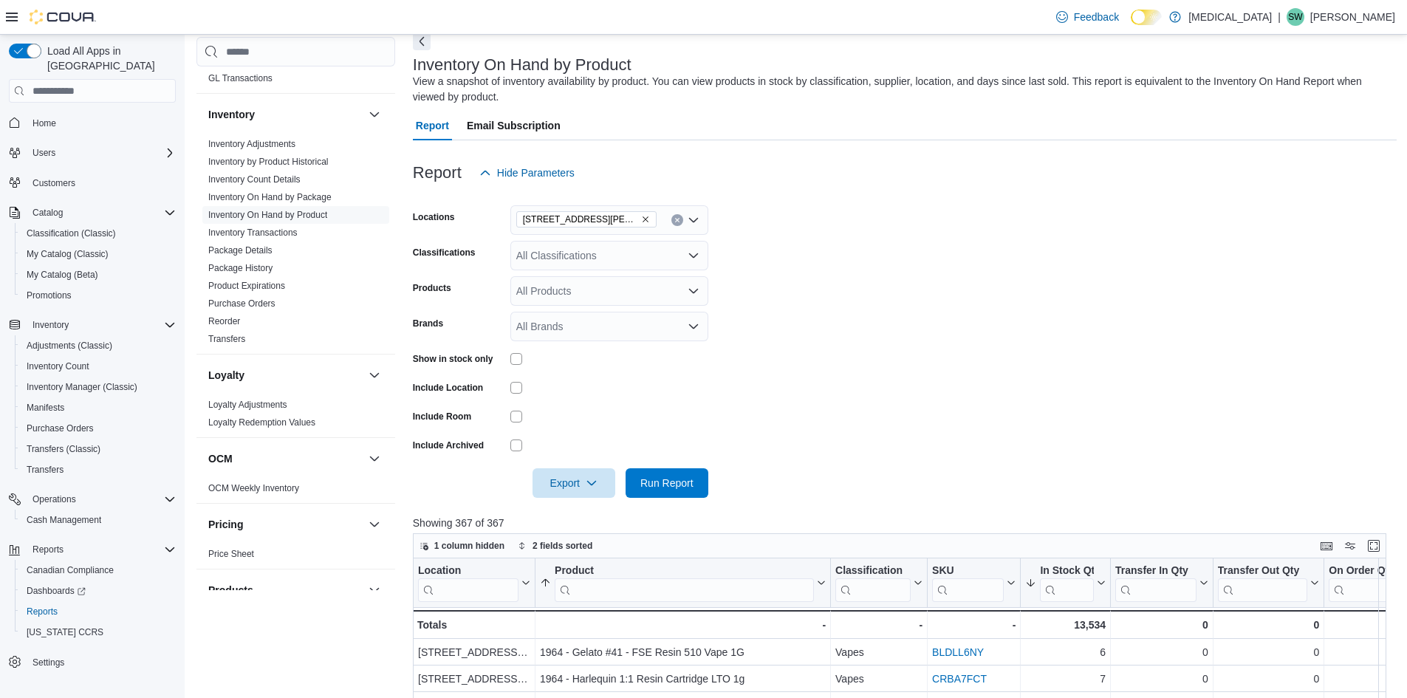
click at [670, 217] on div "[STREET_ADDRESS][PERSON_NAME]" at bounding box center [609, 220] width 198 height 30
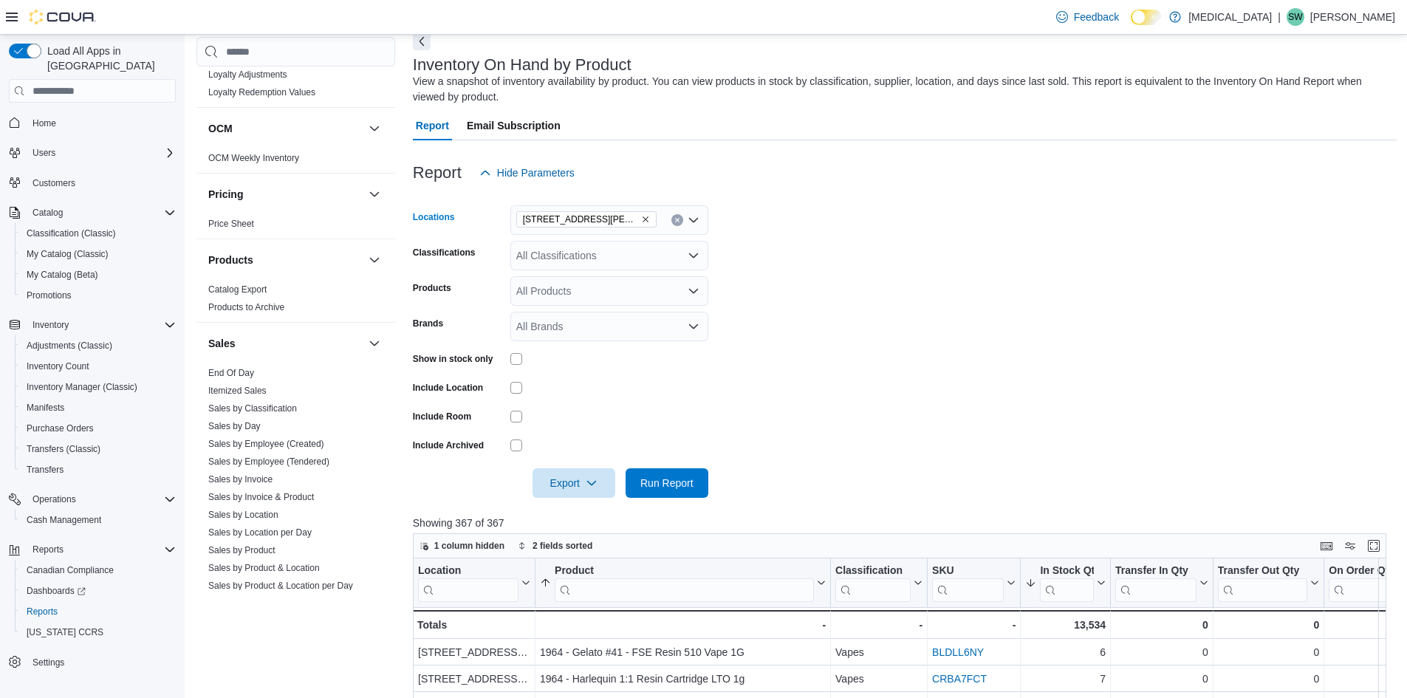
scroll to position [812, 0]
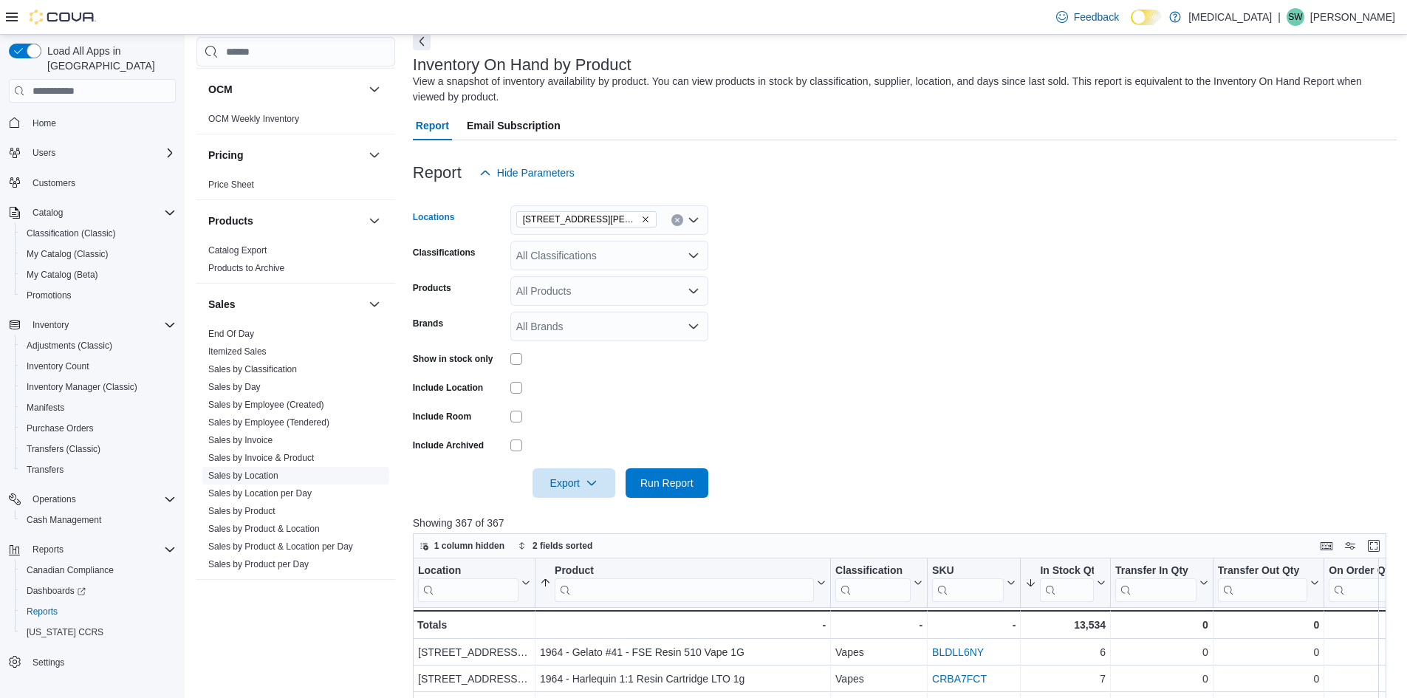
click at [269, 473] on link "Sales by Location" at bounding box center [243, 475] width 70 height 10
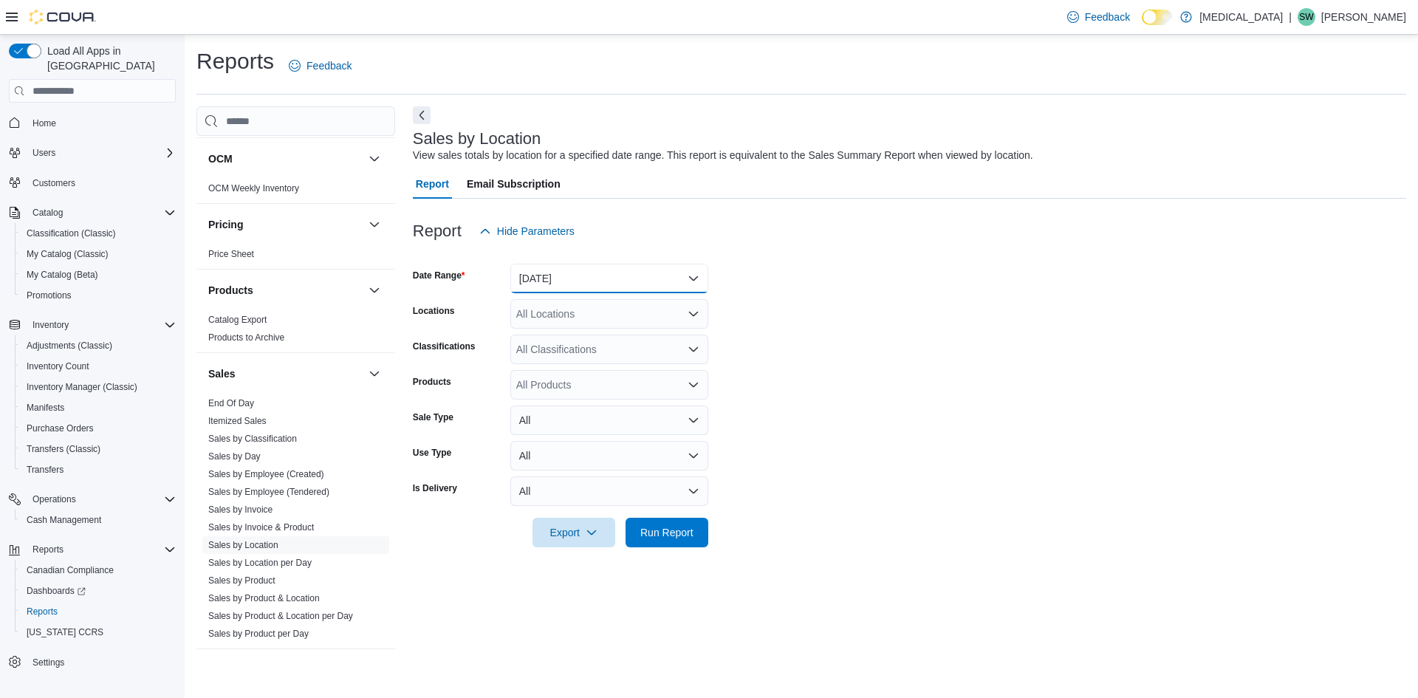
click at [552, 292] on button "Yesterday" at bounding box center [609, 279] width 198 height 30
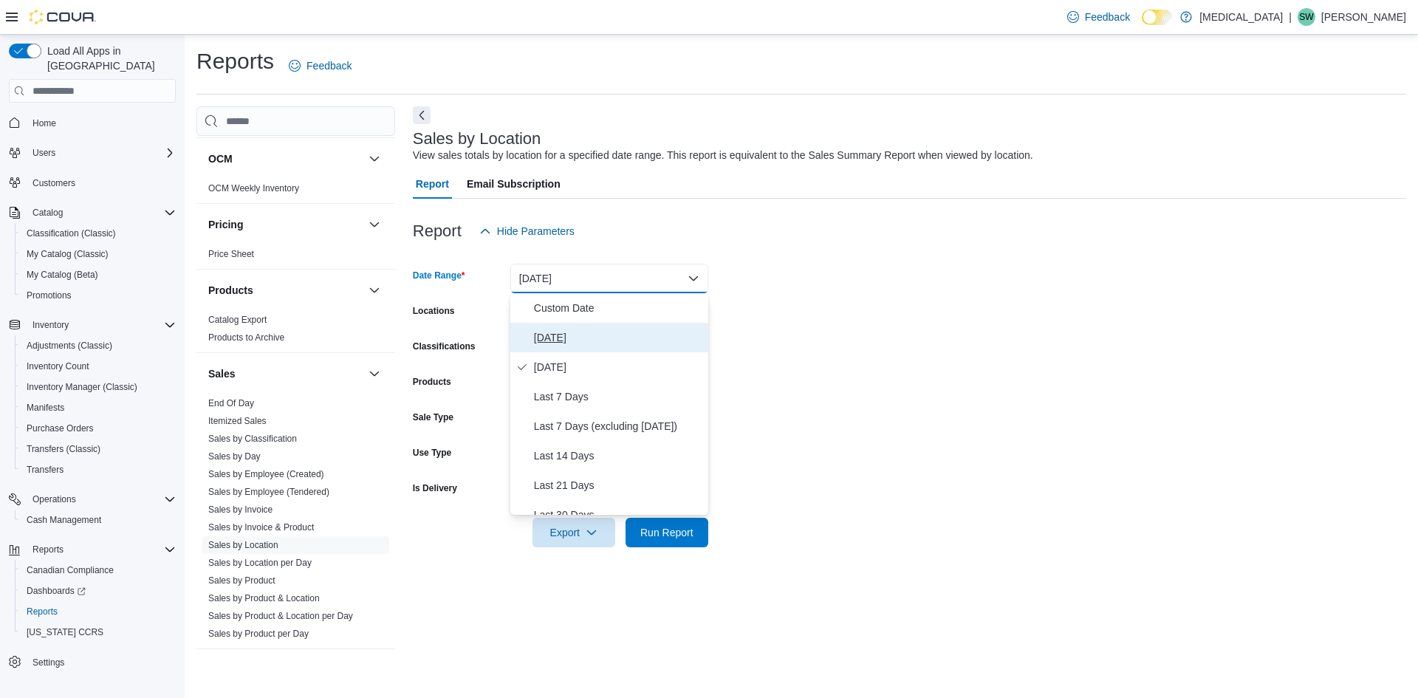
click at [574, 332] on span "Today" at bounding box center [618, 338] width 168 height 18
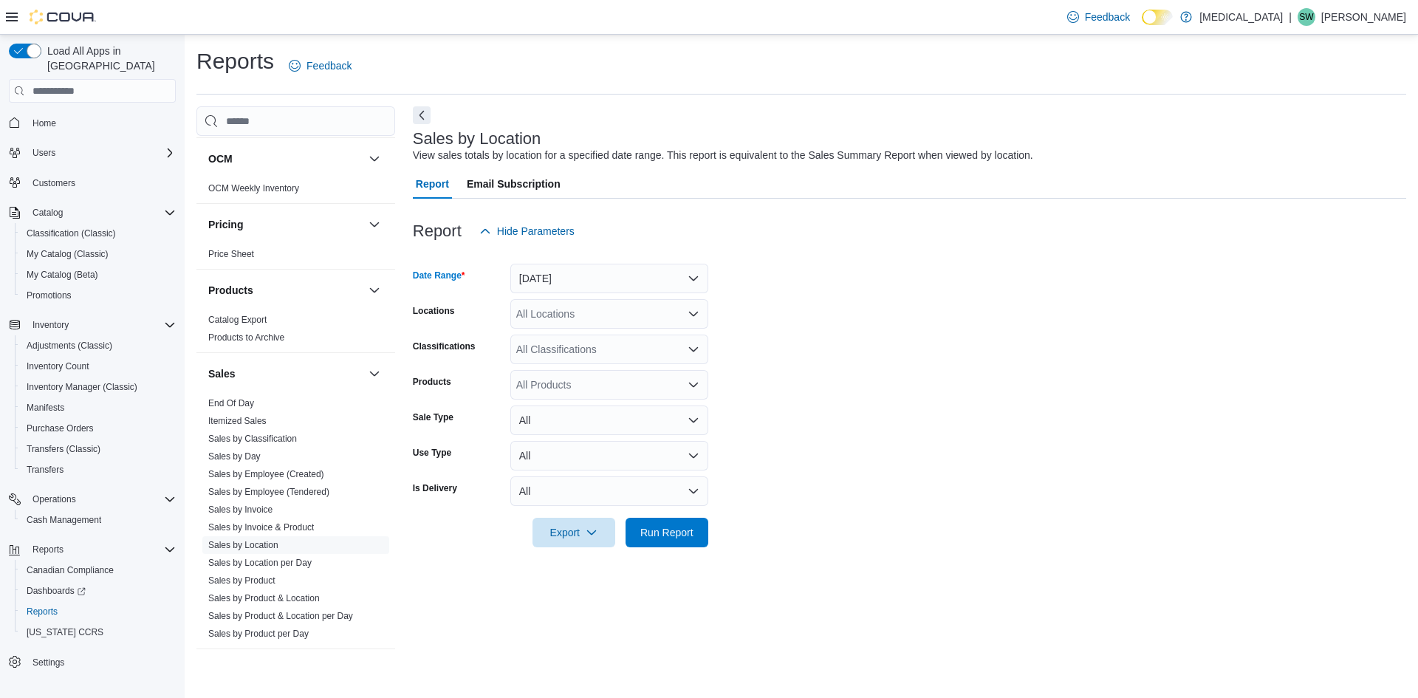
click at [535, 327] on div "All Locations" at bounding box center [609, 314] width 198 height 30
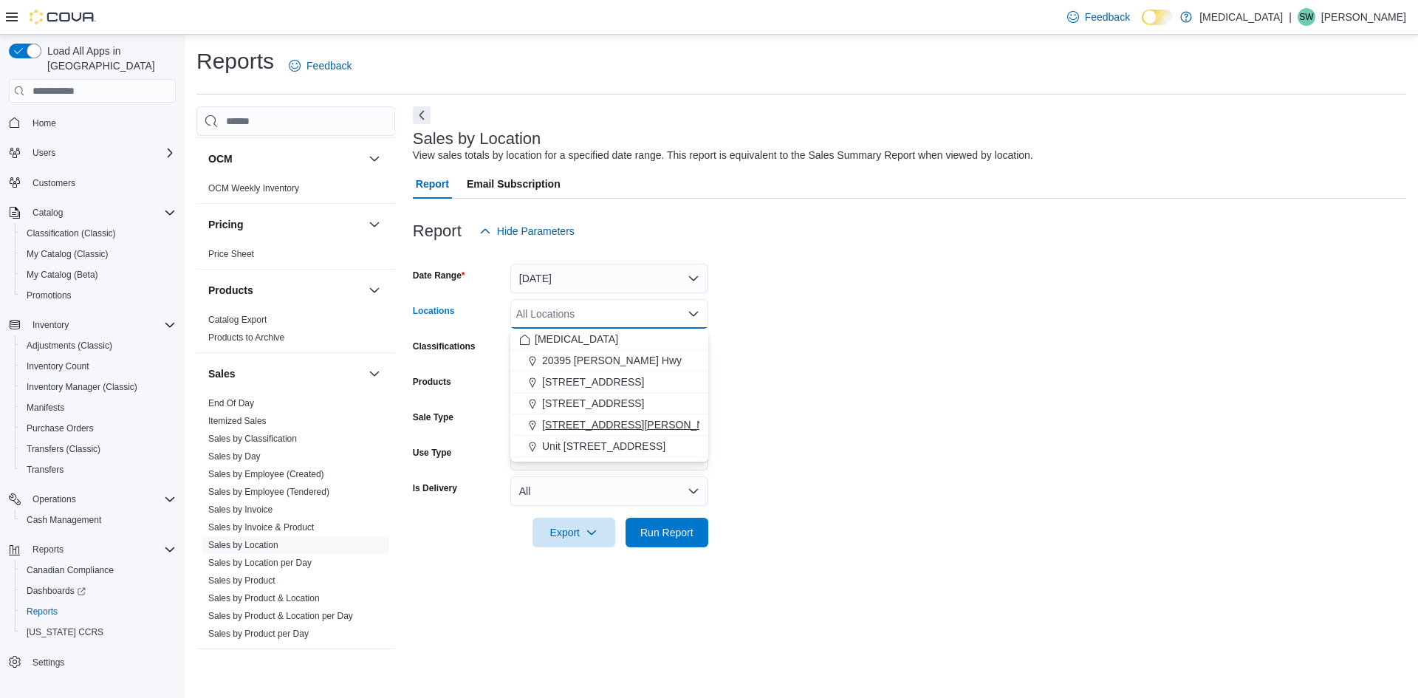
click at [620, 416] on button "[STREET_ADDRESS][PERSON_NAME]" at bounding box center [609, 424] width 198 height 21
click at [846, 354] on form "Date Range Today Locations 999 Denman Street Combo box. Selected. 999 Denman St…" at bounding box center [909, 396] width 993 height 301
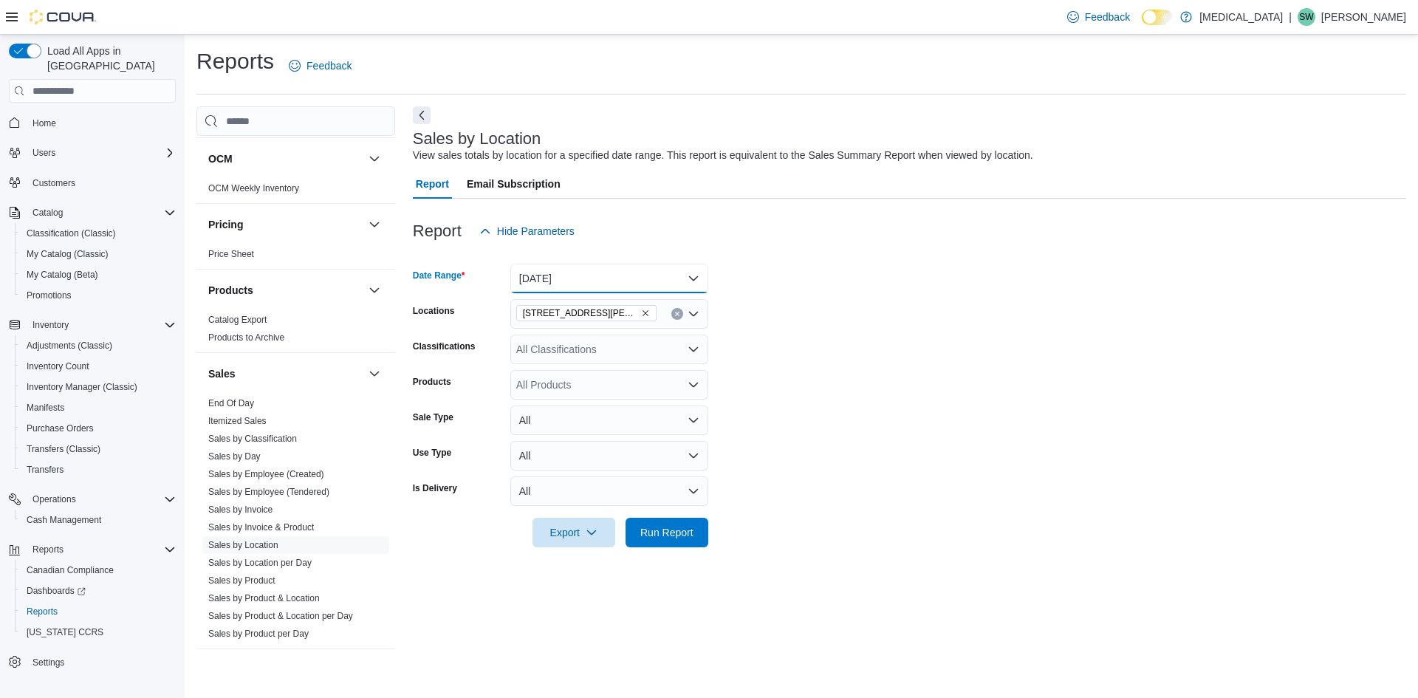
click at [572, 267] on button "Today" at bounding box center [609, 279] width 198 height 30
click at [564, 332] on span "Today" at bounding box center [618, 338] width 168 height 18
click at [685, 533] on span "Run Report" at bounding box center [666, 531] width 53 height 15
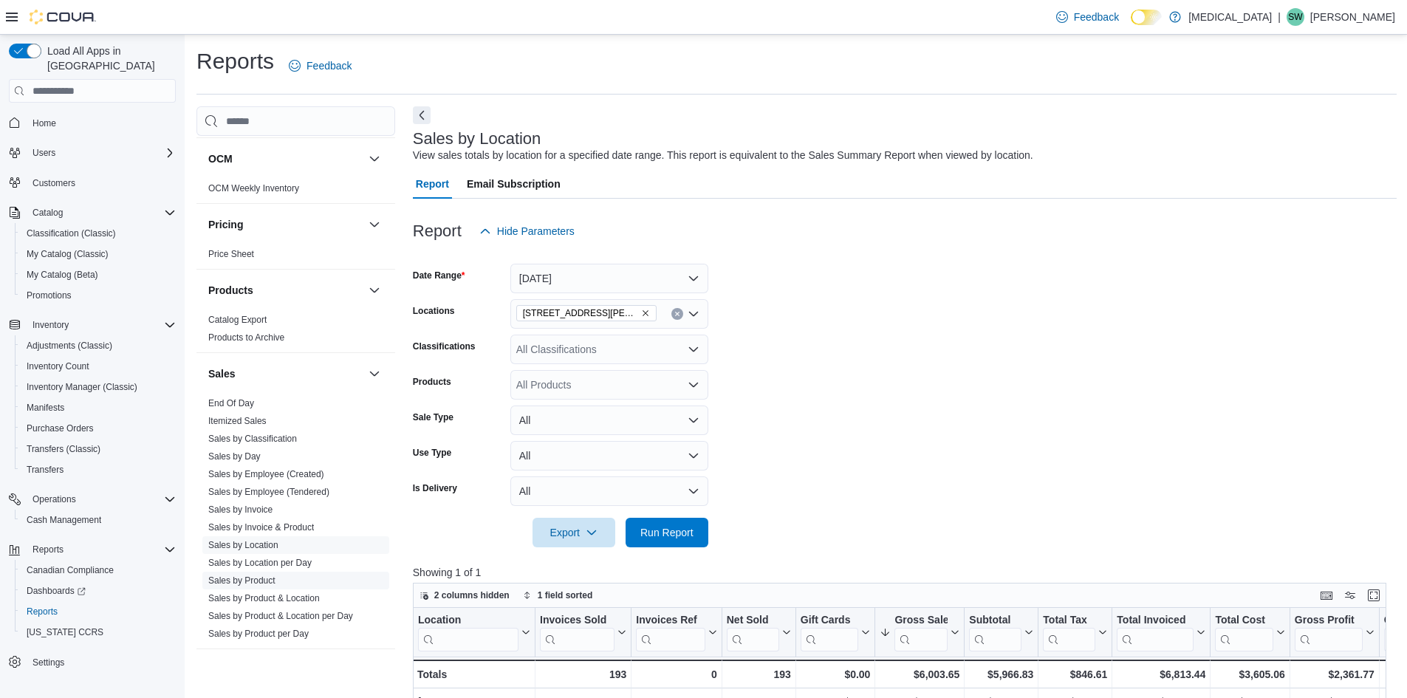
click at [263, 578] on link "Sales by Product" at bounding box center [241, 580] width 67 height 10
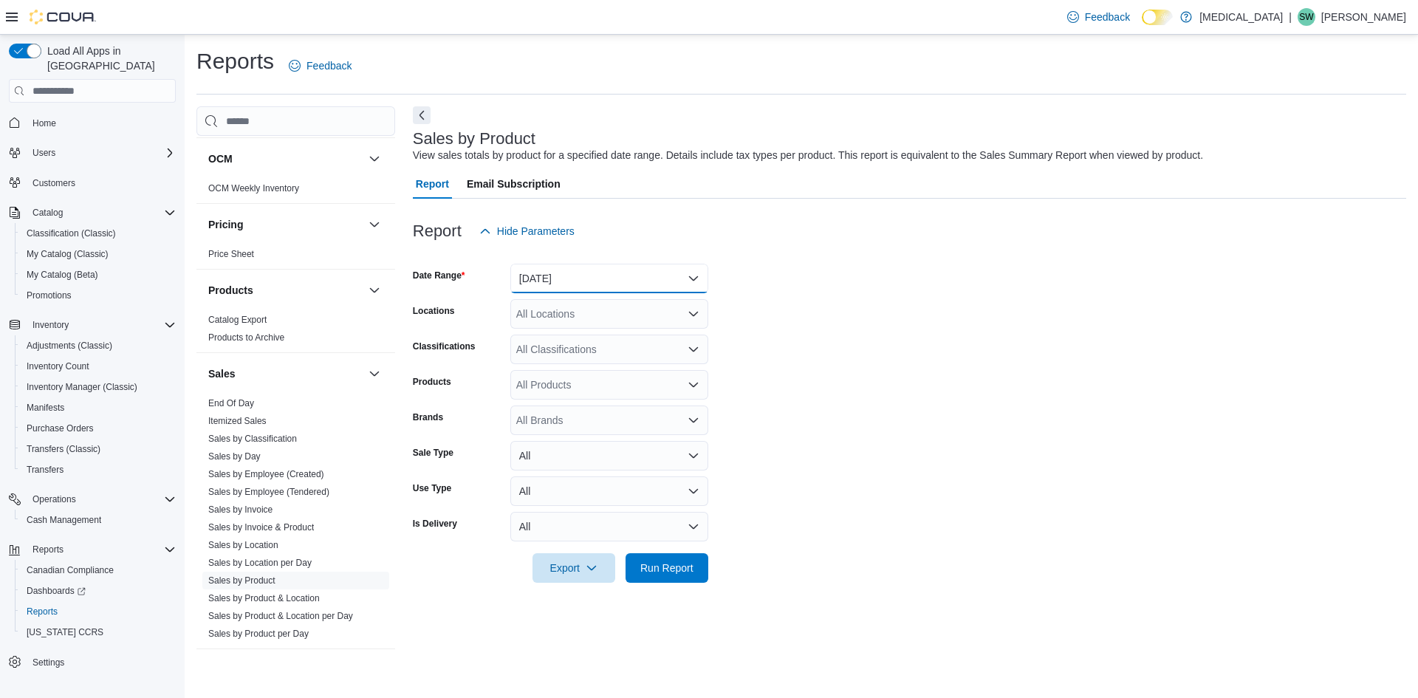
click at [627, 282] on button "Yesterday" at bounding box center [609, 279] width 198 height 30
click at [596, 343] on span "Today" at bounding box center [618, 338] width 168 height 18
click at [593, 291] on button "Today" at bounding box center [609, 279] width 198 height 30
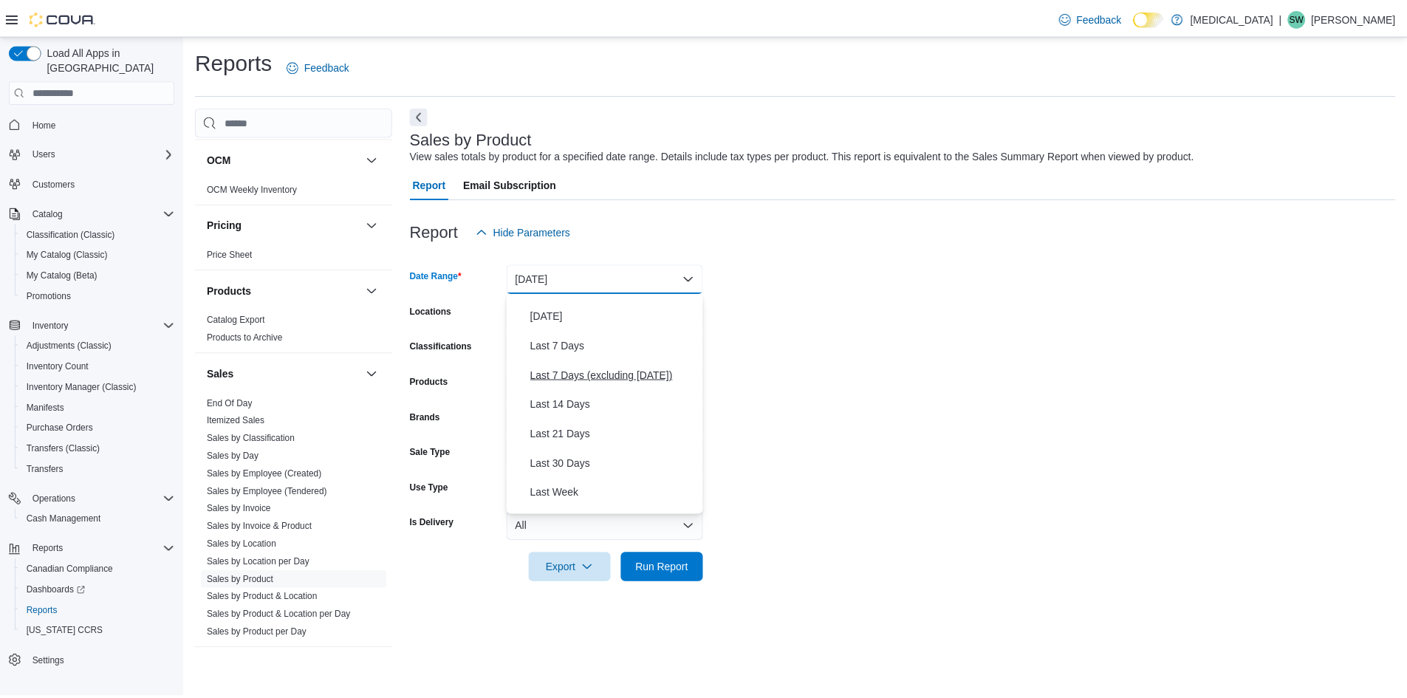
scroll to position [74, 0]
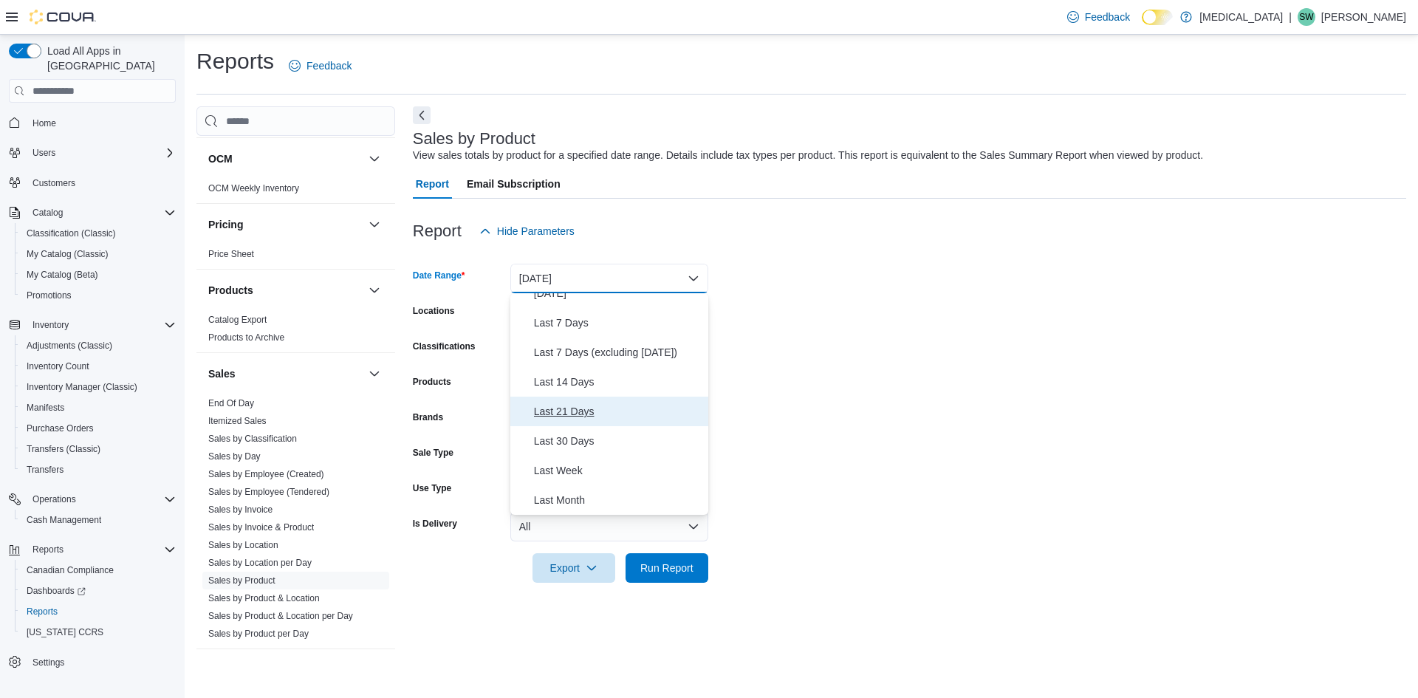
click at [618, 414] on span "Last 21 Days" at bounding box center [618, 412] width 168 height 18
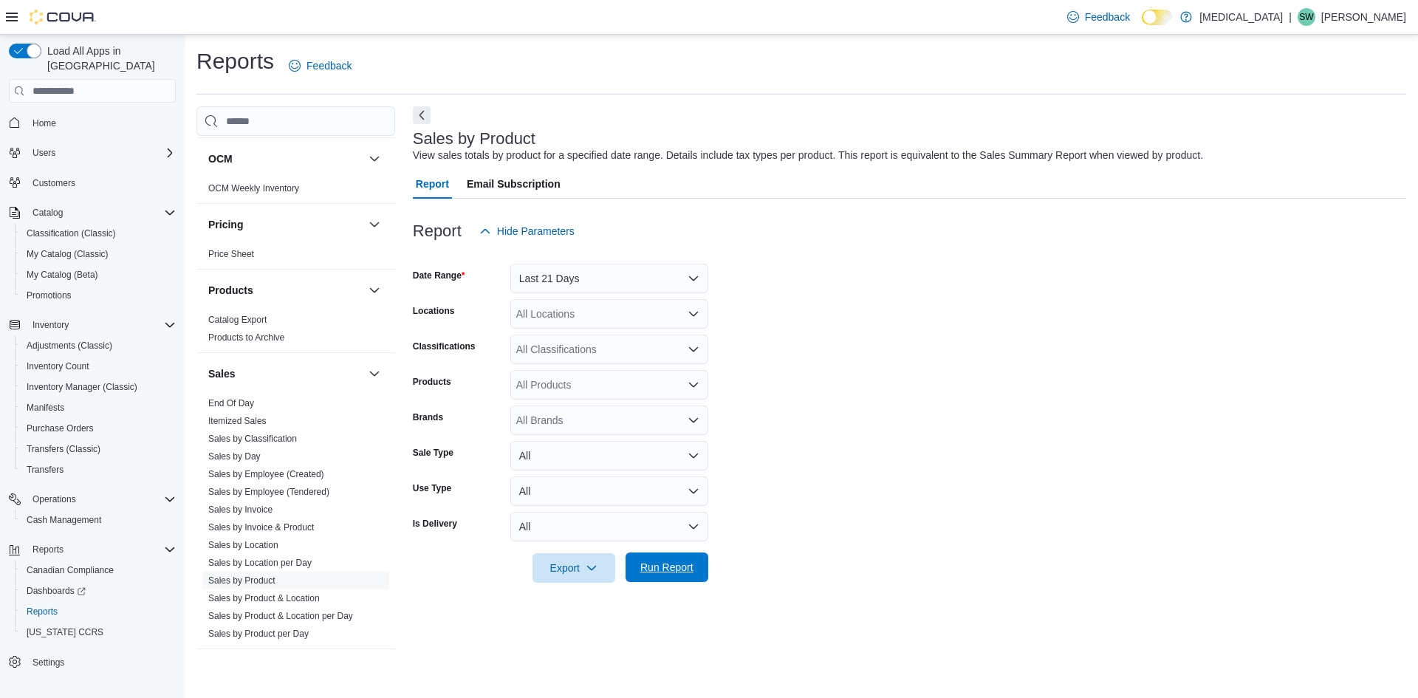
click at [653, 566] on span "Run Report" at bounding box center [666, 567] width 53 height 15
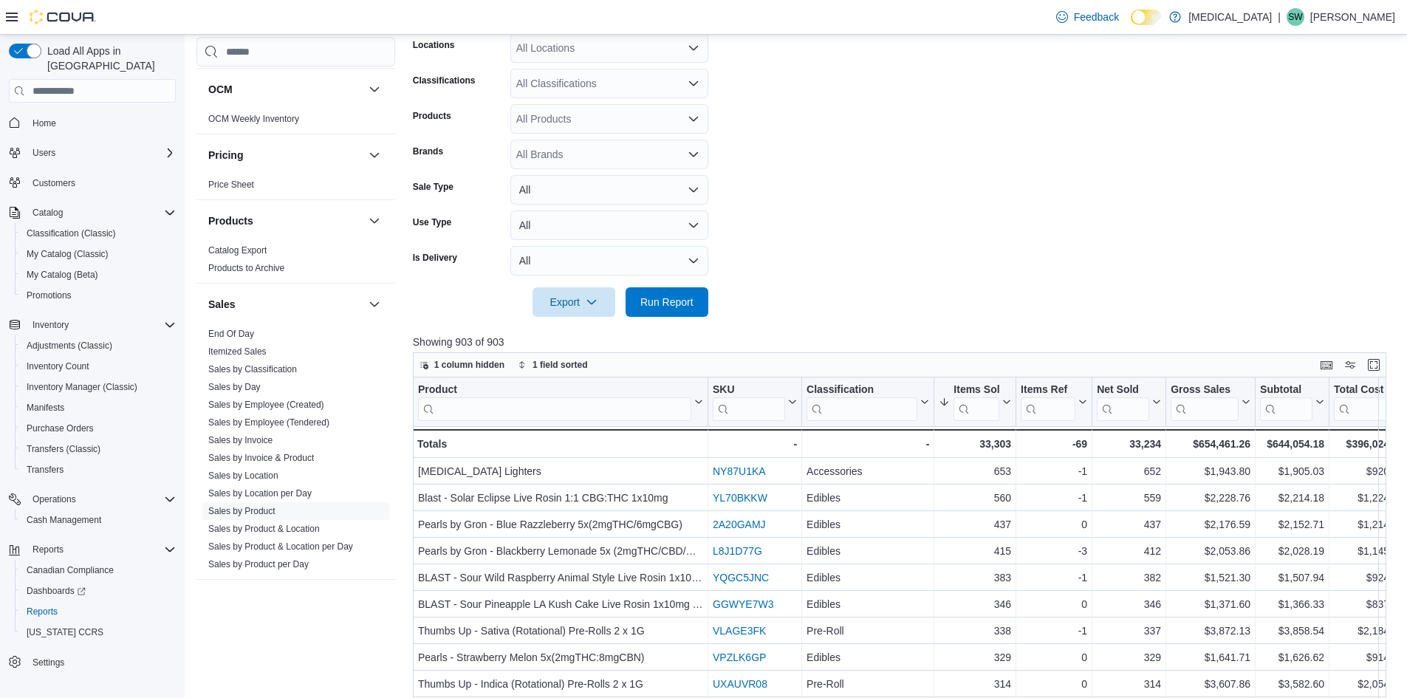
scroll to position [295, 0]
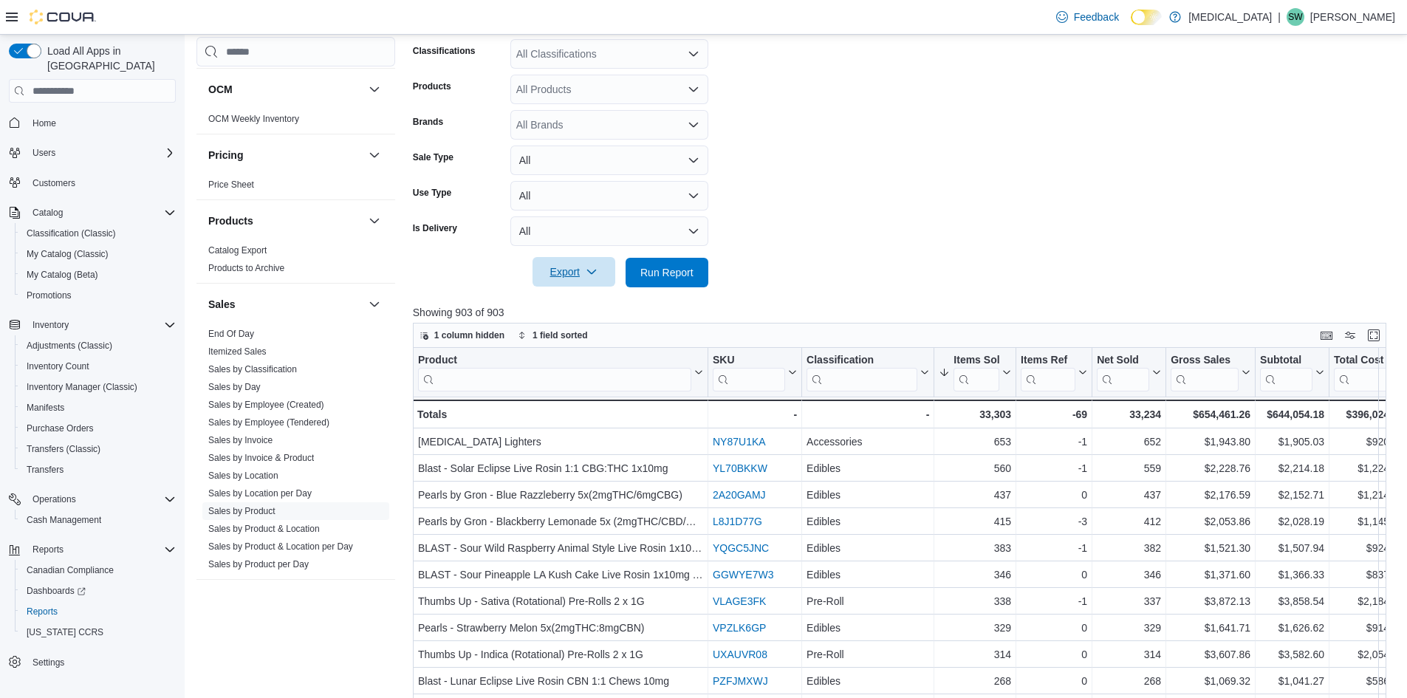
click at [549, 268] on span "Export" at bounding box center [573, 272] width 65 height 30
click at [569, 295] on button "Export to Excel" at bounding box center [576, 302] width 84 height 30
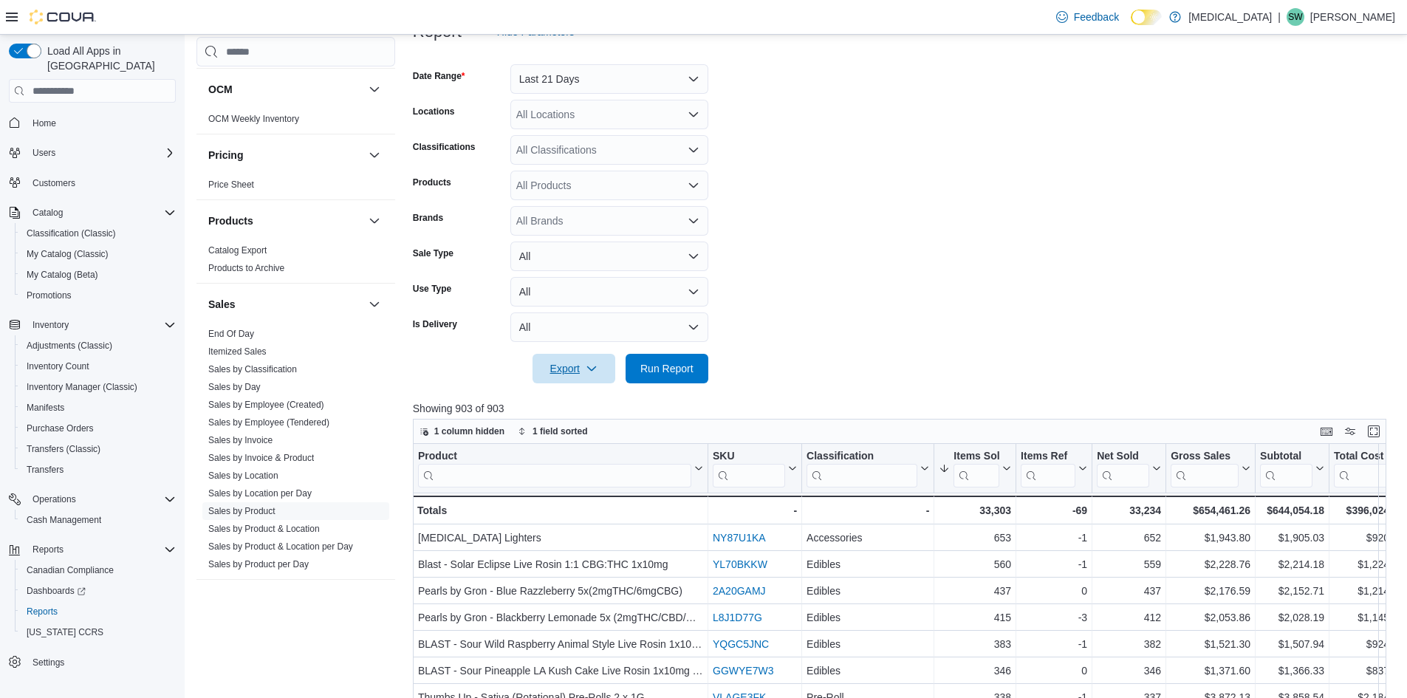
scroll to position [74, 0]
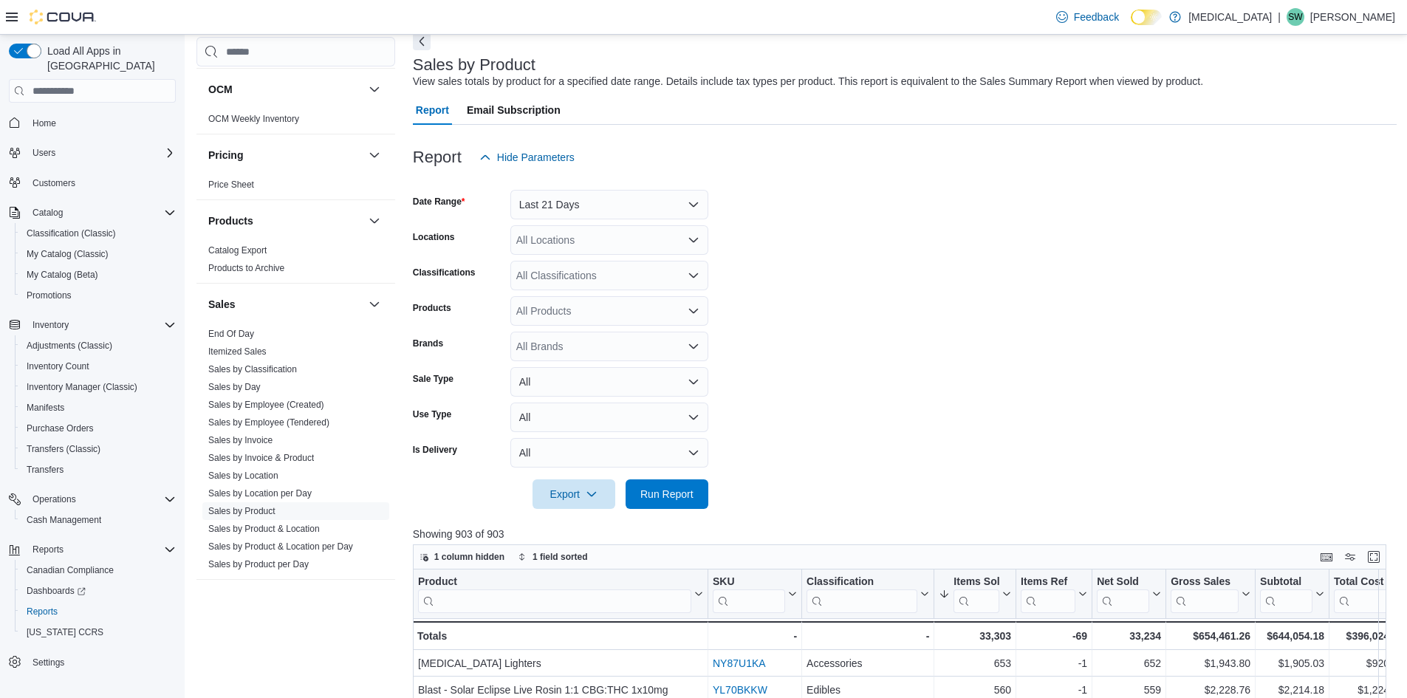
click at [572, 246] on div "All Locations" at bounding box center [609, 240] width 198 height 30
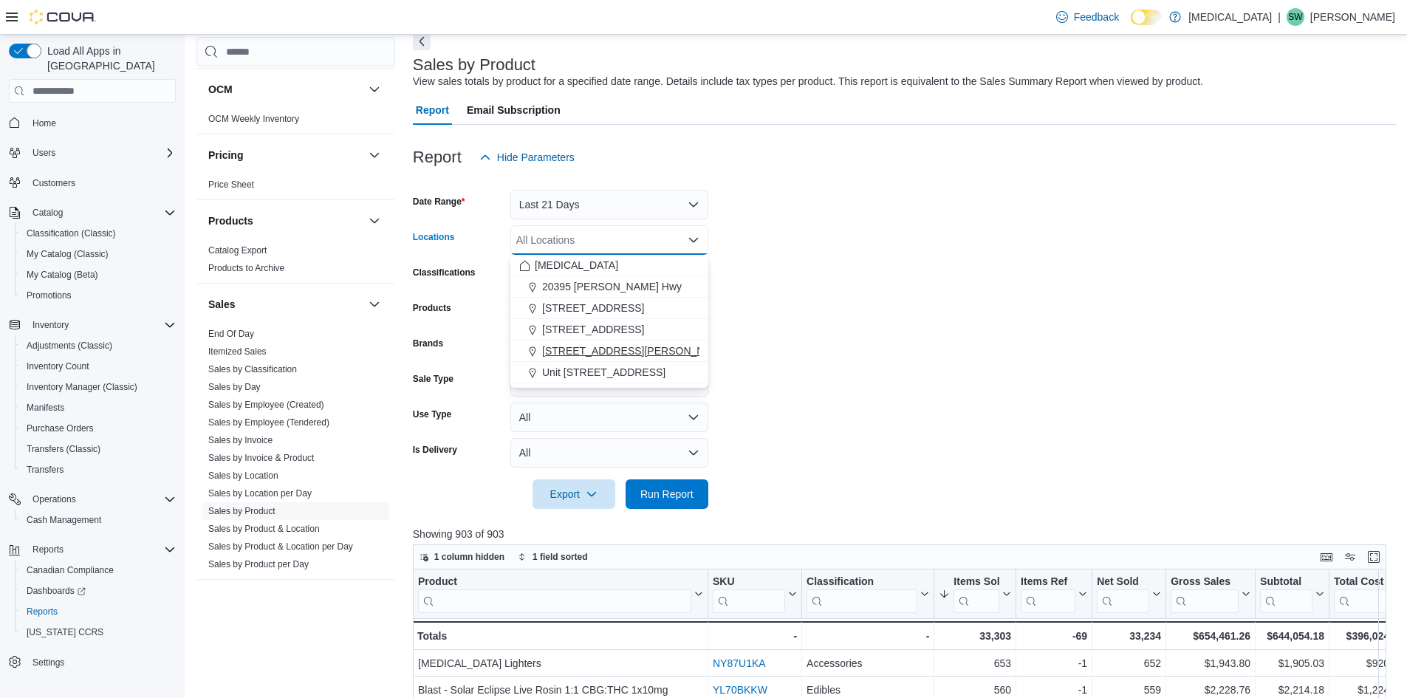
click at [596, 349] on span "[STREET_ADDRESS][PERSON_NAME]" at bounding box center [636, 350] width 188 height 15
click at [888, 405] on form "Date Range Last 21 Days Locations 999 Denman Street Combo box. Selected. 999 De…" at bounding box center [905, 340] width 984 height 337
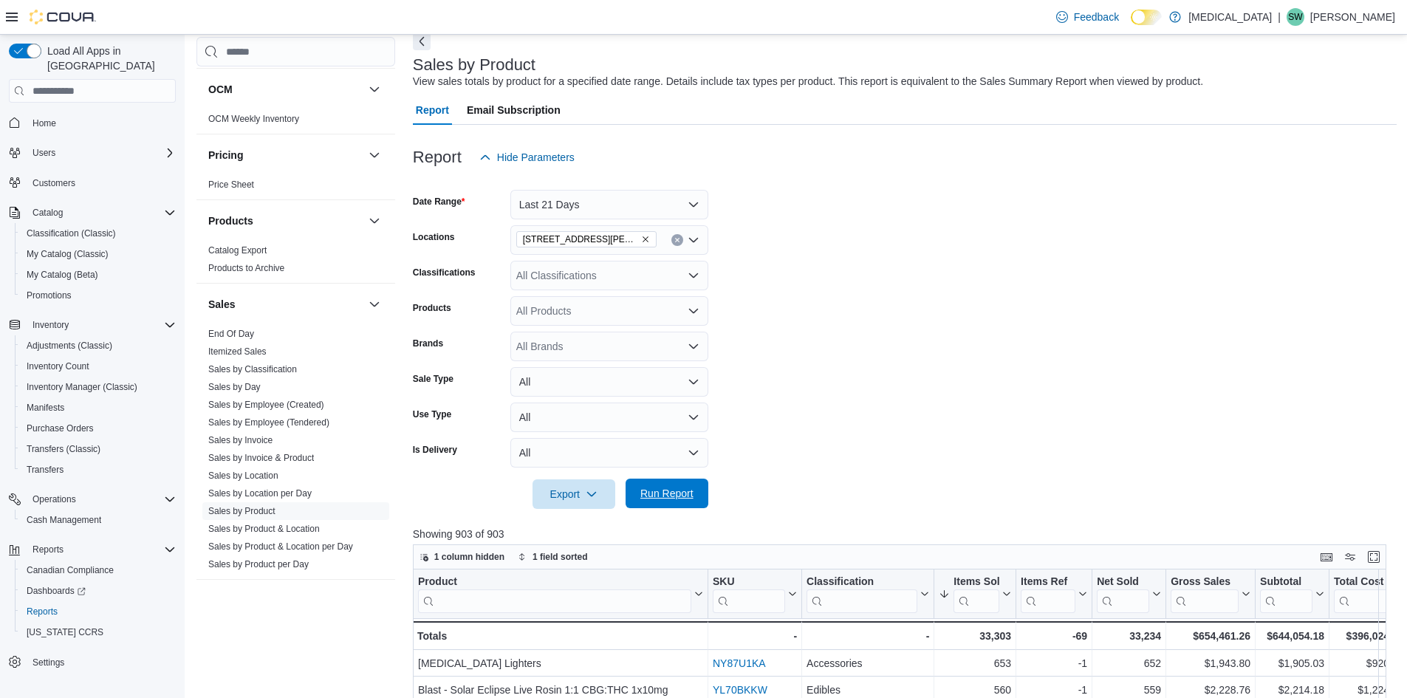
click at [663, 493] on span "Run Report" at bounding box center [666, 493] width 53 height 15
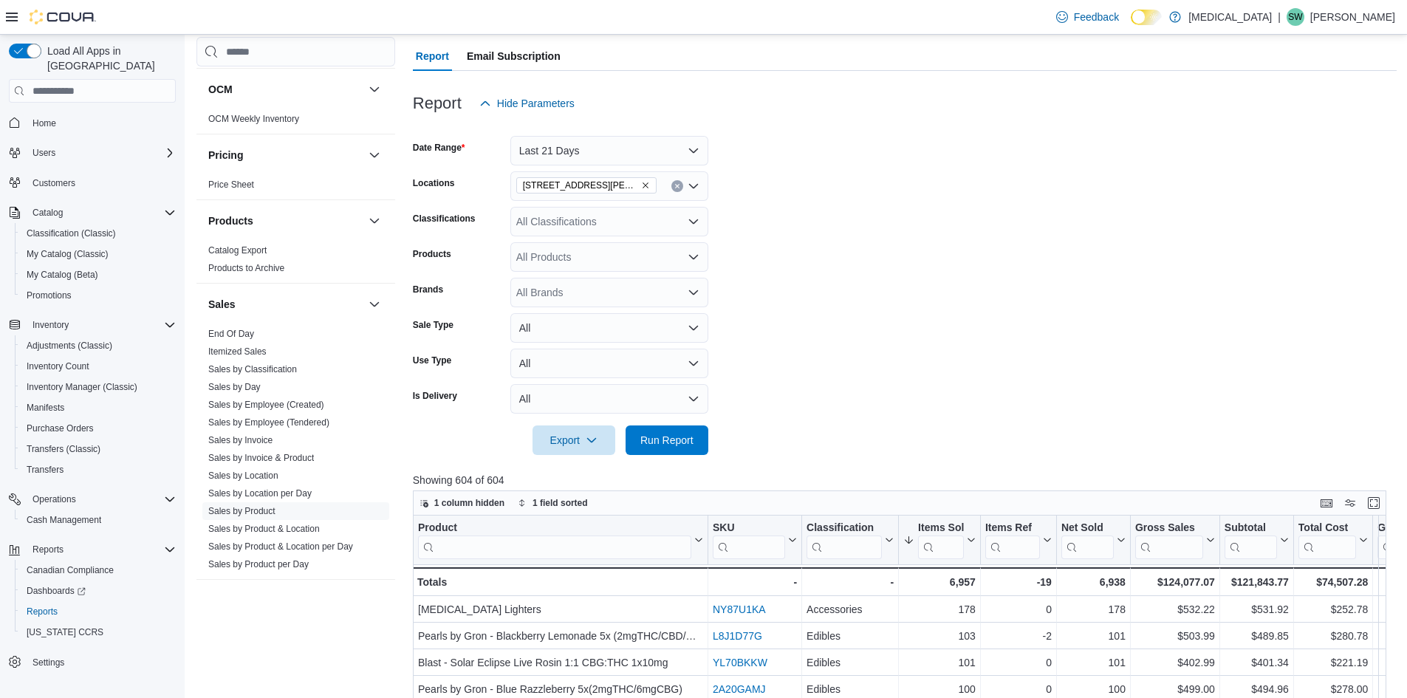
scroll to position [148, 0]
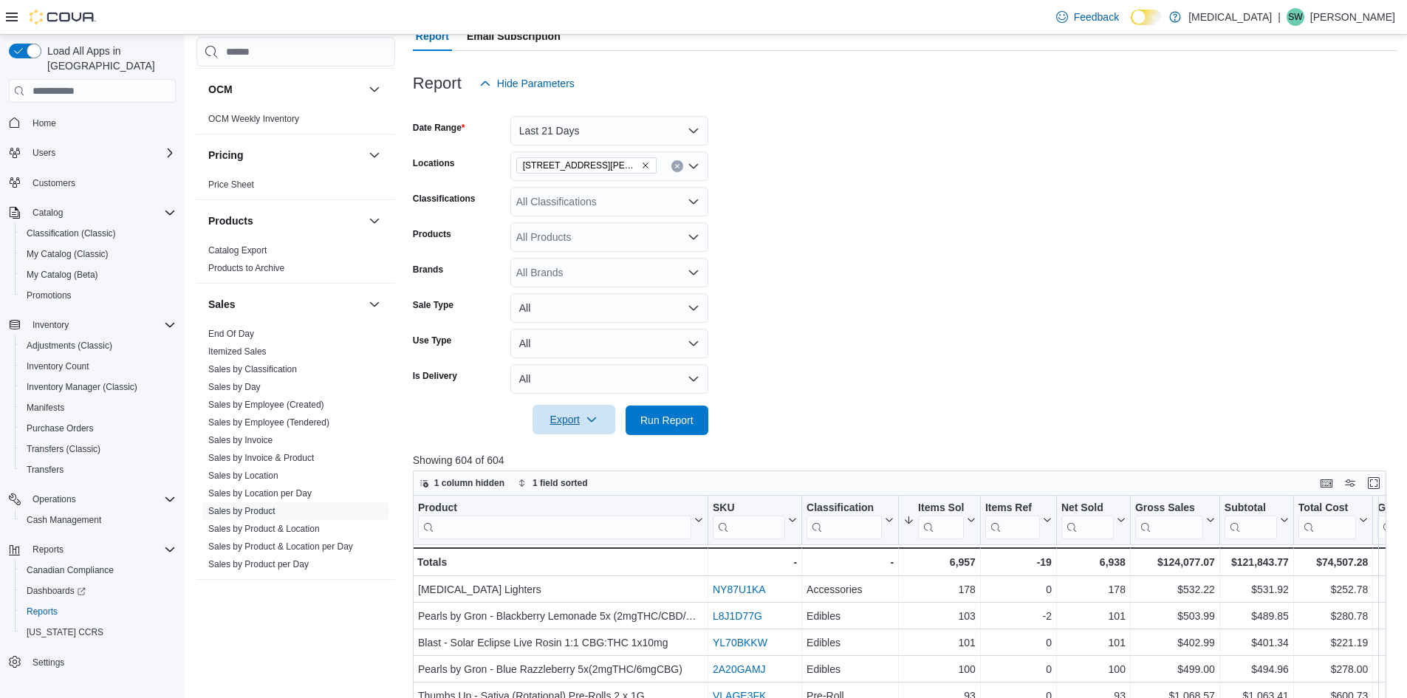
click at [573, 419] on span "Export" at bounding box center [573, 420] width 65 height 30
click at [579, 457] on button "Export to Excel" at bounding box center [576, 450] width 84 height 30
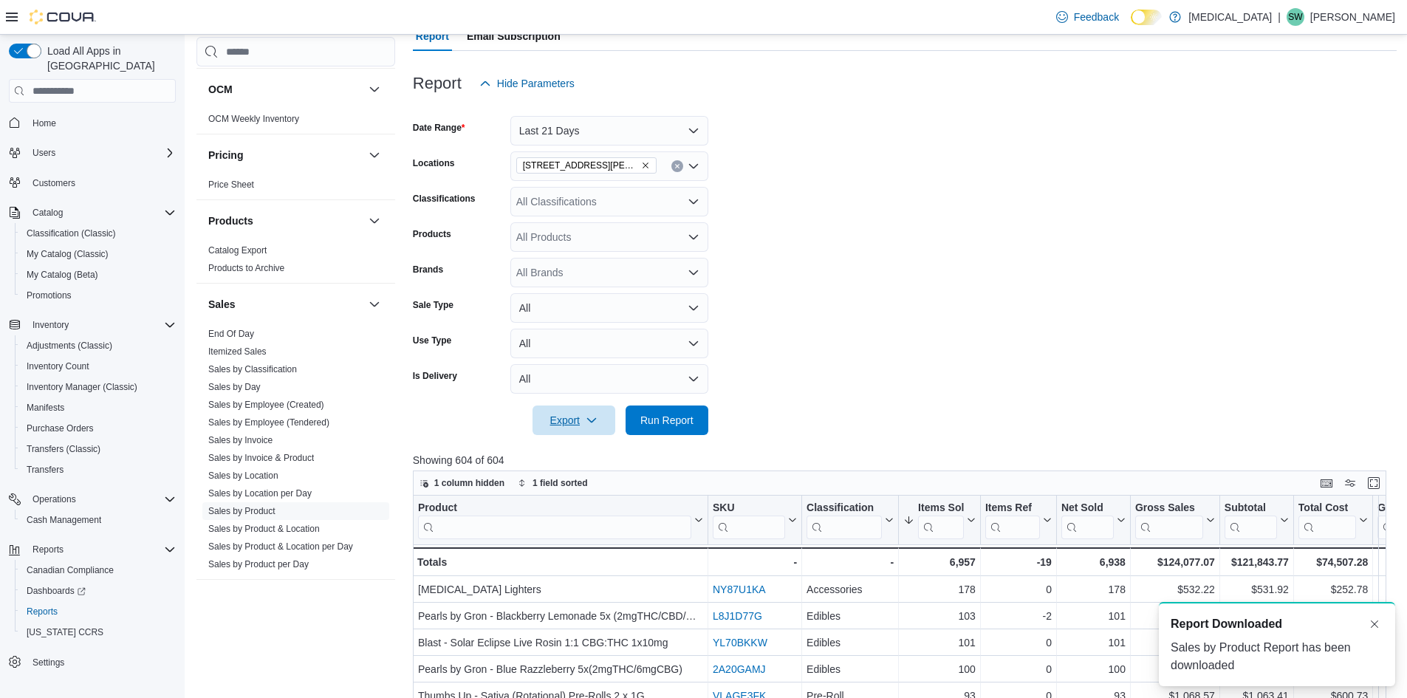
scroll to position [0, 0]
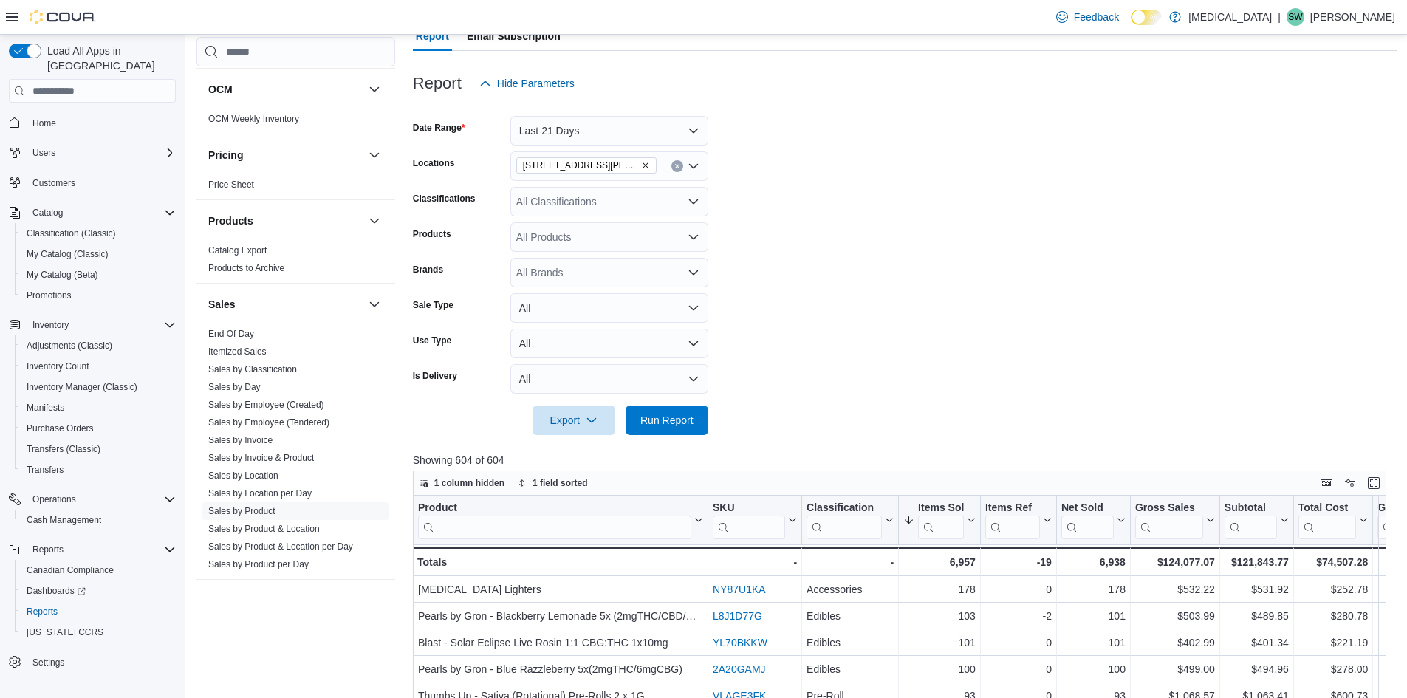
click at [658, 105] on div at bounding box center [905, 107] width 984 height 18
click at [653, 123] on button "Last 21 Days" at bounding box center [609, 131] width 198 height 30
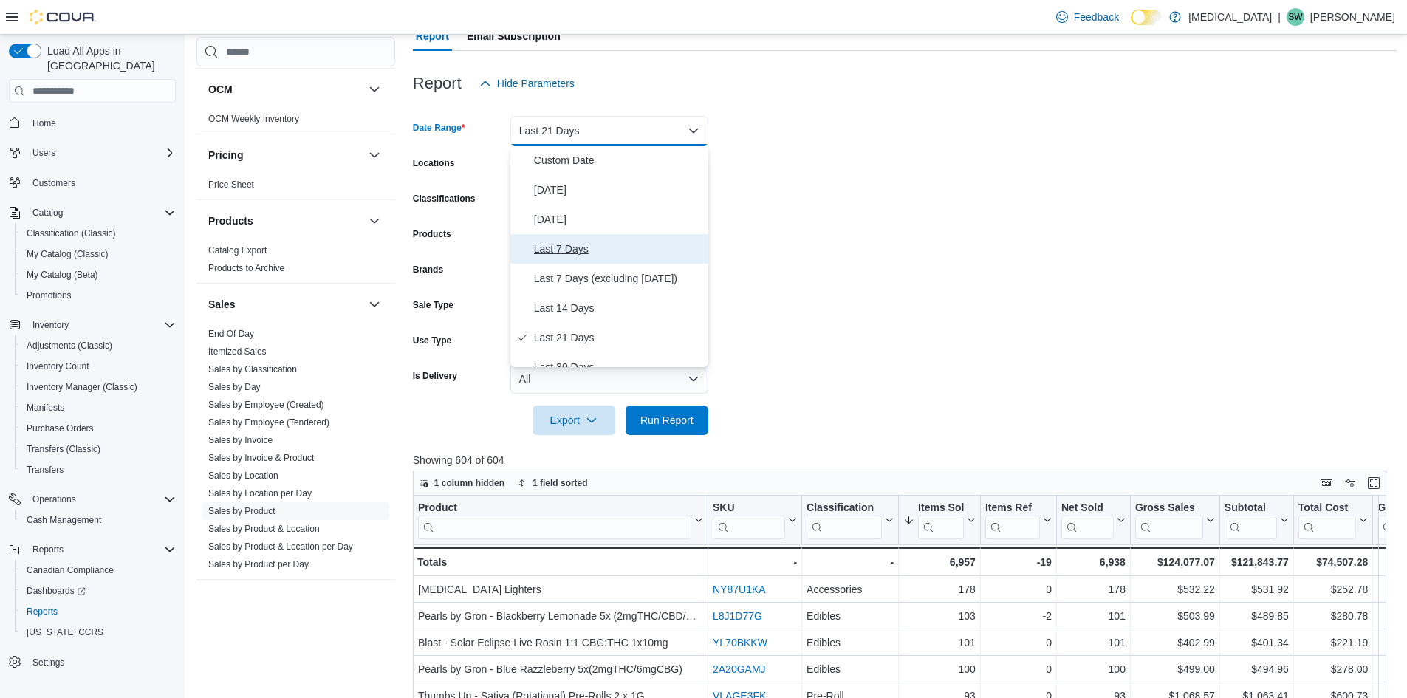
click at [578, 251] on span "Last 7 Days" at bounding box center [618, 249] width 168 height 18
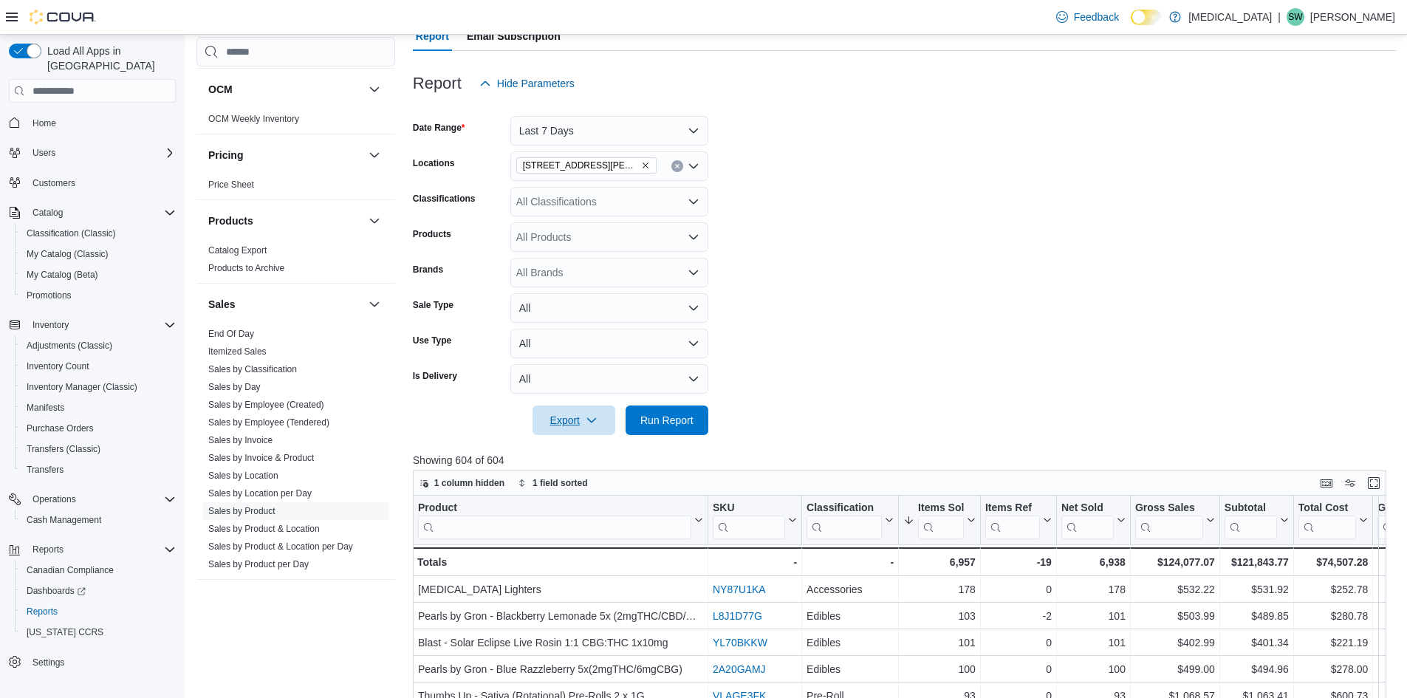
click at [566, 435] on span "Export" at bounding box center [573, 420] width 65 height 30
click at [580, 446] on span "Export to Excel" at bounding box center [576, 450] width 66 height 12
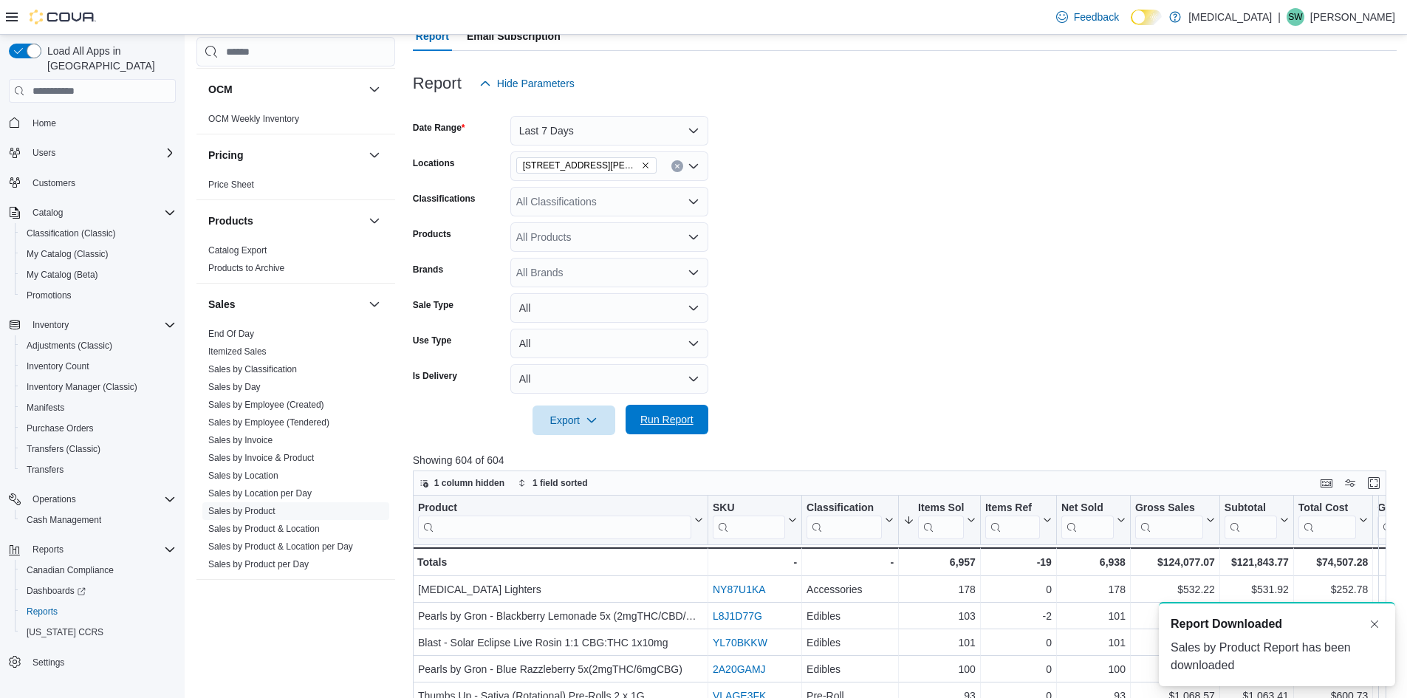
drag, startPoint x: 660, startPoint y: 412, endPoint x: 650, endPoint y: 419, distance: 12.3
click at [660, 412] on span "Run Report" at bounding box center [666, 420] width 65 height 30
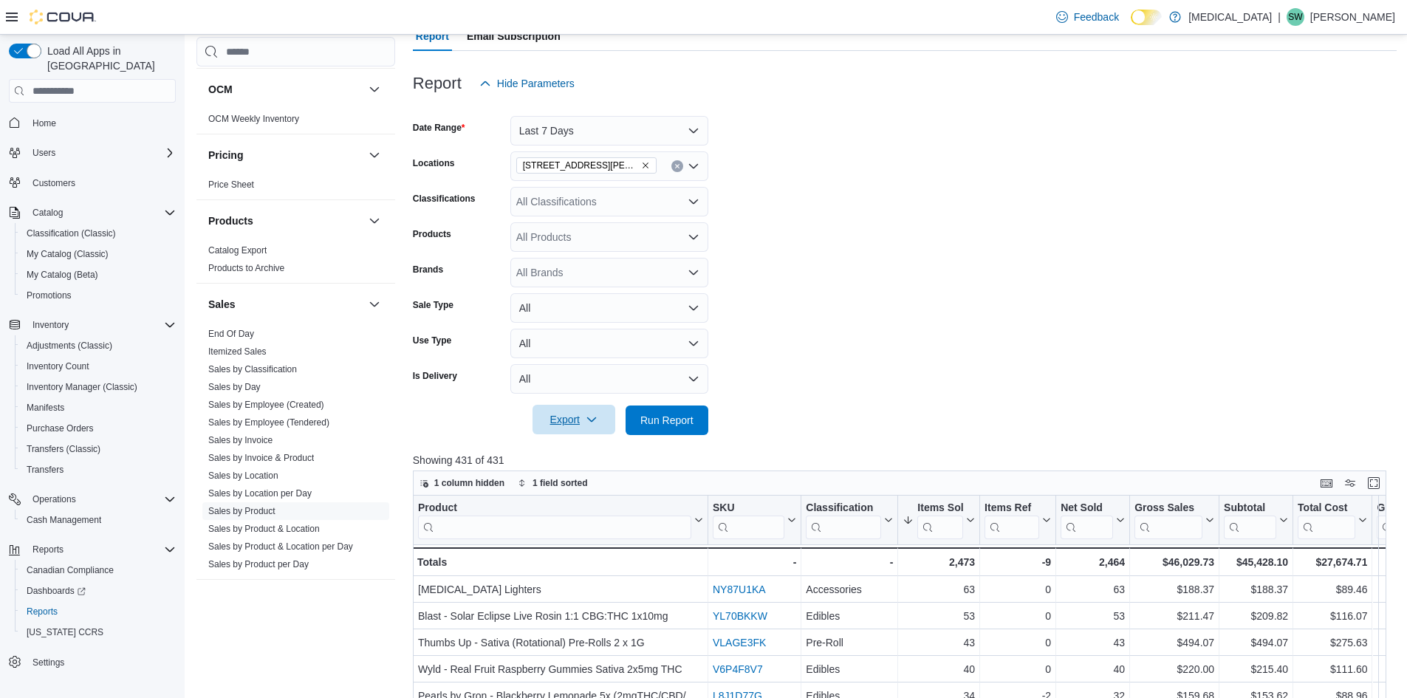
click at [590, 426] on span "Export" at bounding box center [573, 420] width 65 height 30
click at [590, 442] on button "Export to Excel" at bounding box center [576, 450] width 84 height 30
click at [657, 420] on span "Run Report" at bounding box center [666, 419] width 53 height 15
click at [582, 425] on span "Export" at bounding box center [573, 420] width 65 height 30
click at [578, 451] on span "Export to Excel" at bounding box center [576, 450] width 66 height 12
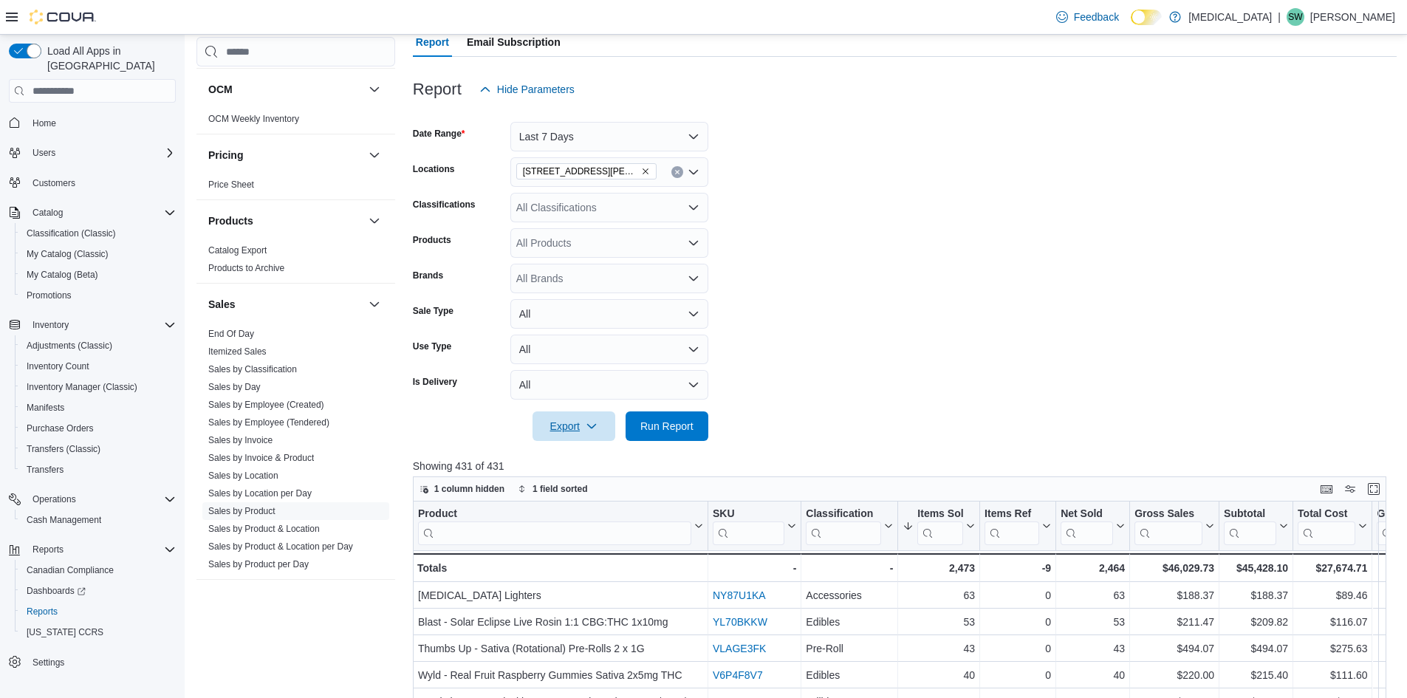
scroll to position [148, 0]
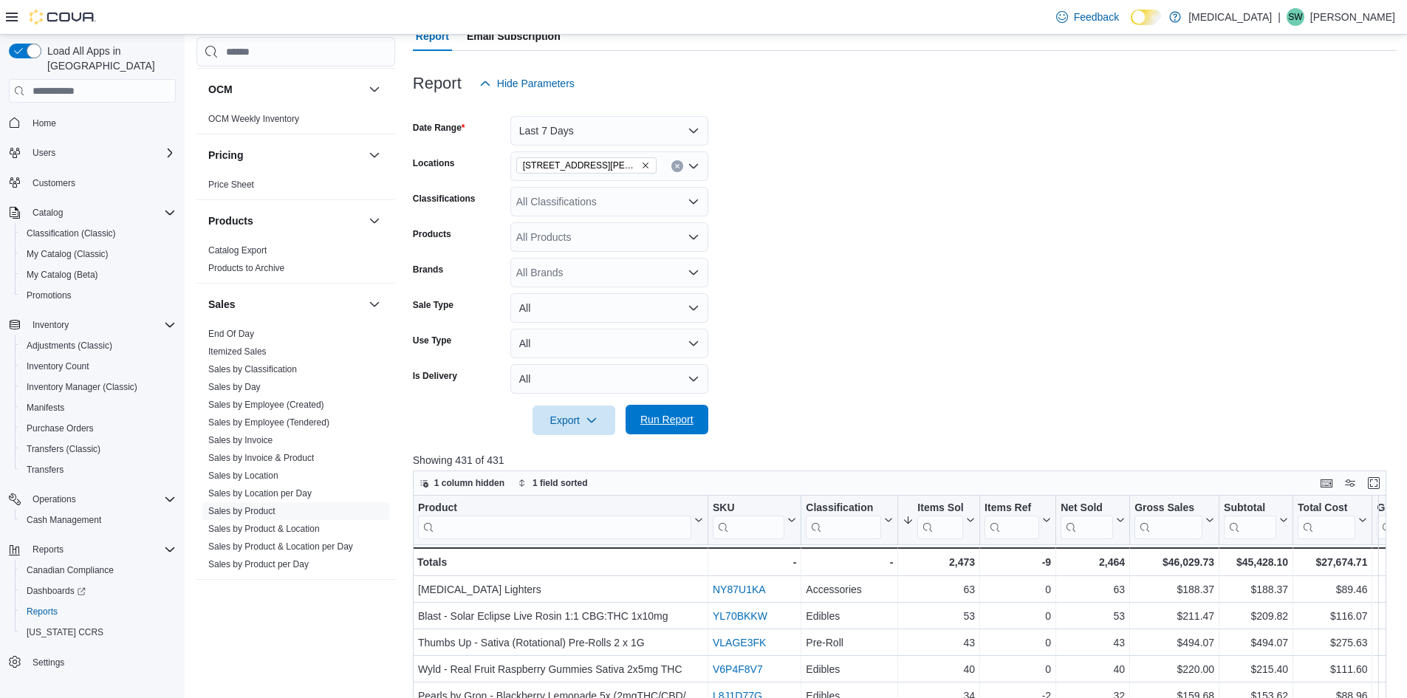
click at [660, 419] on span "Run Report" at bounding box center [666, 419] width 53 height 15
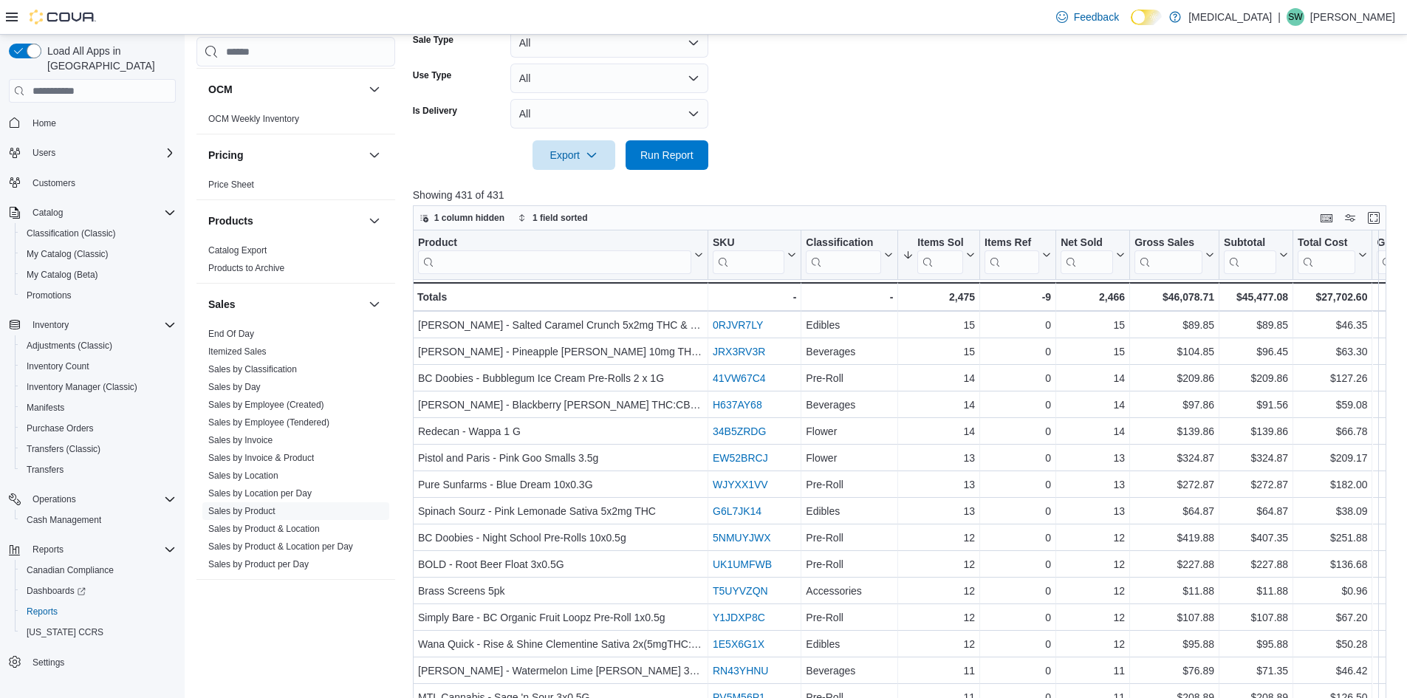
scroll to position [0, 0]
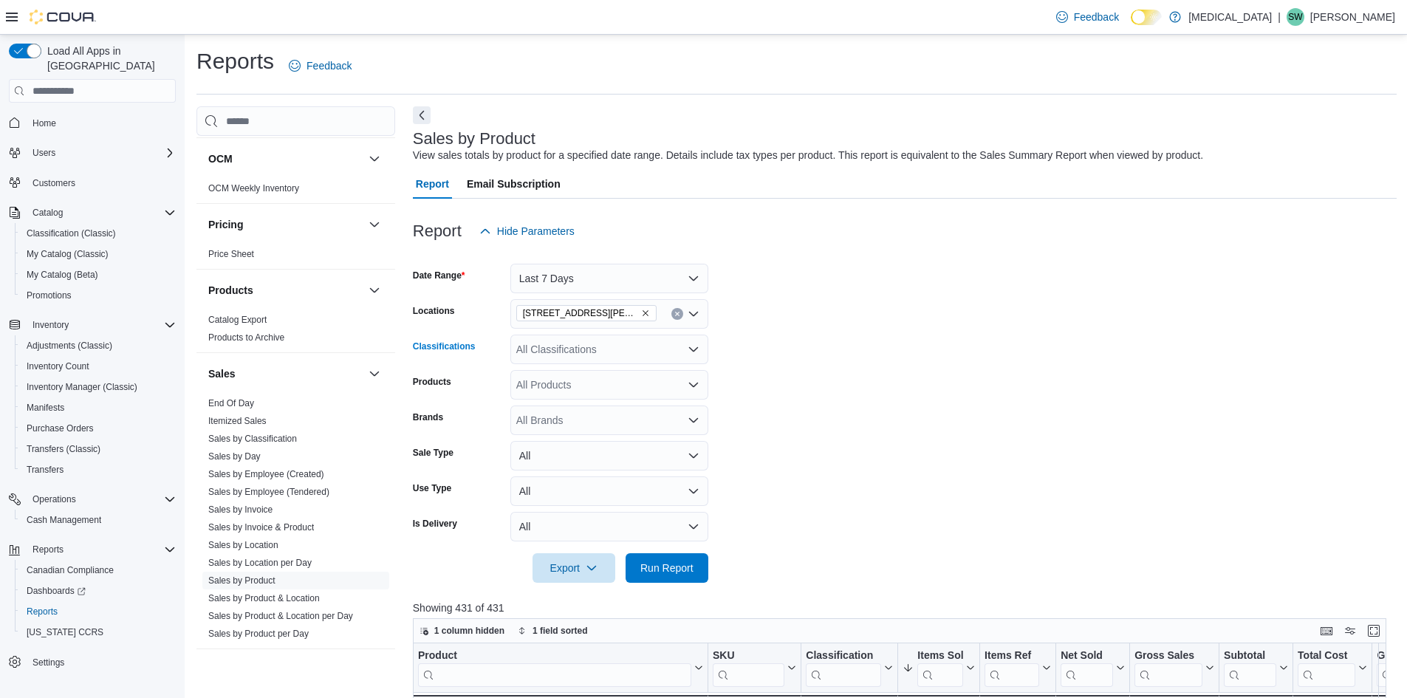
click at [559, 354] on div "All Classifications" at bounding box center [609, 350] width 198 height 30
click at [858, 299] on form "Date Range Last 7 Days Locations 999 Denman Street Classifications All Classifi…" at bounding box center [905, 414] width 984 height 337
click at [579, 377] on div "All Products" at bounding box center [609, 385] width 198 height 30
type input "*"
paste input "**********"
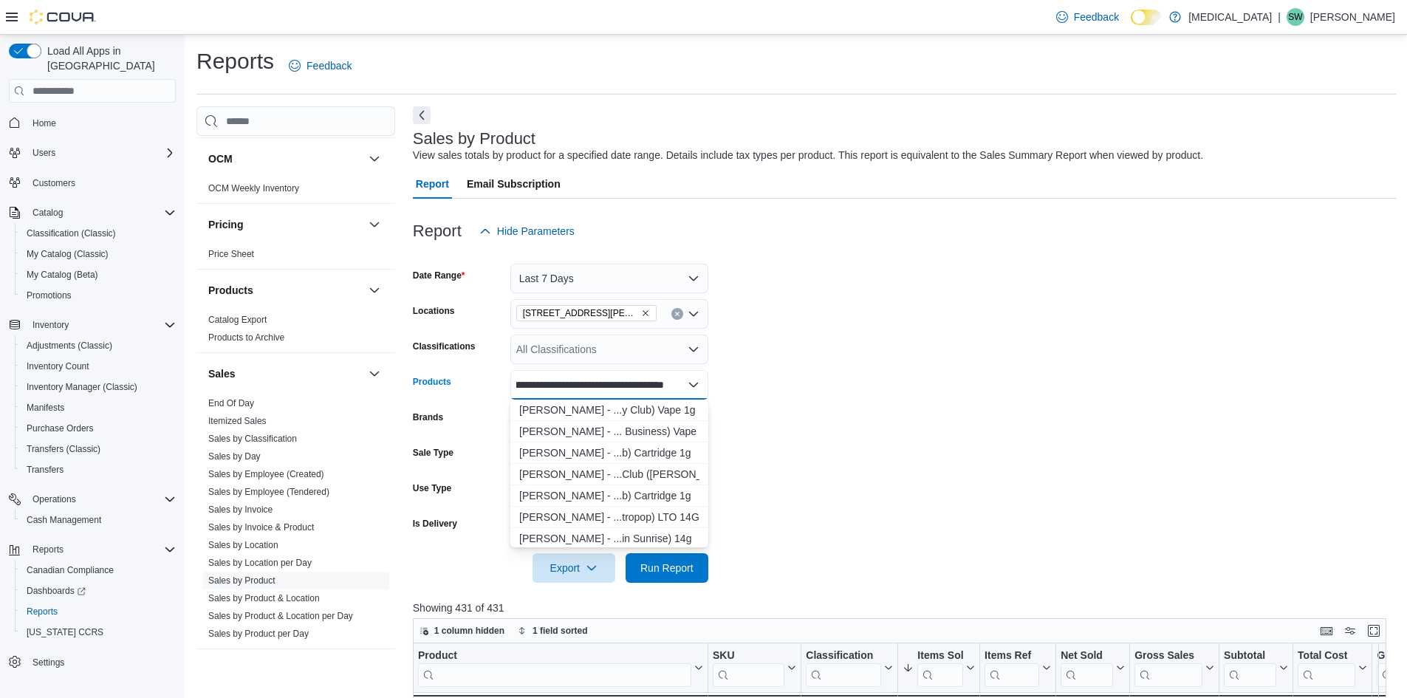
scroll to position [0, 75]
type input "**********"
click at [643, 419] on button "Woody Nelson - ...y Club) Vape 1g" at bounding box center [609, 410] width 198 height 21
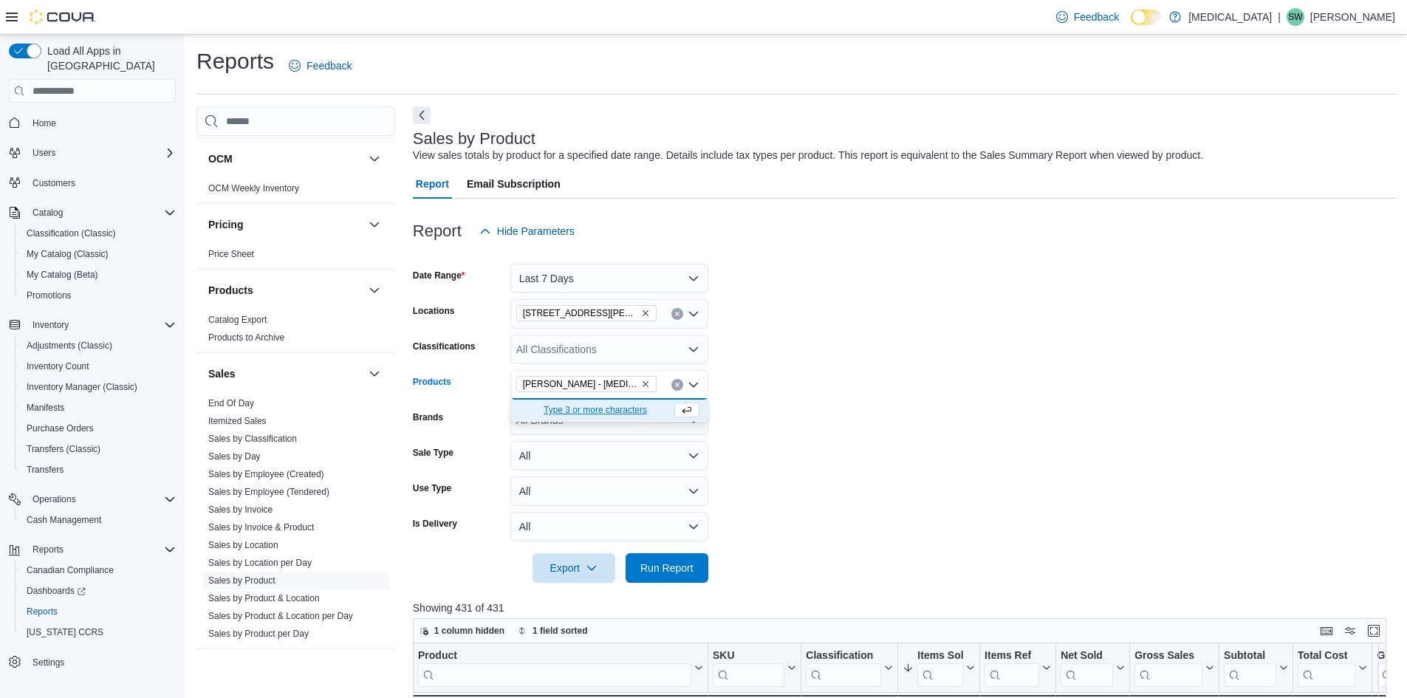
scroll to position [0, 0]
drag, startPoint x: 683, startPoint y: 566, endPoint x: 683, endPoint y: 583, distance: 17.0
click at [683, 578] on span "Run Report" at bounding box center [666, 567] width 65 height 30
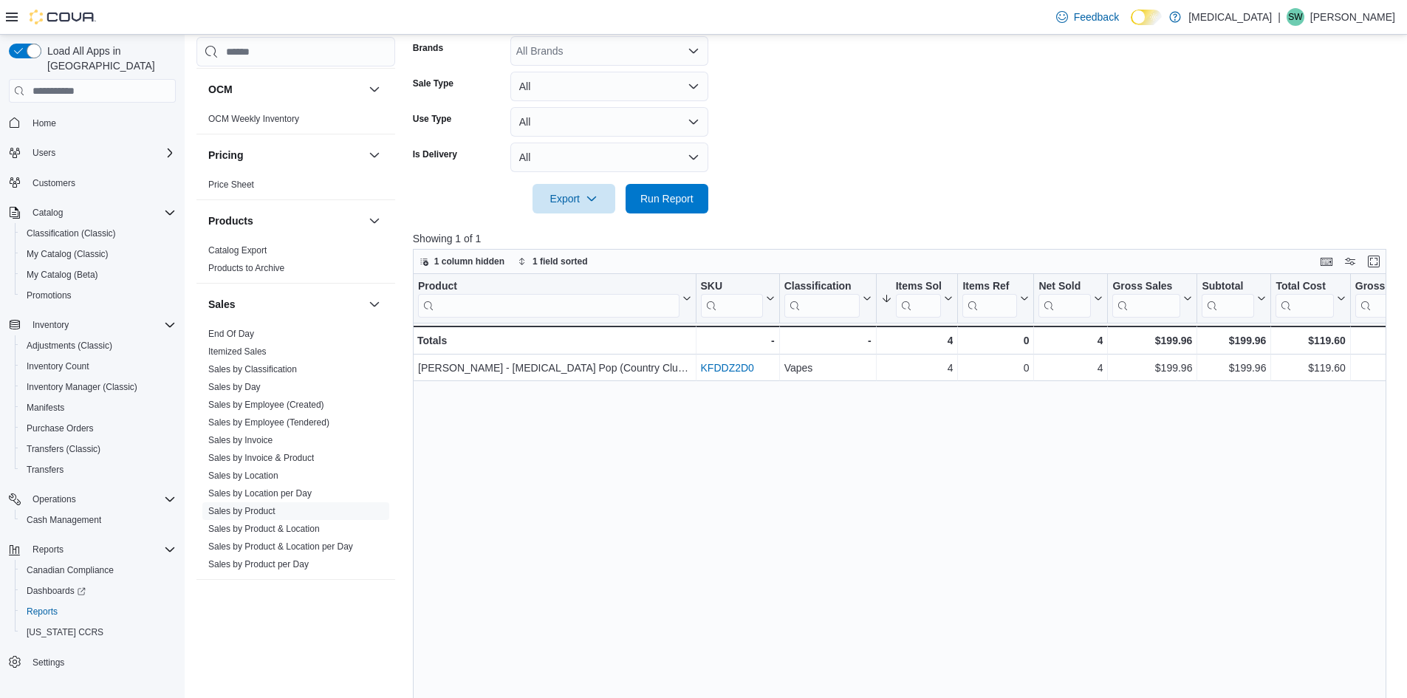
scroll to position [148, 0]
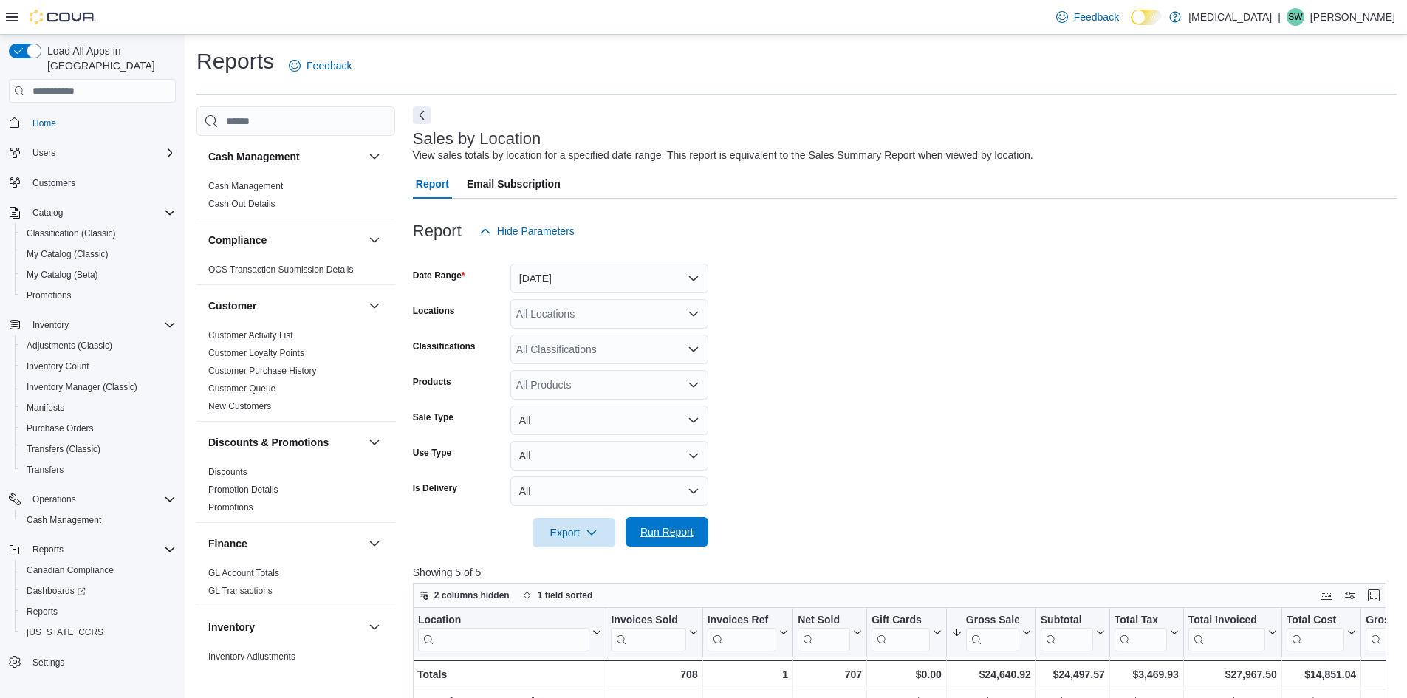
scroll to position [900, 0]
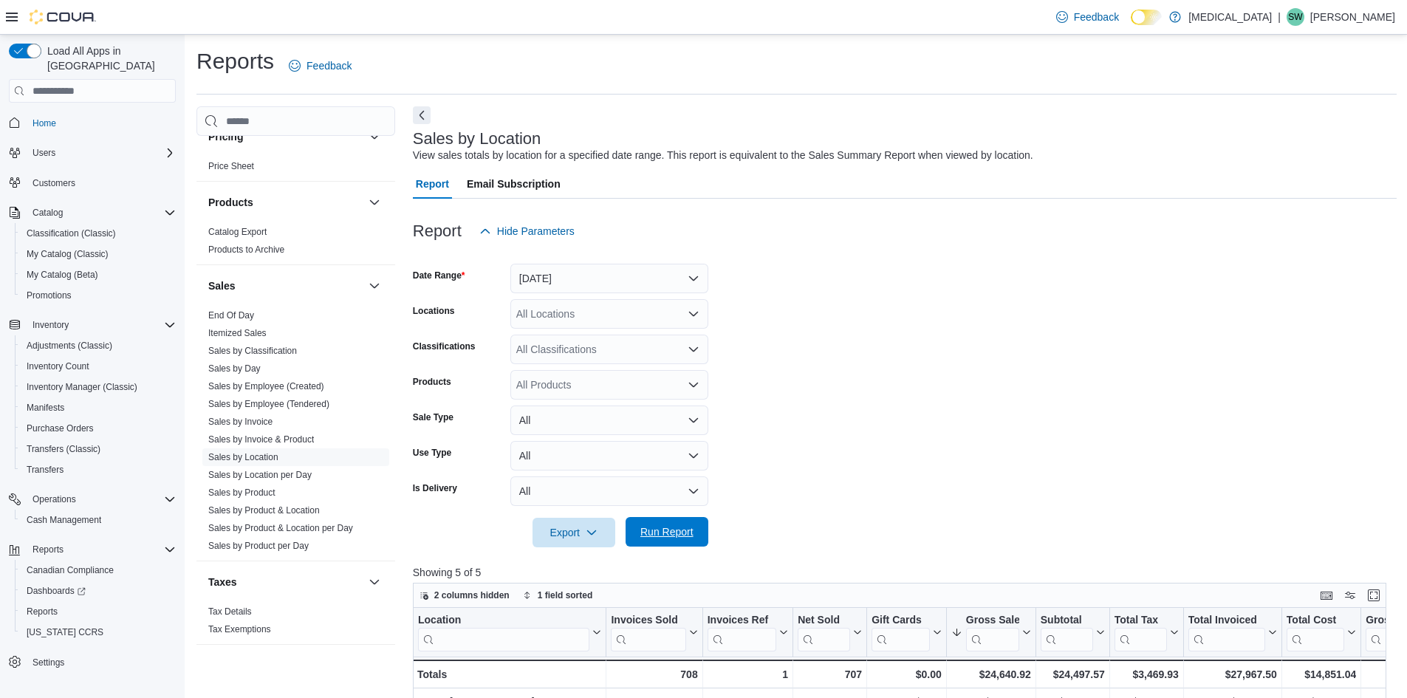
click at [699, 541] on span "Run Report" at bounding box center [666, 532] width 65 height 30
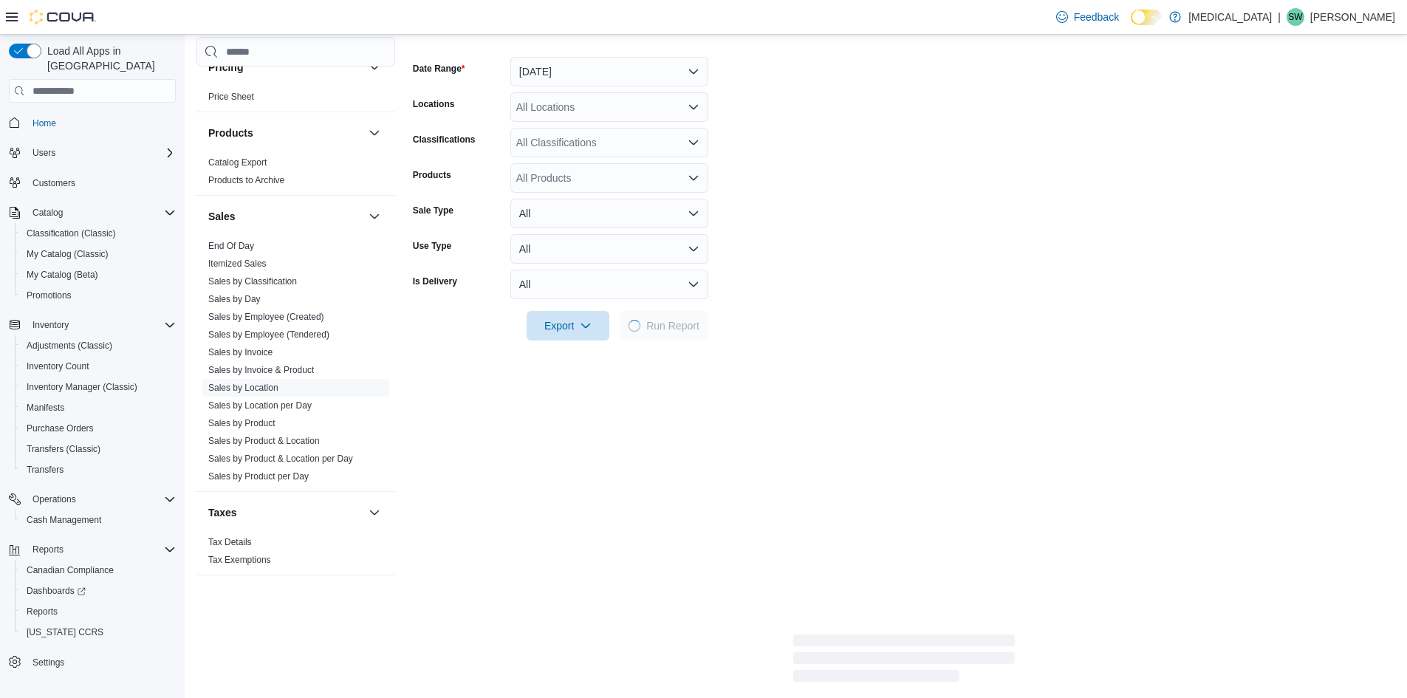
scroll to position [222, 0]
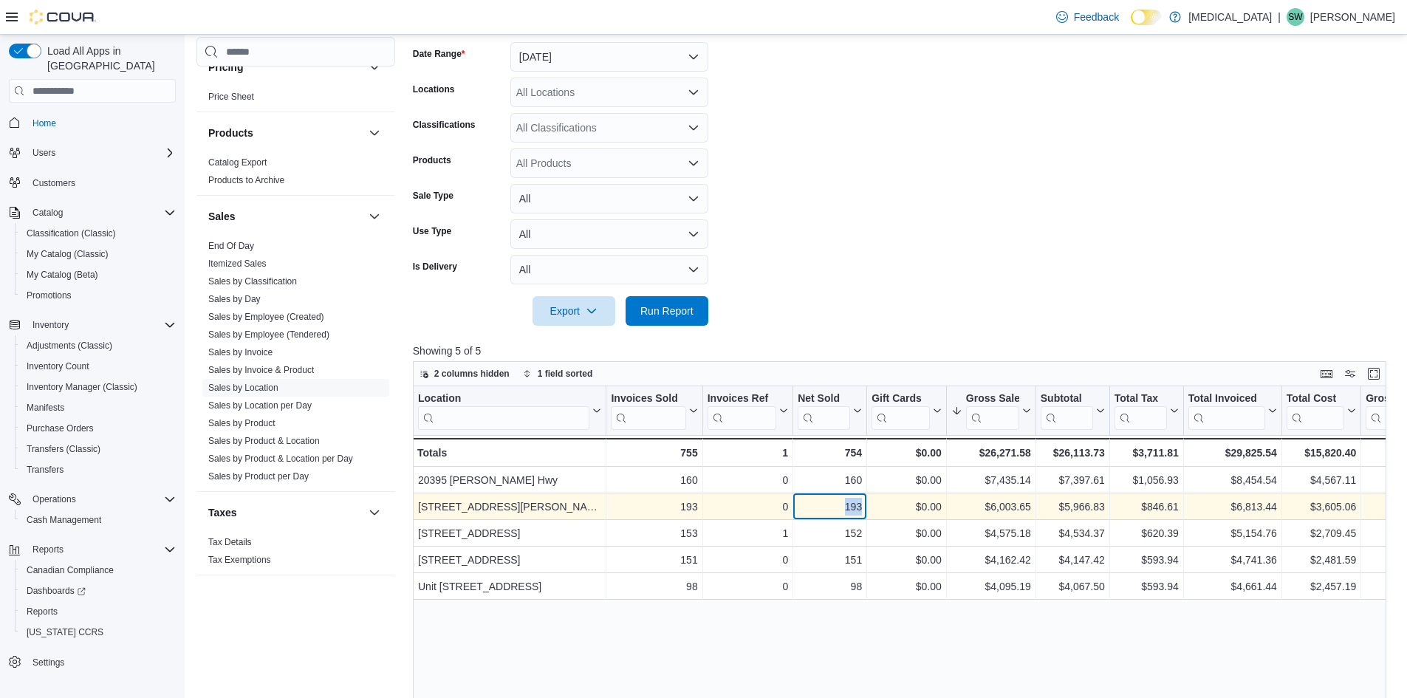
drag, startPoint x: 843, startPoint y: 507, endPoint x: 867, endPoint y: 507, distance: 24.4
click at [867, 507] on div "999 [PERSON_NAME][GEOGRAPHIC_DATA] - Location, column 1, row 2 193 - Invoices S…" at bounding box center [1330, 506] width 1835 height 27
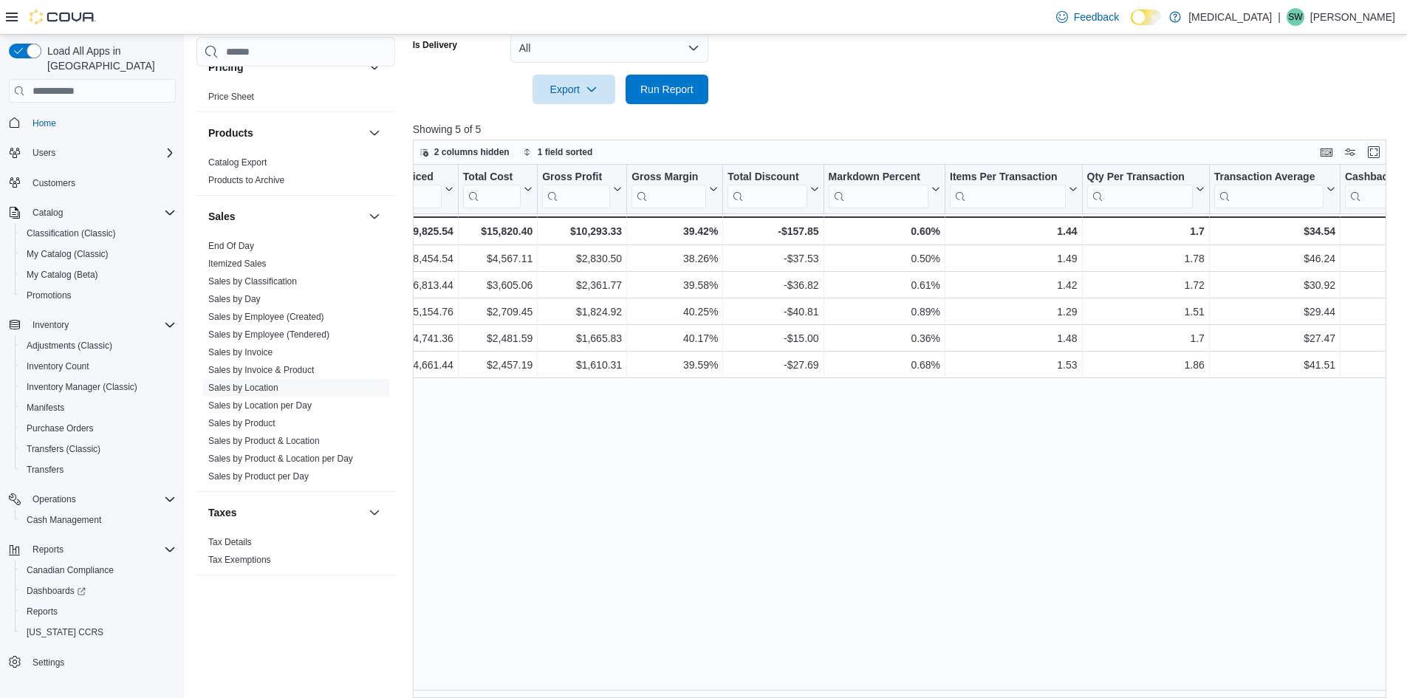
scroll to position [0, 908]
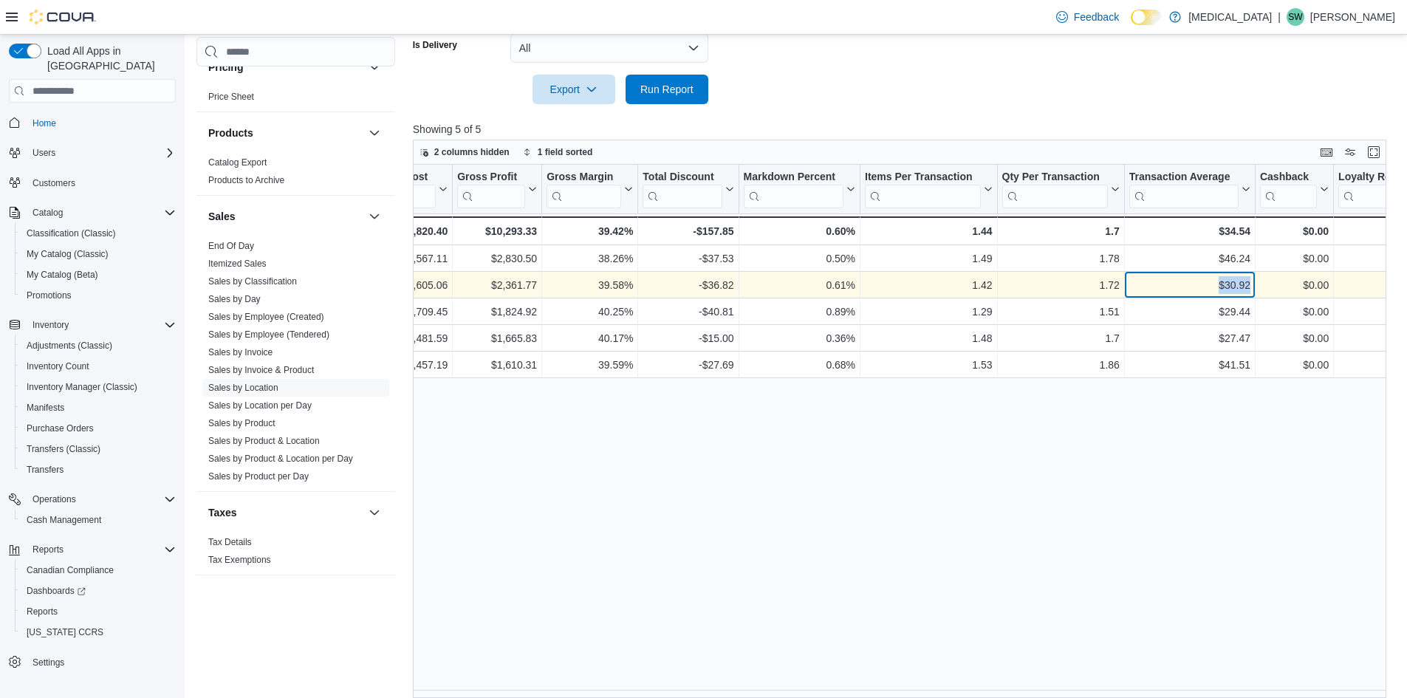
drag, startPoint x: 1214, startPoint y: 281, endPoint x: 1257, endPoint y: 276, distance: 43.2
click at [1257, 276] on div "$6,813.44 - Total Invoiced, column 9, row 2 $3,605.06 - Total Cost, column 10, …" at bounding box center [766, 285] width 2525 height 27
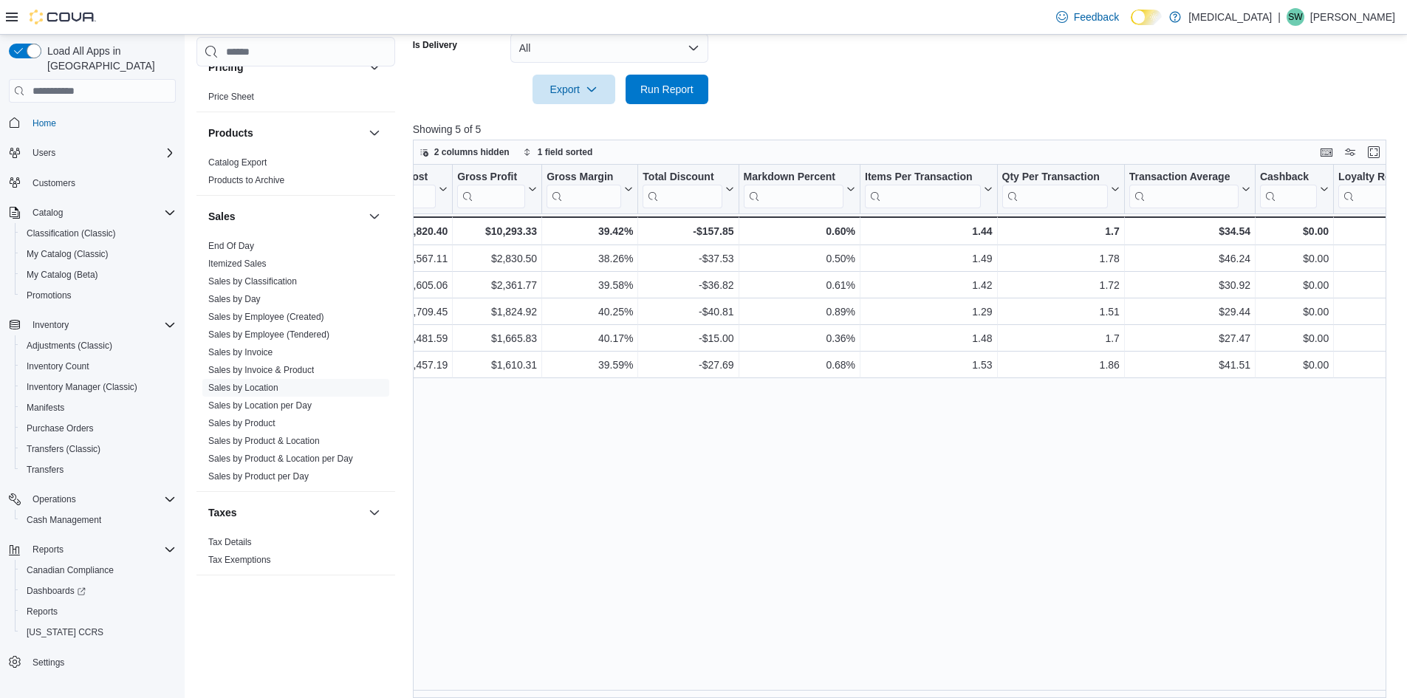
click at [1091, 502] on div "Location Click to view column header actions Invoices Sold Click to view column…" at bounding box center [905, 431] width 984 height 533
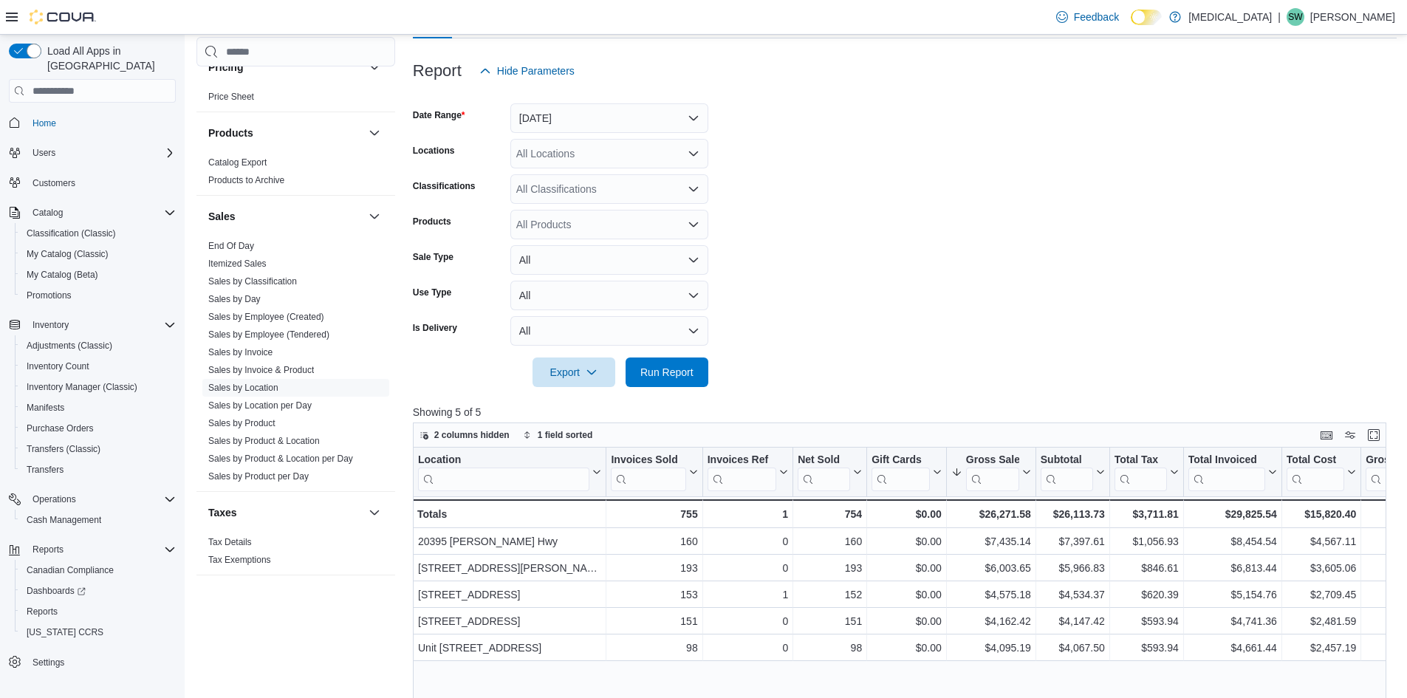
scroll to position [148, 0]
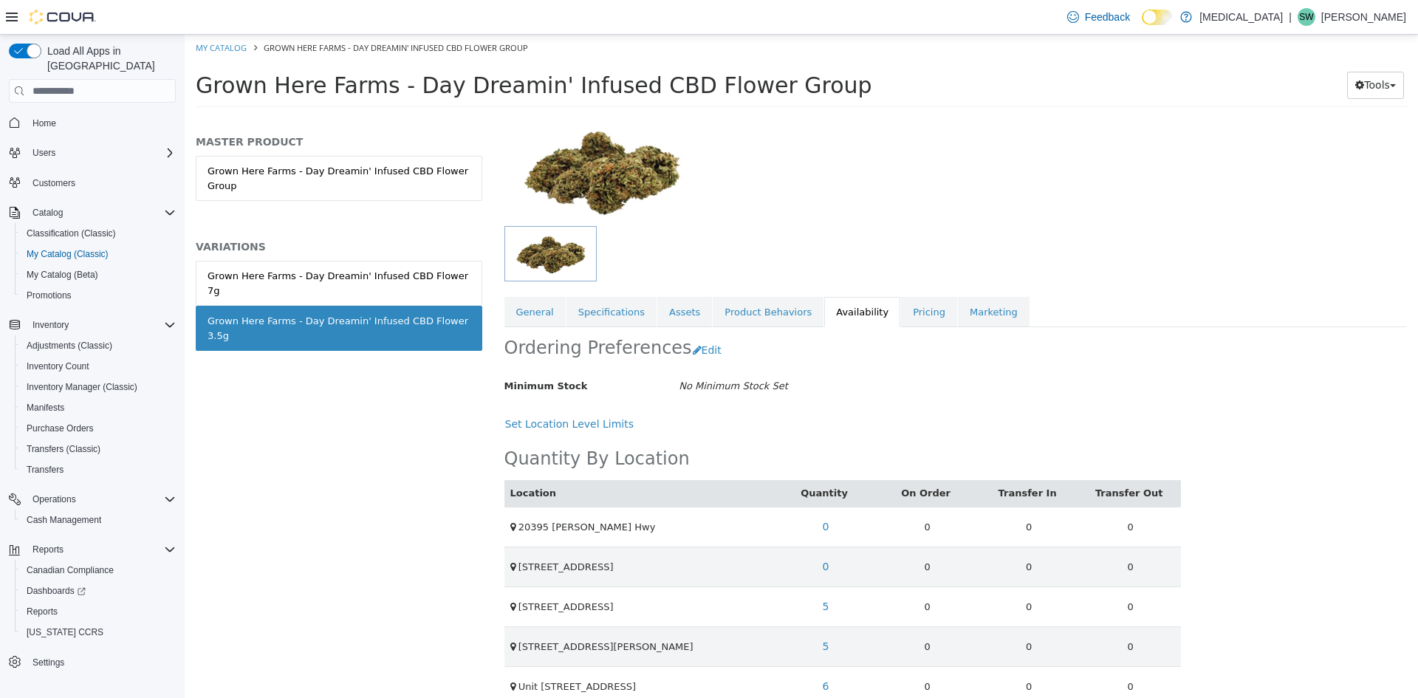
scroll to position [123, 0]
